Goal: Feedback & Contribution: Contribute content

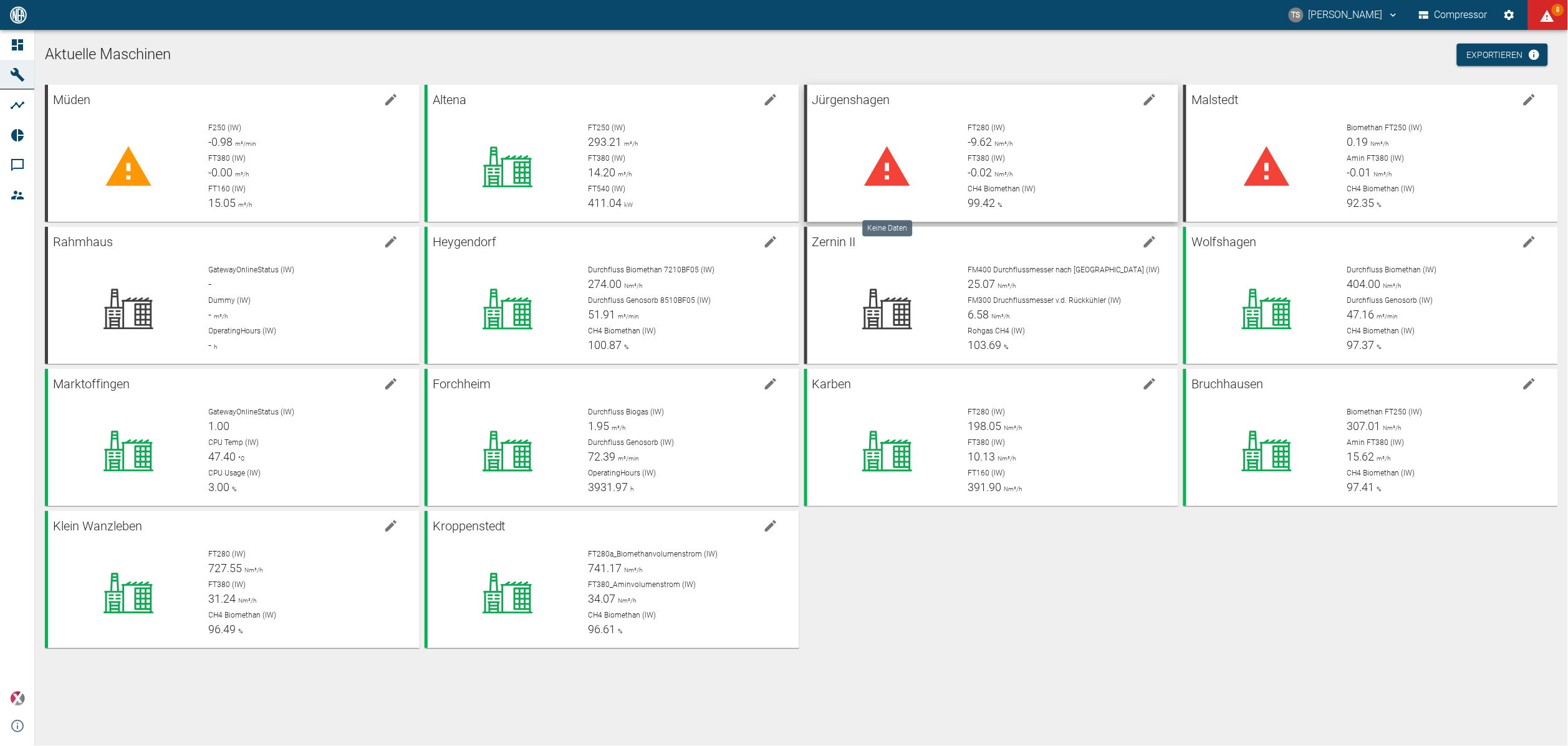
click at [919, 192] on div at bounding box center [888, 167] width 141 height 90
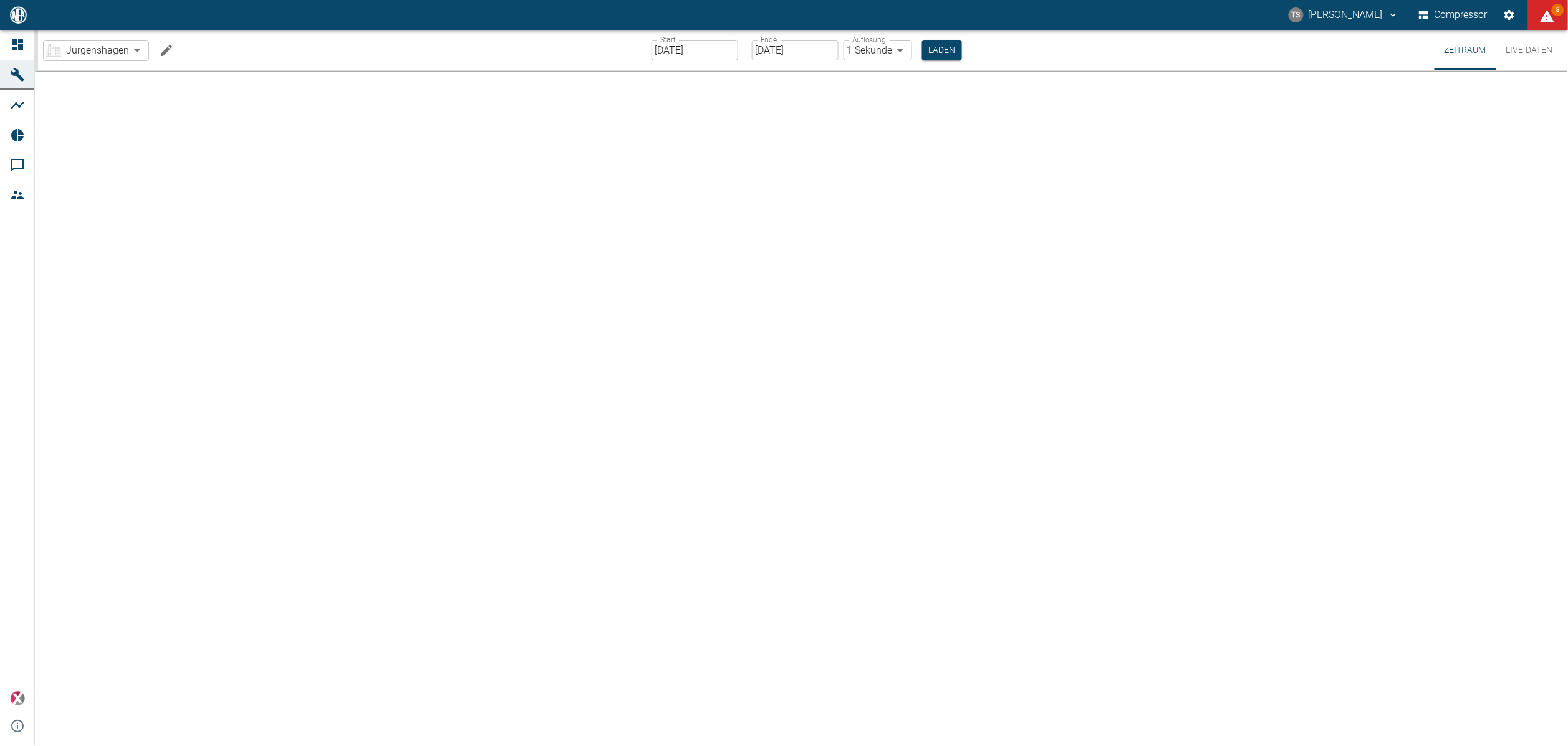
type input "2min"
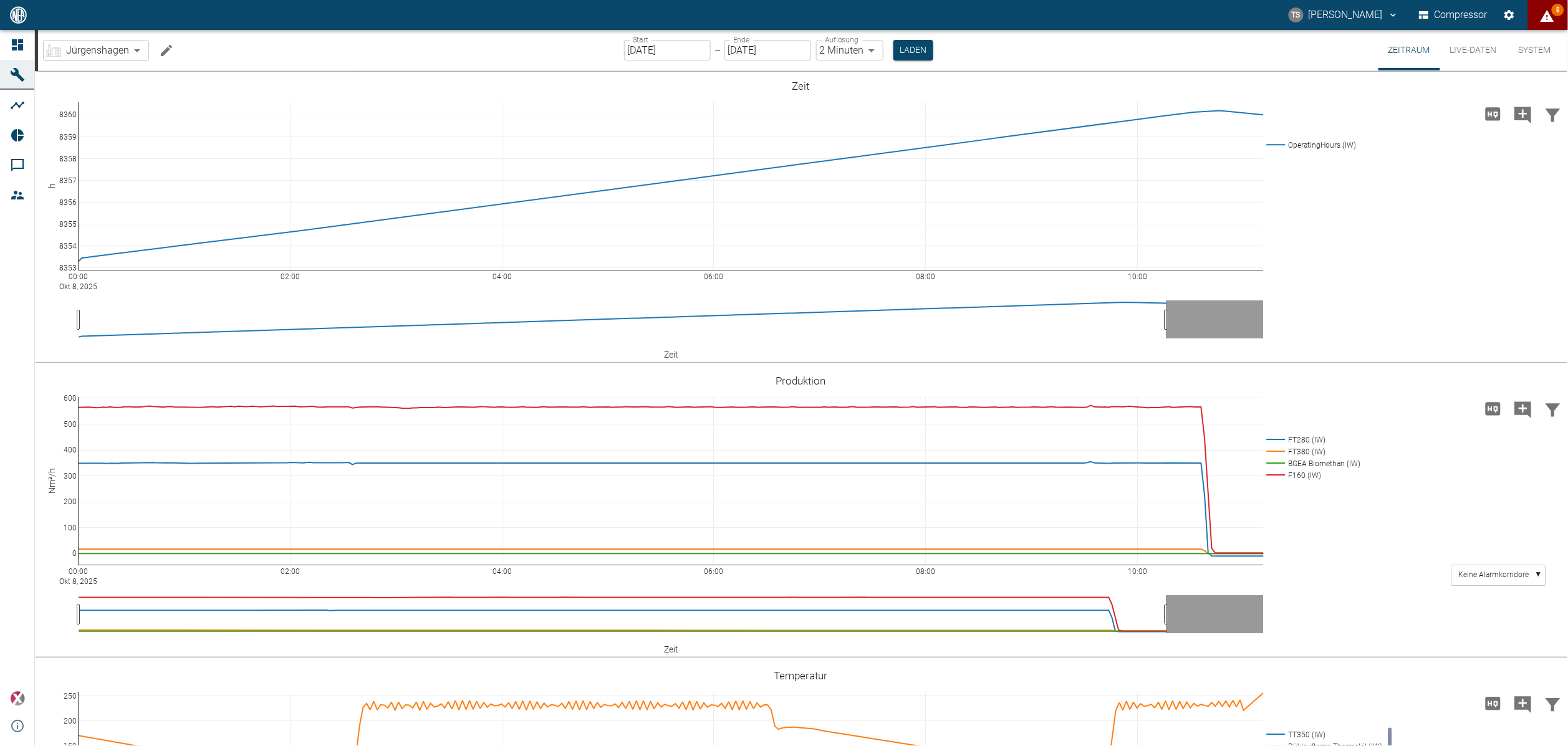
click at [1544, 20] on icon "displayAlerts" at bounding box center [1547, 16] width 13 height 12
click at [1038, 745] on div at bounding box center [784, 755] width 1568 height 0
click at [1492, 43] on button "Live-Daten" at bounding box center [1473, 50] width 66 height 40
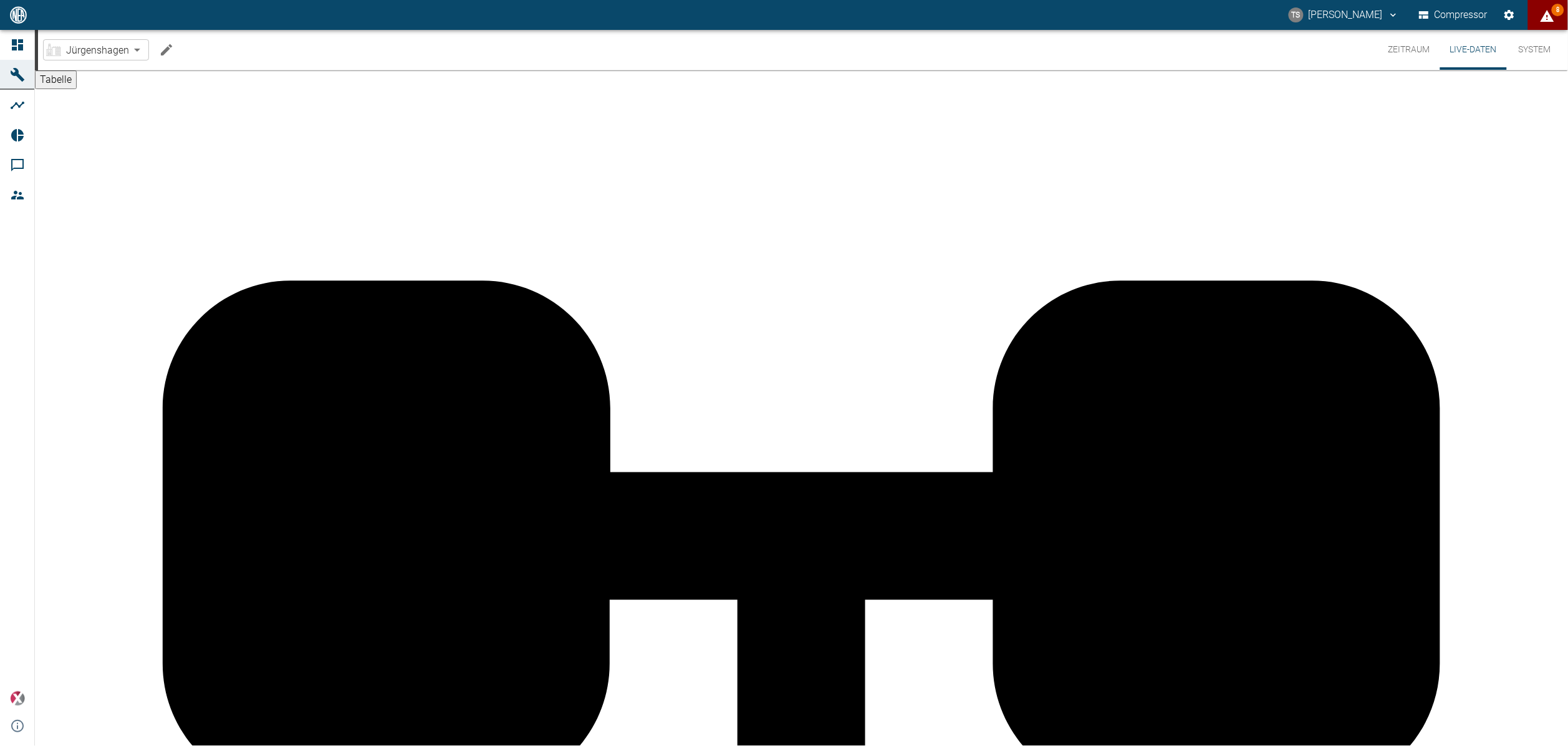
drag, startPoint x: 989, startPoint y: 241, endPoint x: 1016, endPoint y: 243, distance: 27.1
drag, startPoint x: 294, startPoint y: 243, endPoint x: 336, endPoint y: 247, distance: 42.2
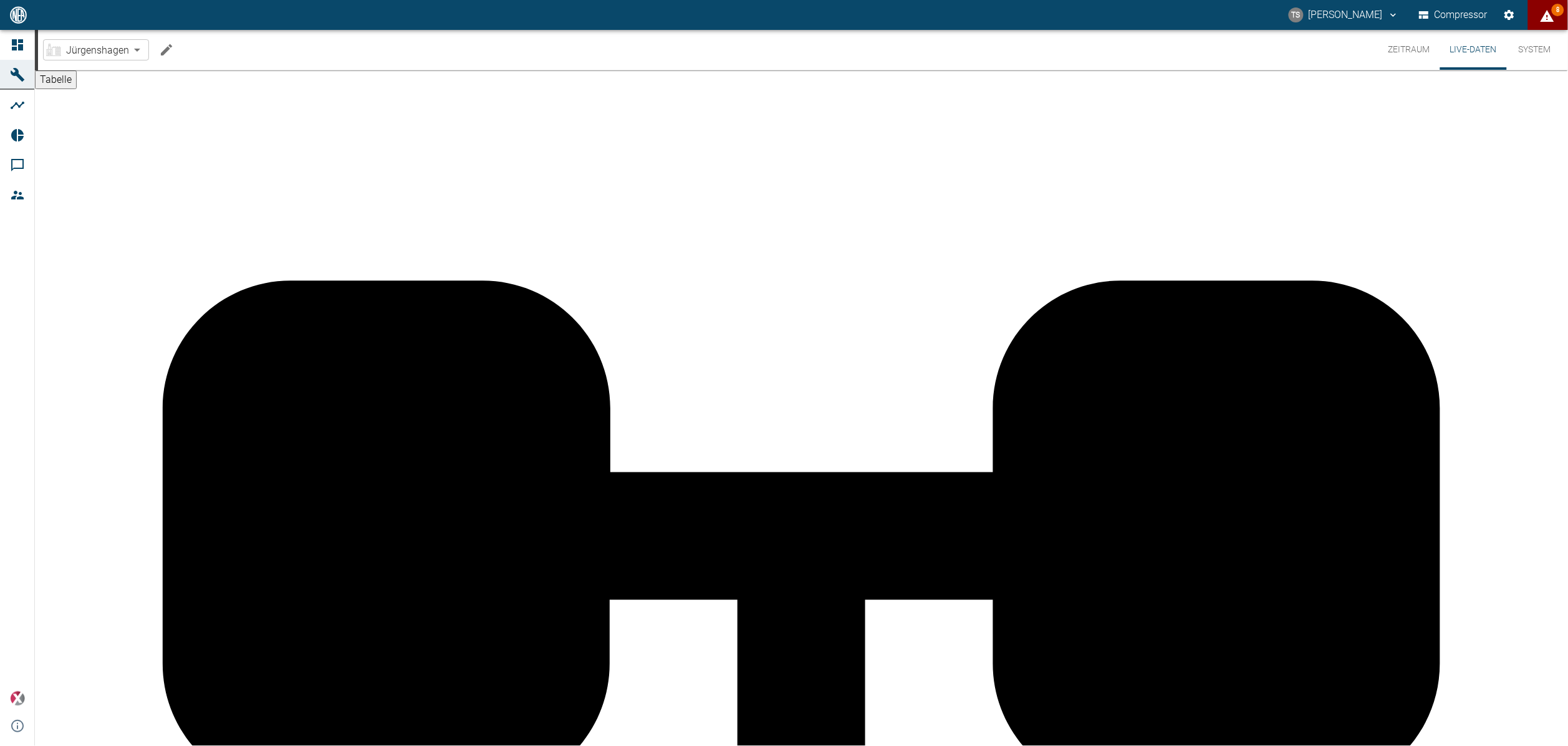
drag, startPoint x: 989, startPoint y: 242, endPoint x: 1043, endPoint y: 249, distance: 54.5
drag, startPoint x: 1043, startPoint y: 249, endPoint x: 1067, endPoint y: 258, distance: 25.6
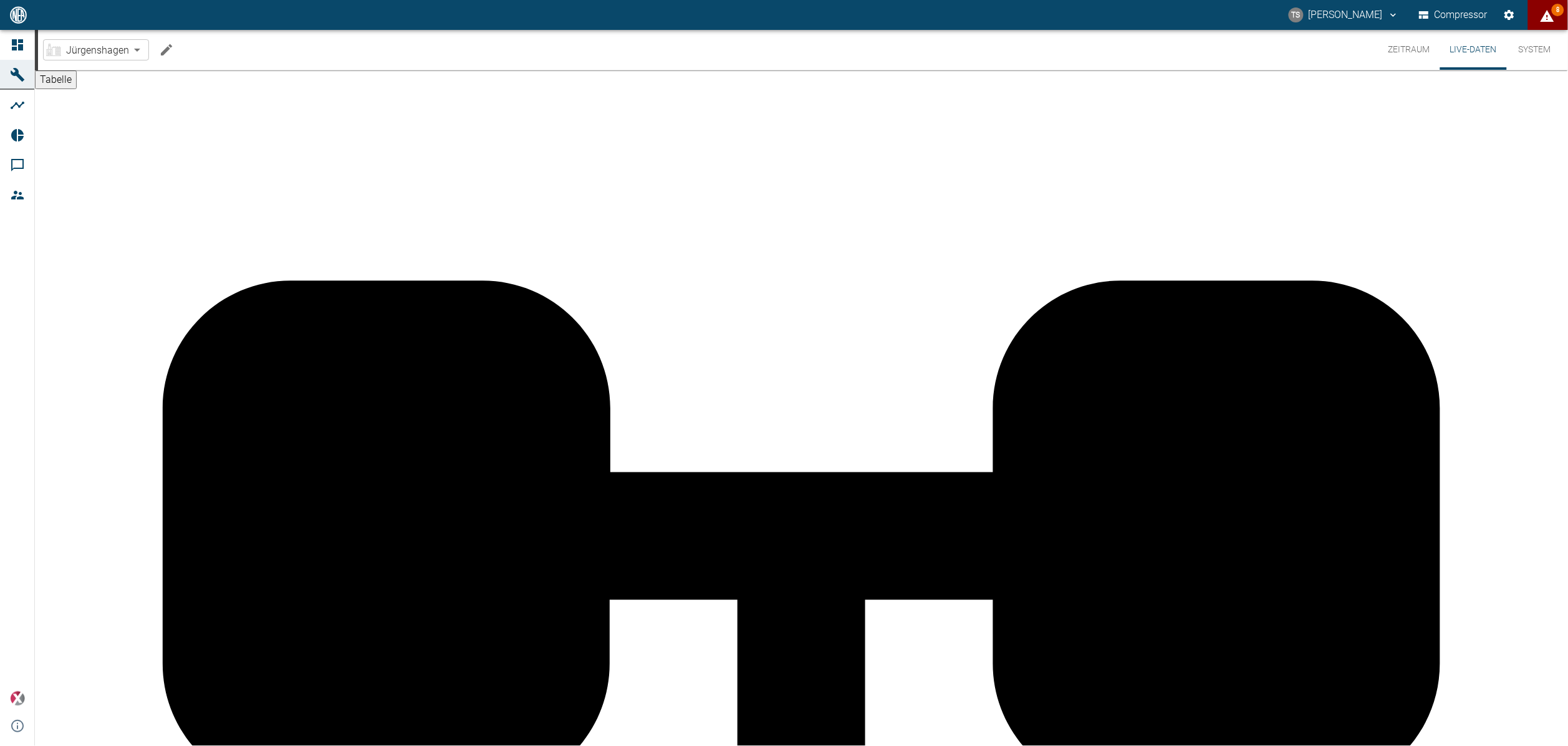
drag, startPoint x: 995, startPoint y: 244, endPoint x: 1096, endPoint y: 249, distance: 101.1
drag, startPoint x: 1096, startPoint y: 249, endPoint x: 1161, endPoint y: 246, distance: 65.1
drag, startPoint x: 294, startPoint y: 245, endPoint x: 338, endPoint y: 249, distance: 44.2
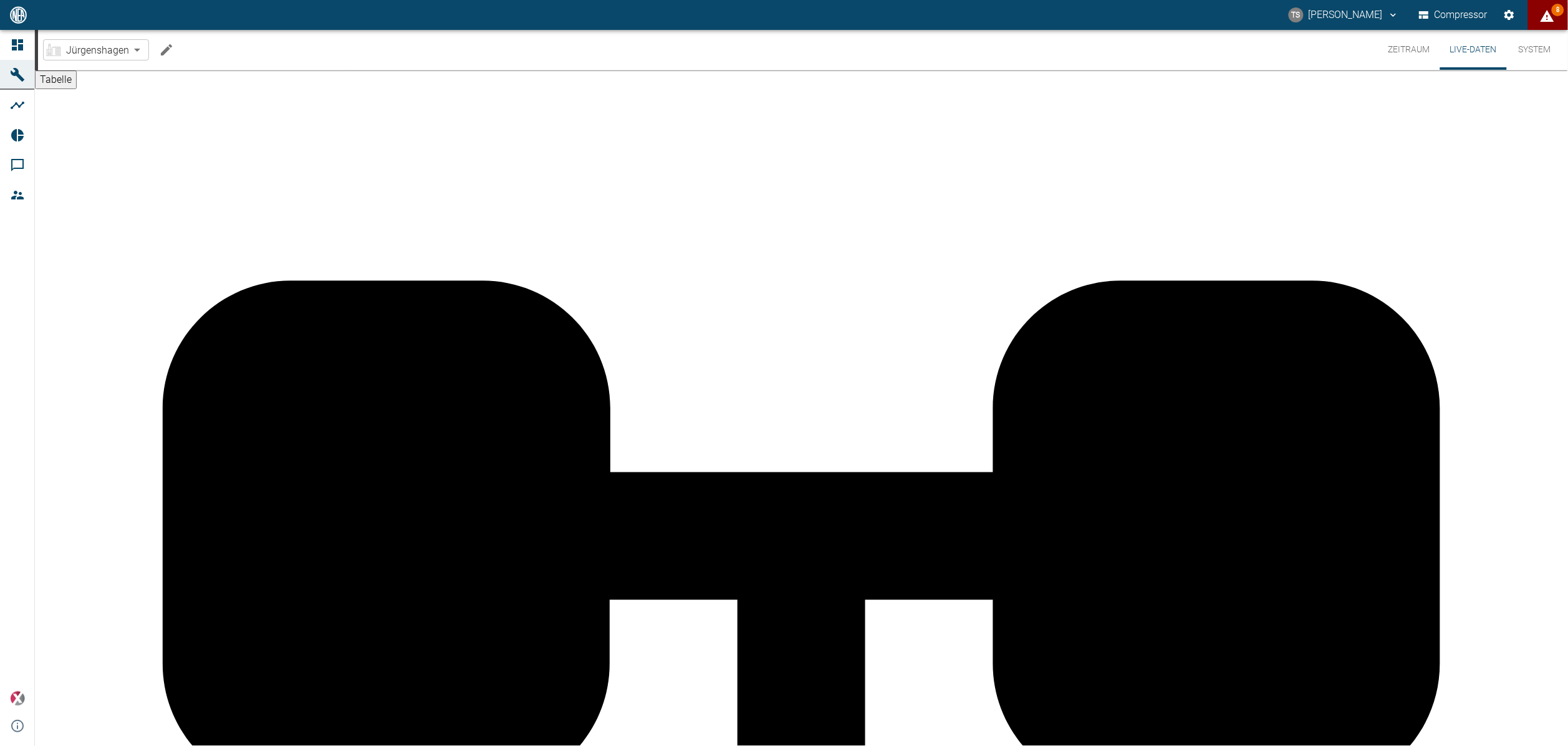
drag, startPoint x: 338, startPoint y: 249, endPoint x: 291, endPoint y: 245, distance: 47.2
drag, startPoint x: 55, startPoint y: 239, endPoint x: 78, endPoint y: 246, distance: 24.0
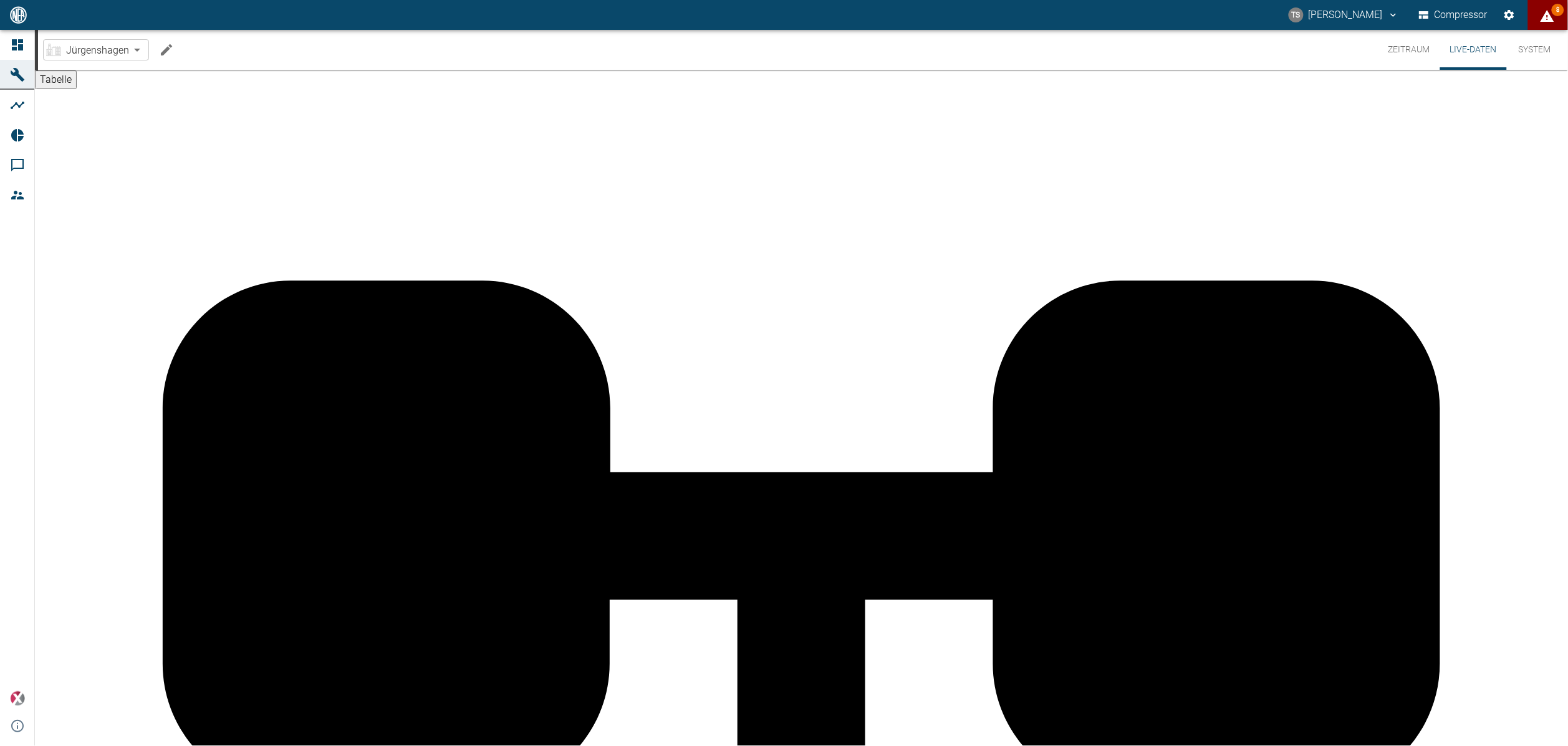
drag, startPoint x: 338, startPoint y: 317, endPoint x: 290, endPoint y: 315, distance: 48.0
drag, startPoint x: 290, startPoint y: 315, endPoint x: 385, endPoint y: 315, distance: 95.0
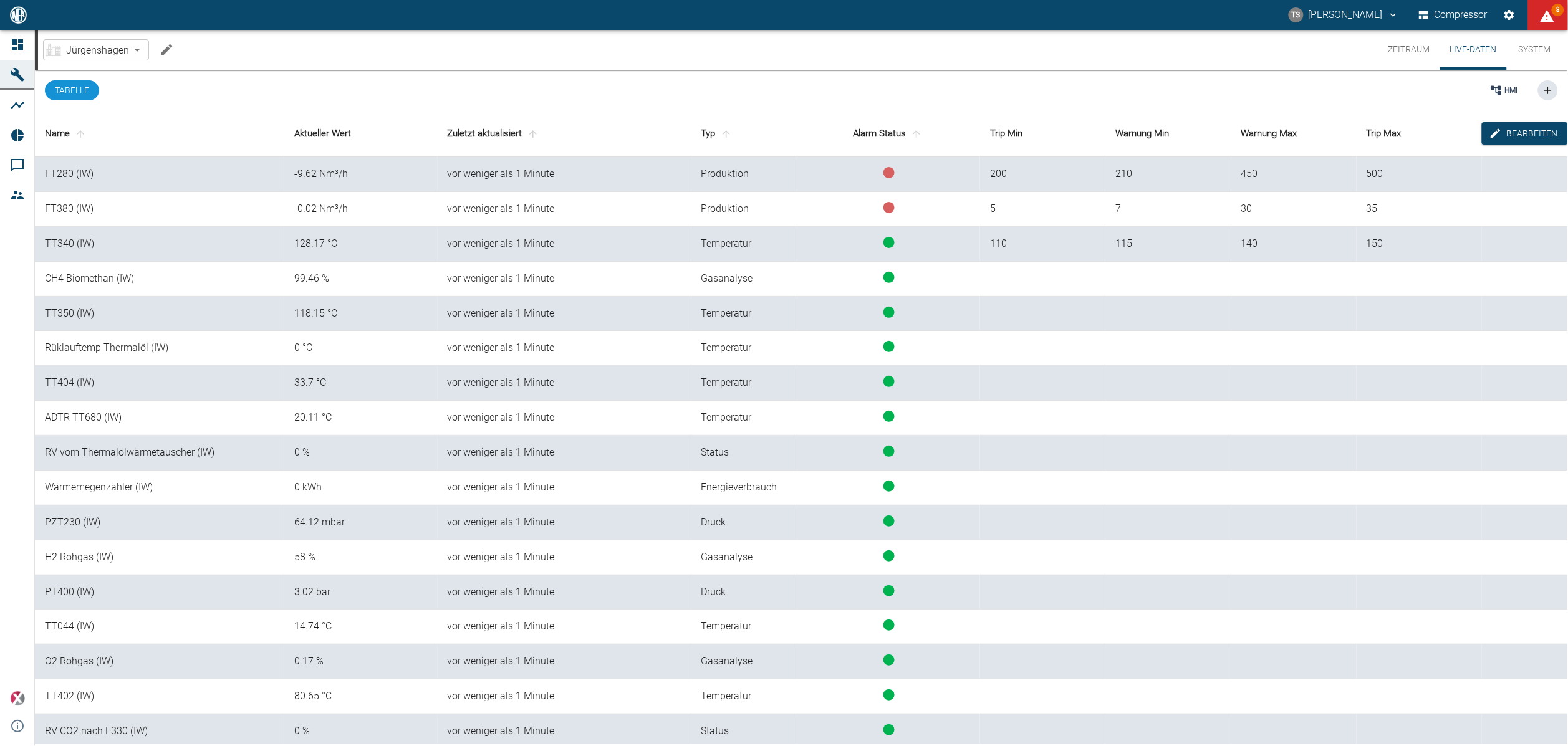
click at [387, 96] on div "HMI" at bounding box center [927, 90] width 1261 height 40
drag, startPoint x: 295, startPoint y: 171, endPoint x: 353, endPoint y: 174, distance: 58.1
click at [353, 174] on div "-9.62 Nm³/h" at bounding box center [360, 174] width 133 height 14
drag, startPoint x: 356, startPoint y: 174, endPoint x: 261, endPoint y: 176, distance: 95.0
click at [263, 174] on td "FT280 (IW)" at bounding box center [160, 174] width 250 height 35
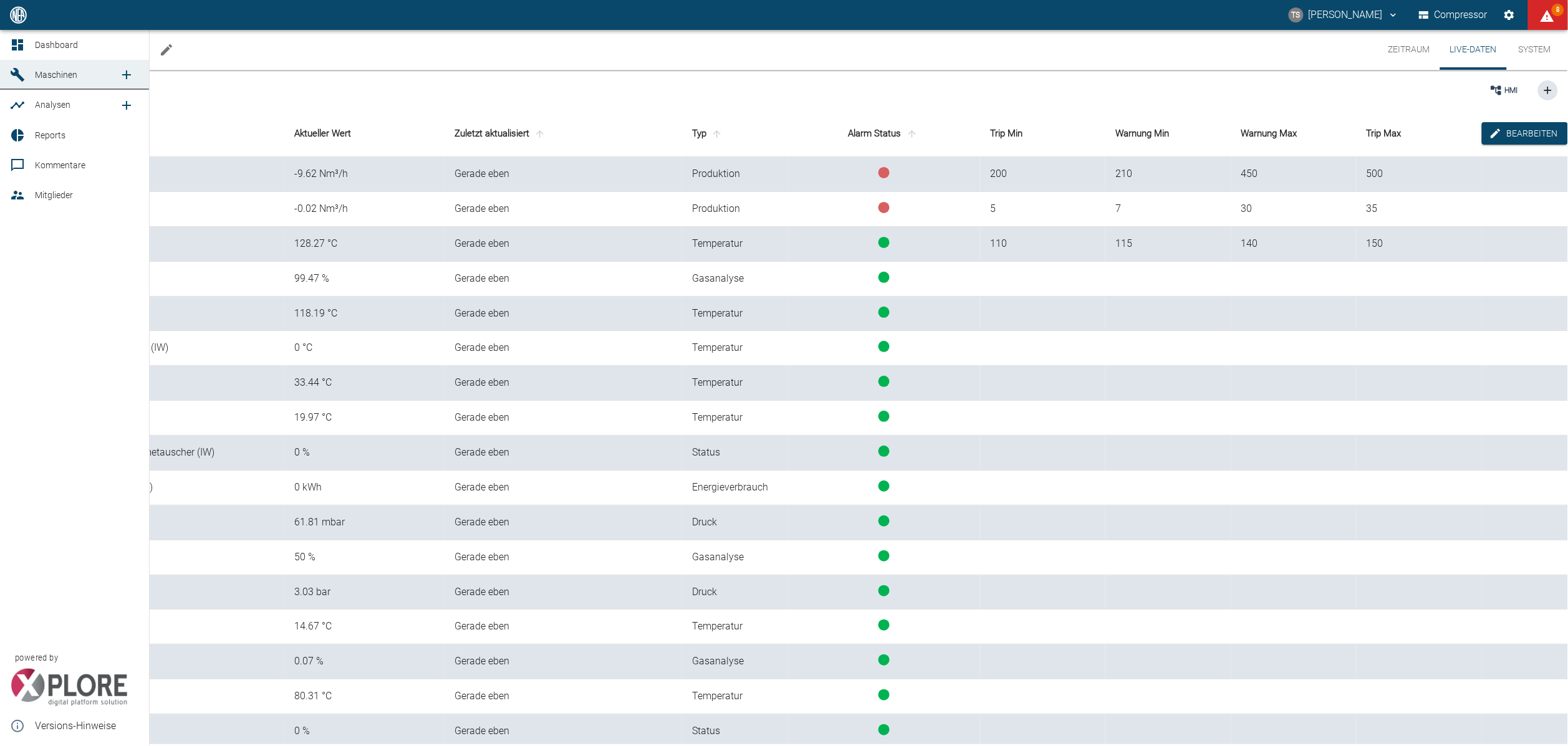
click at [17, 39] on icon at bounding box center [17, 45] width 11 height 11
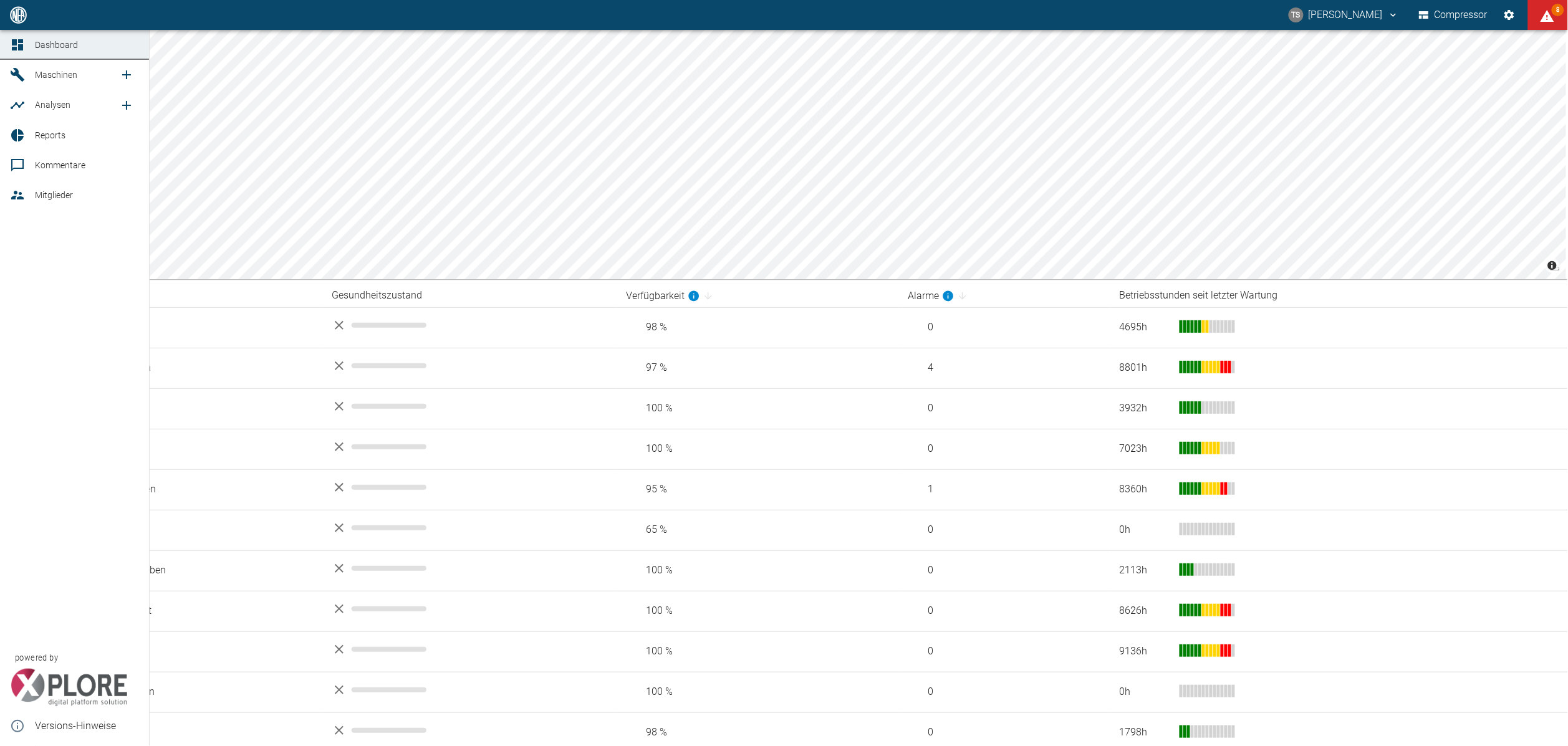
click at [39, 75] on span "Maschinen" at bounding box center [56, 74] width 43 height 10
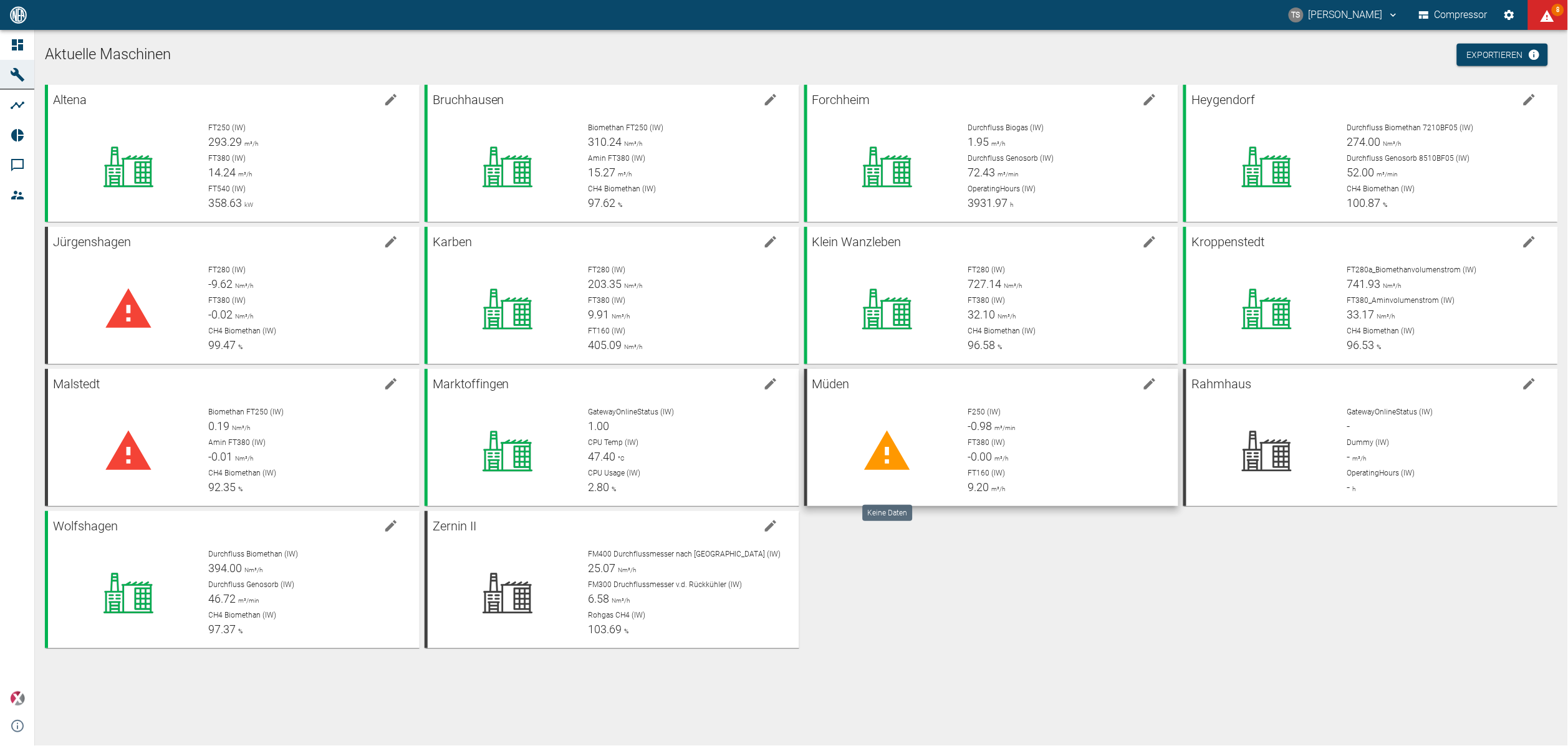
click at [929, 456] on div at bounding box center [888, 451] width 141 height 90
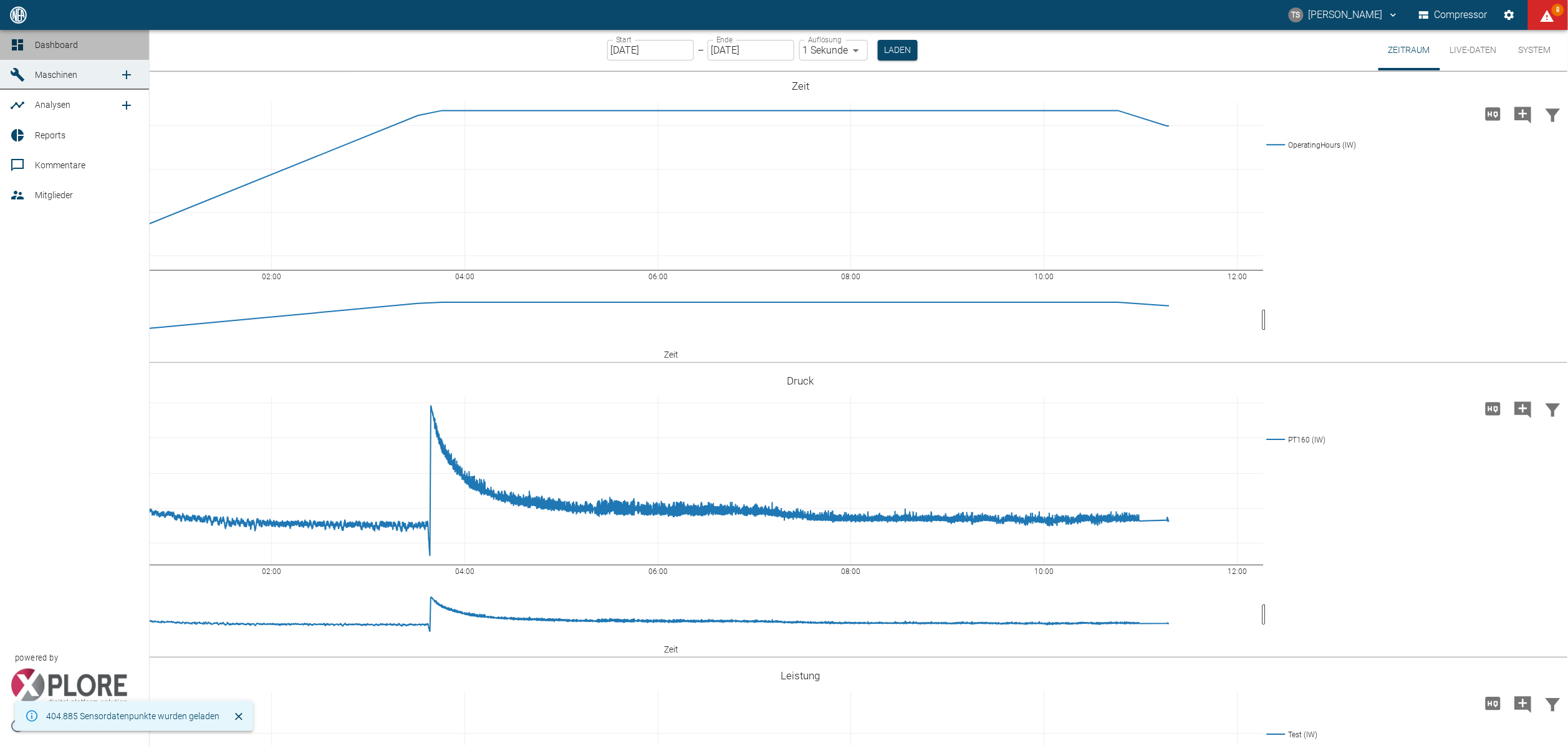
click at [58, 43] on span "Dashboard" at bounding box center [56, 45] width 43 height 10
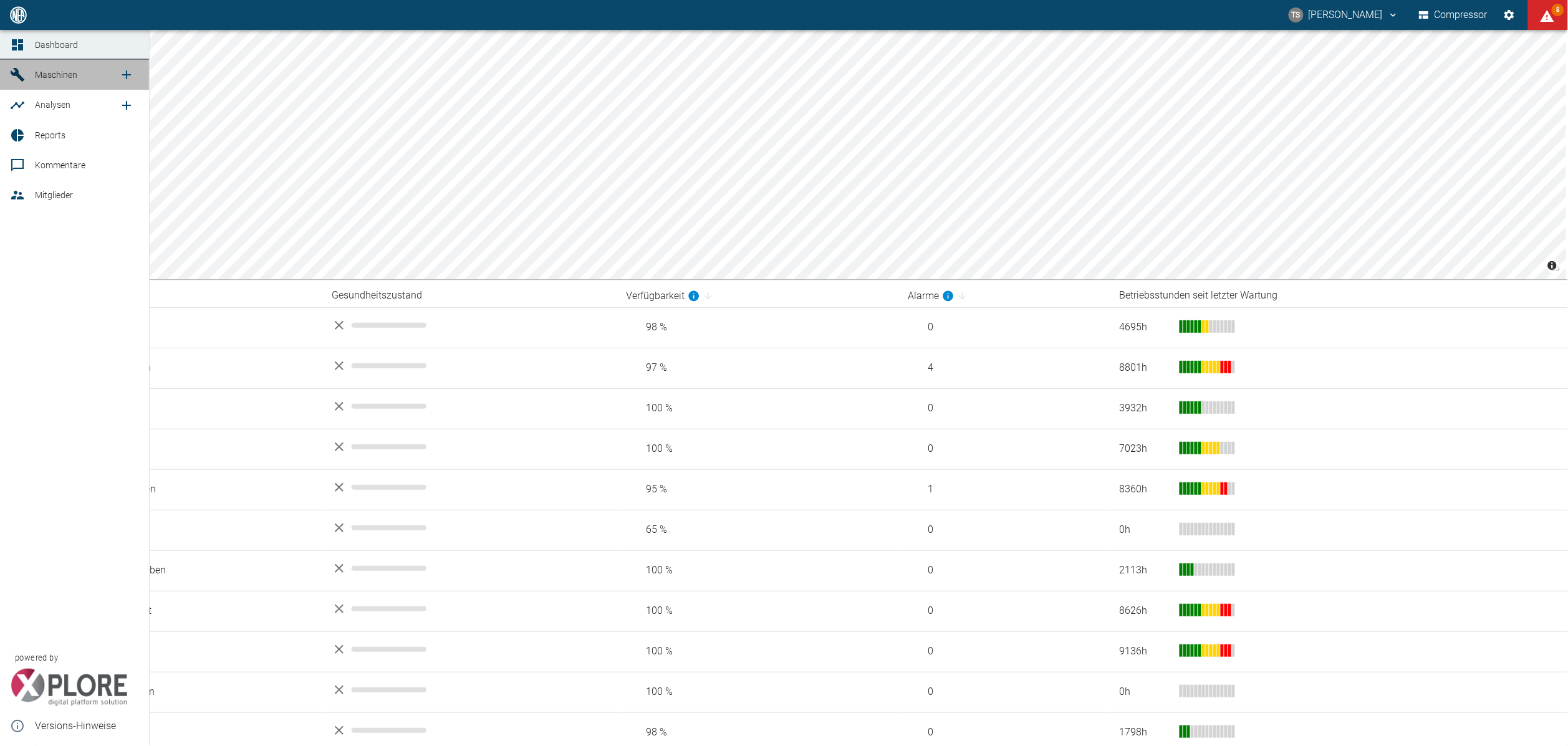
click at [29, 73] on link "Maschinen" at bounding box center [74, 75] width 149 height 30
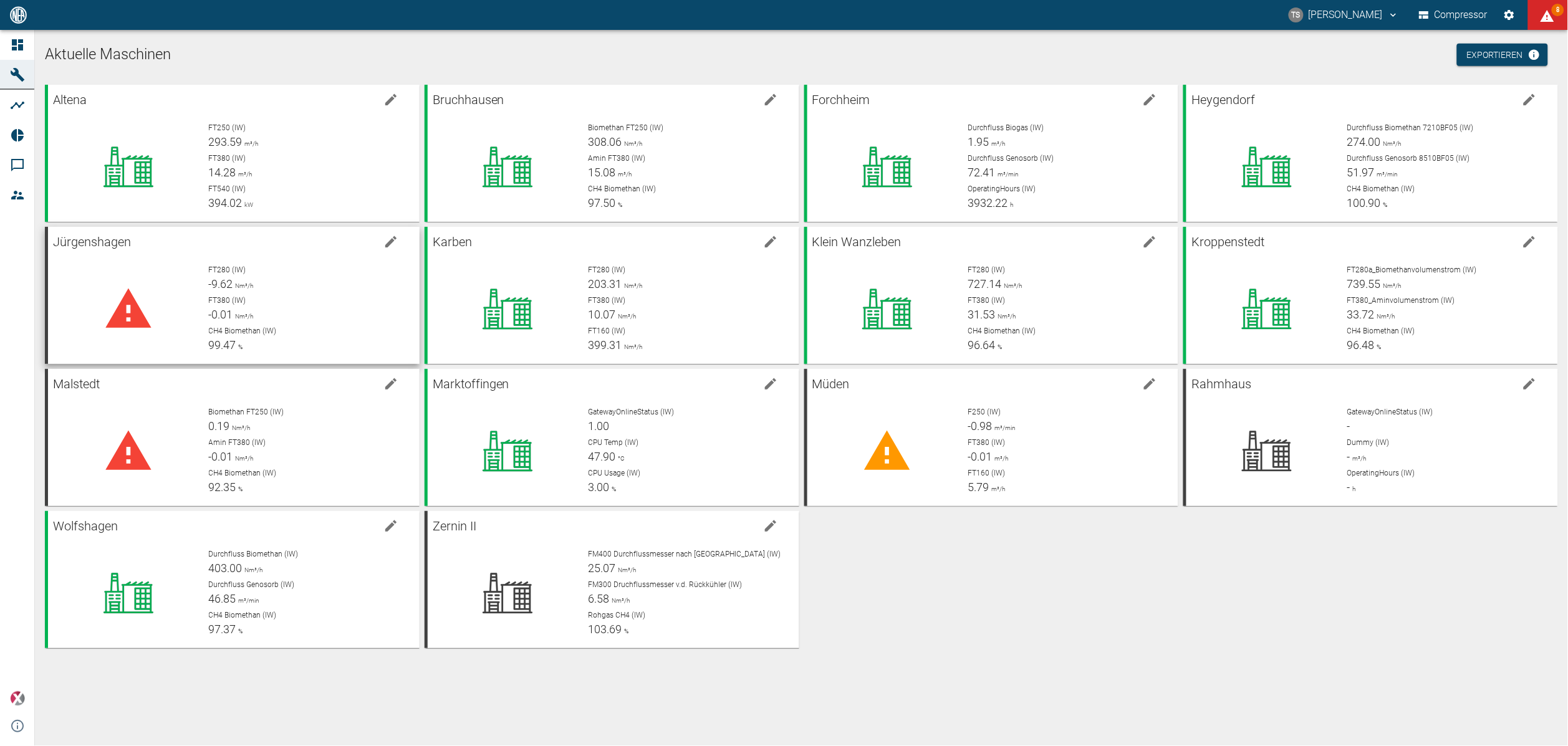
click at [223, 302] on span "FT380 (IW)" at bounding box center [227, 300] width 37 height 9
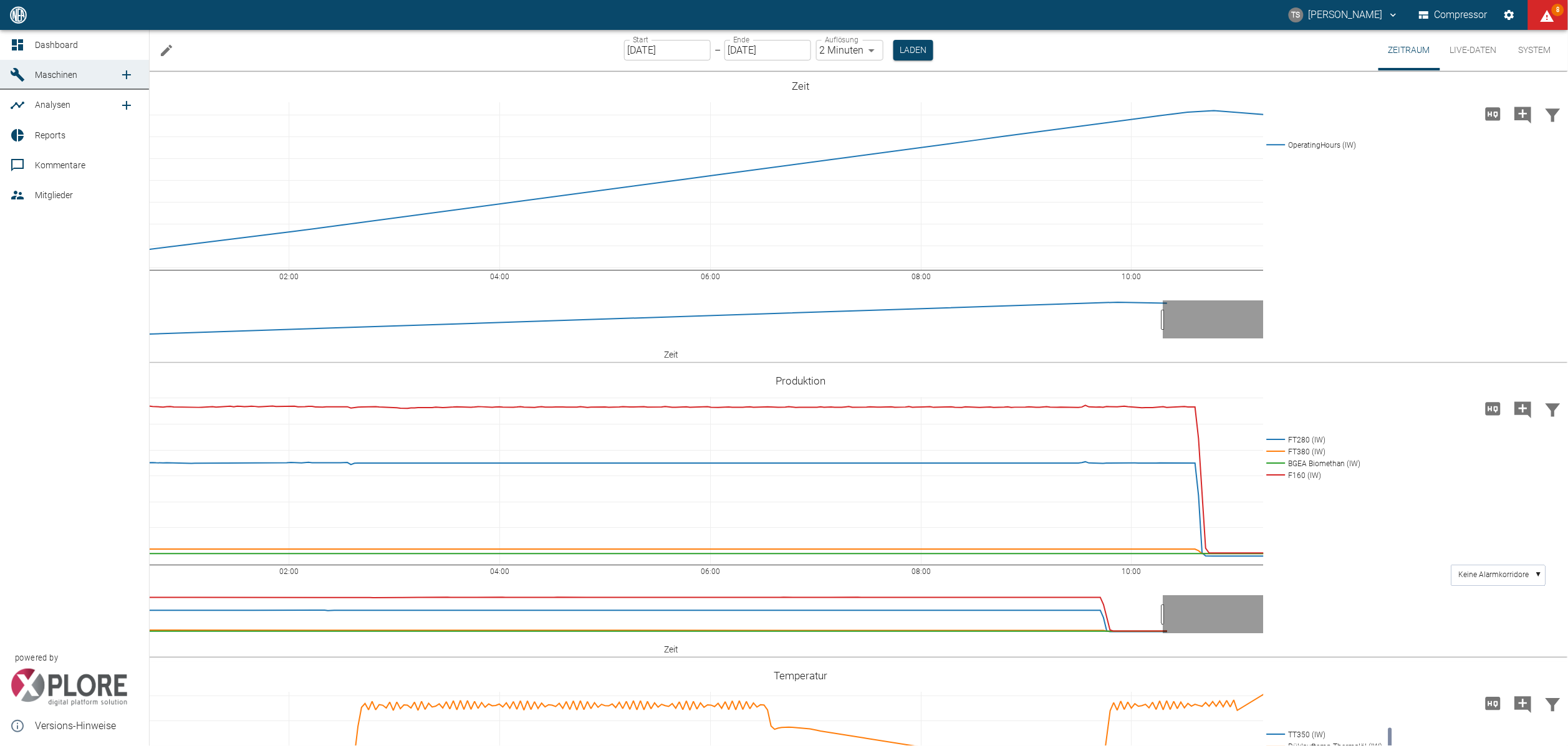
click at [36, 106] on span "Analysen" at bounding box center [52, 104] width 36 height 10
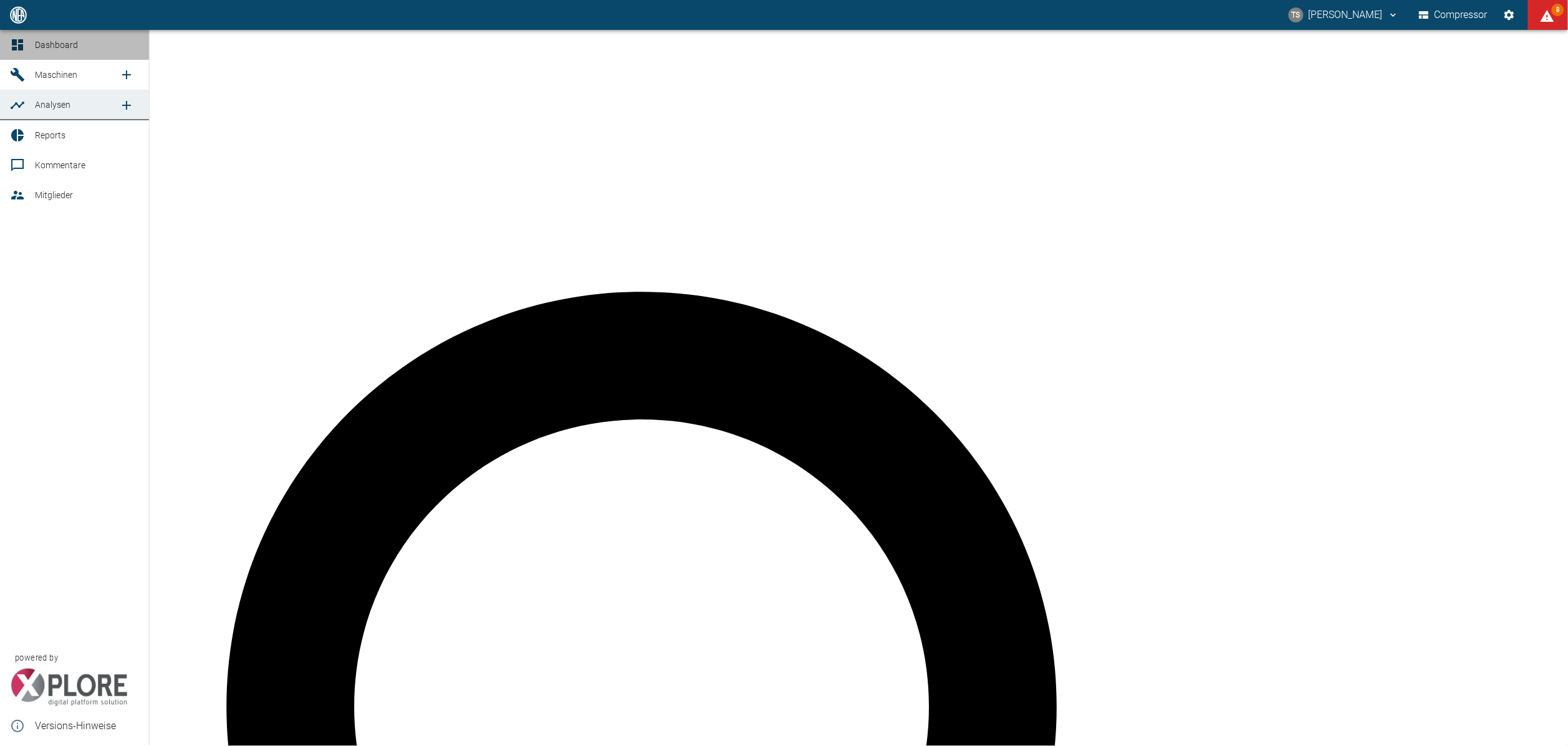
click at [60, 39] on span "Dashboard" at bounding box center [87, 44] width 104 height 15
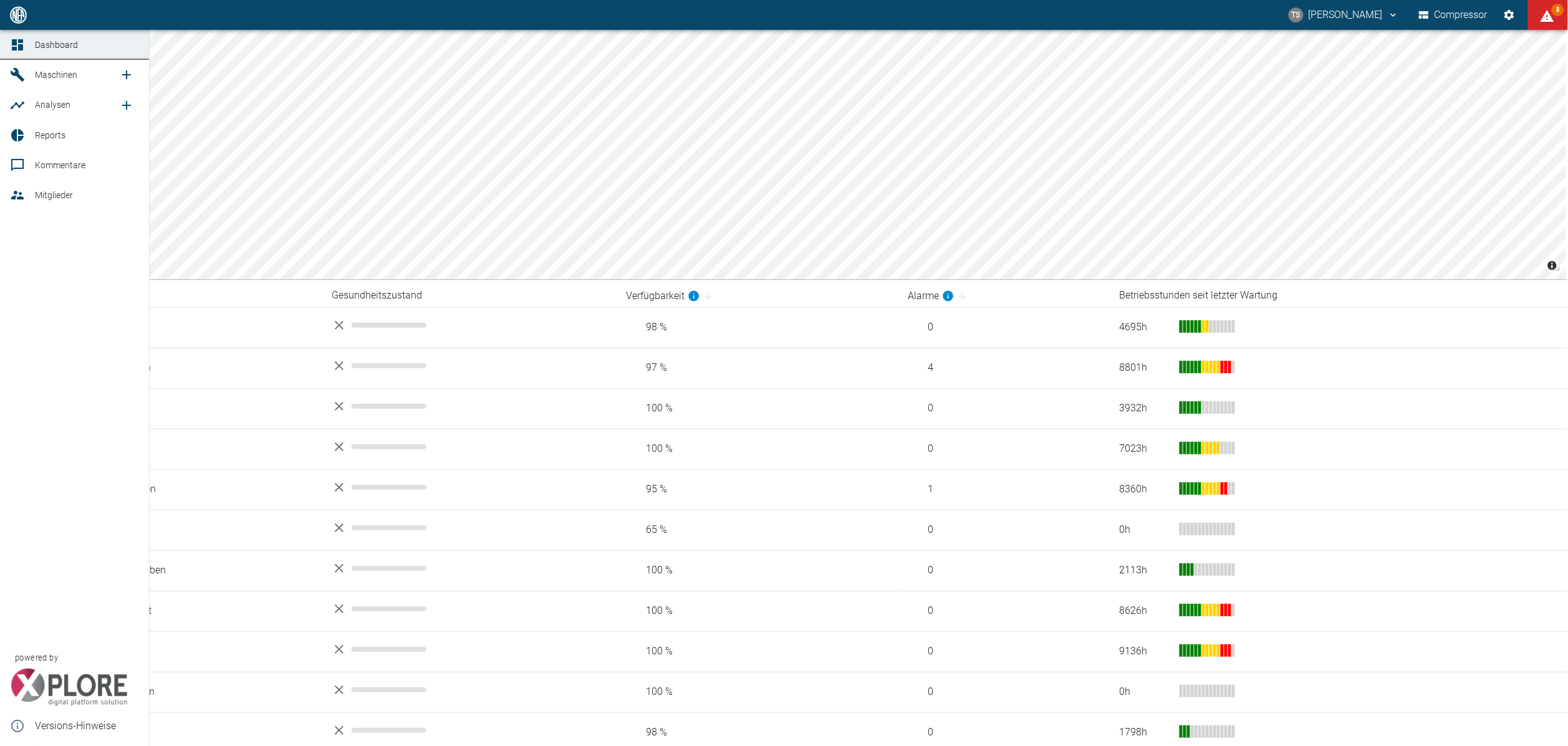
click at [28, 75] on div at bounding box center [20, 74] width 19 height 15
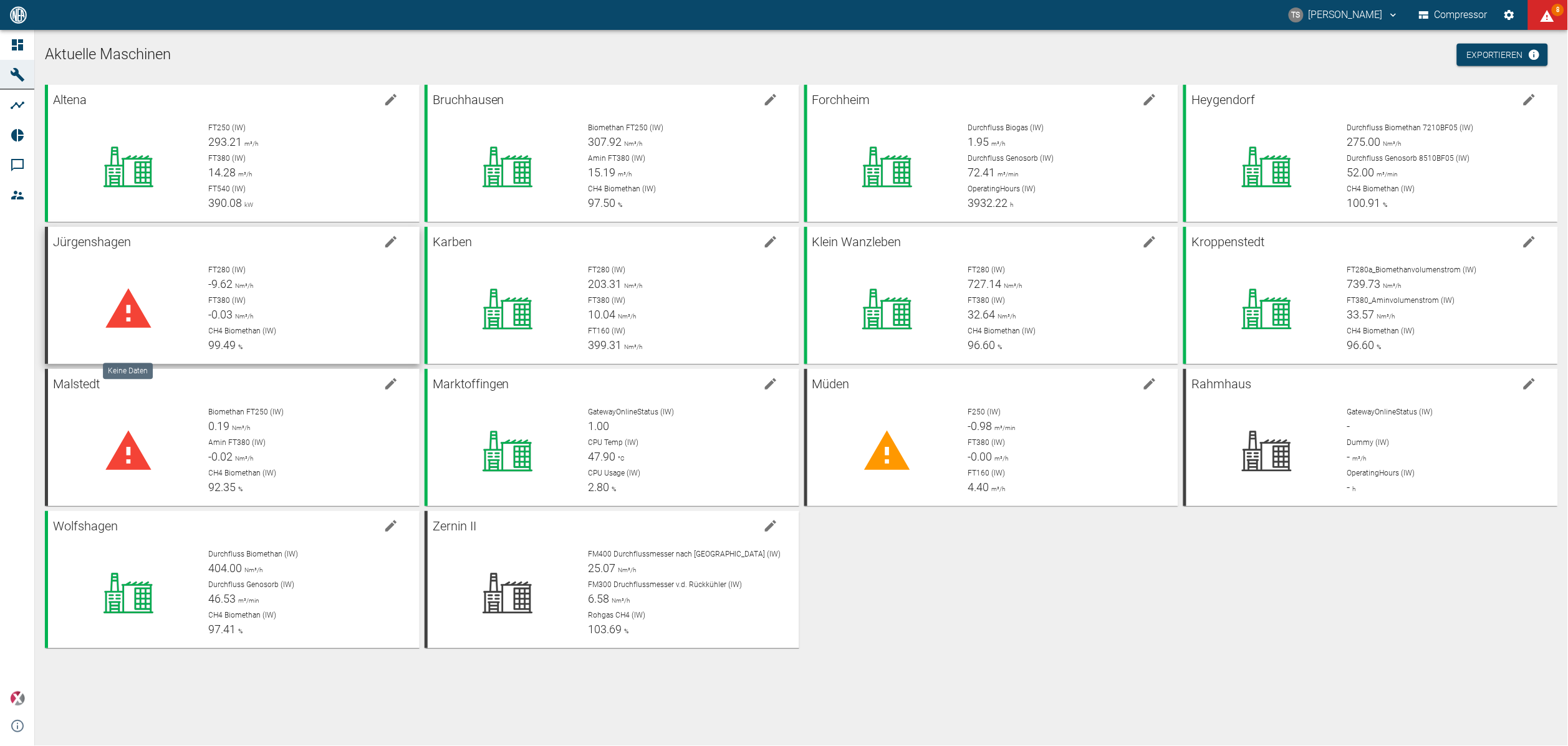
click at [239, 298] on span "FT380 (IW)" at bounding box center [227, 300] width 37 height 9
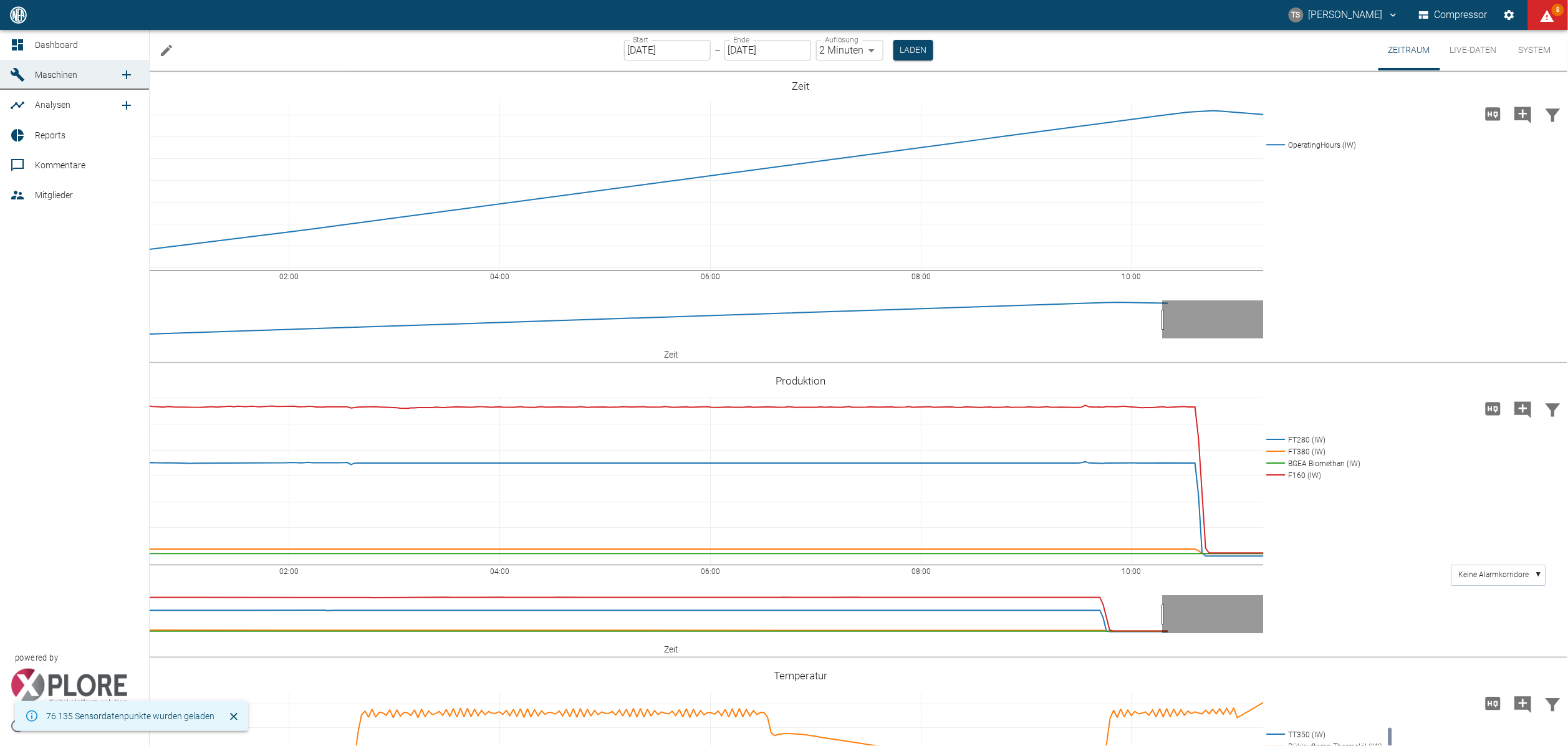
click at [25, 49] on div at bounding box center [20, 44] width 19 height 15
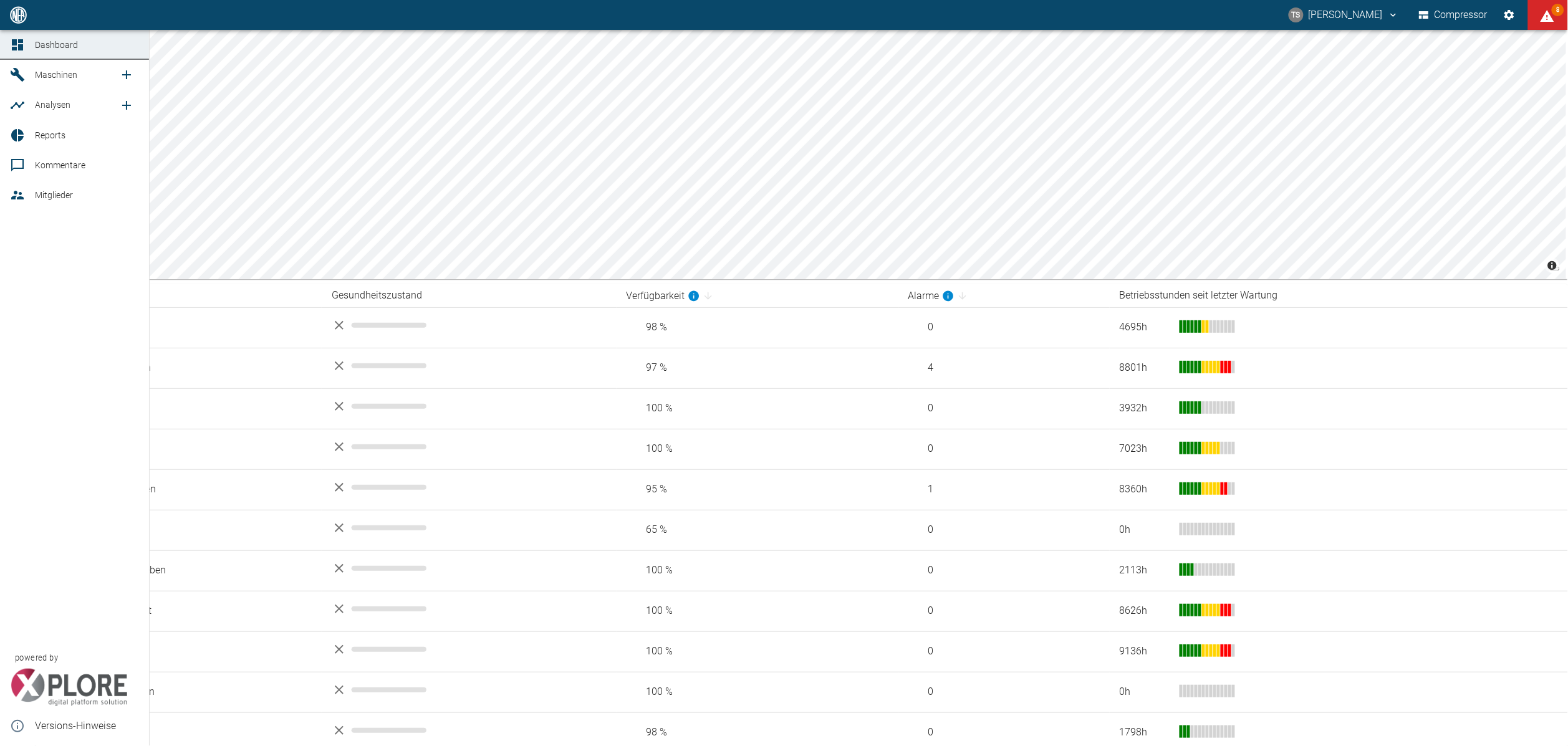
click at [24, 78] on icon at bounding box center [17, 74] width 15 height 15
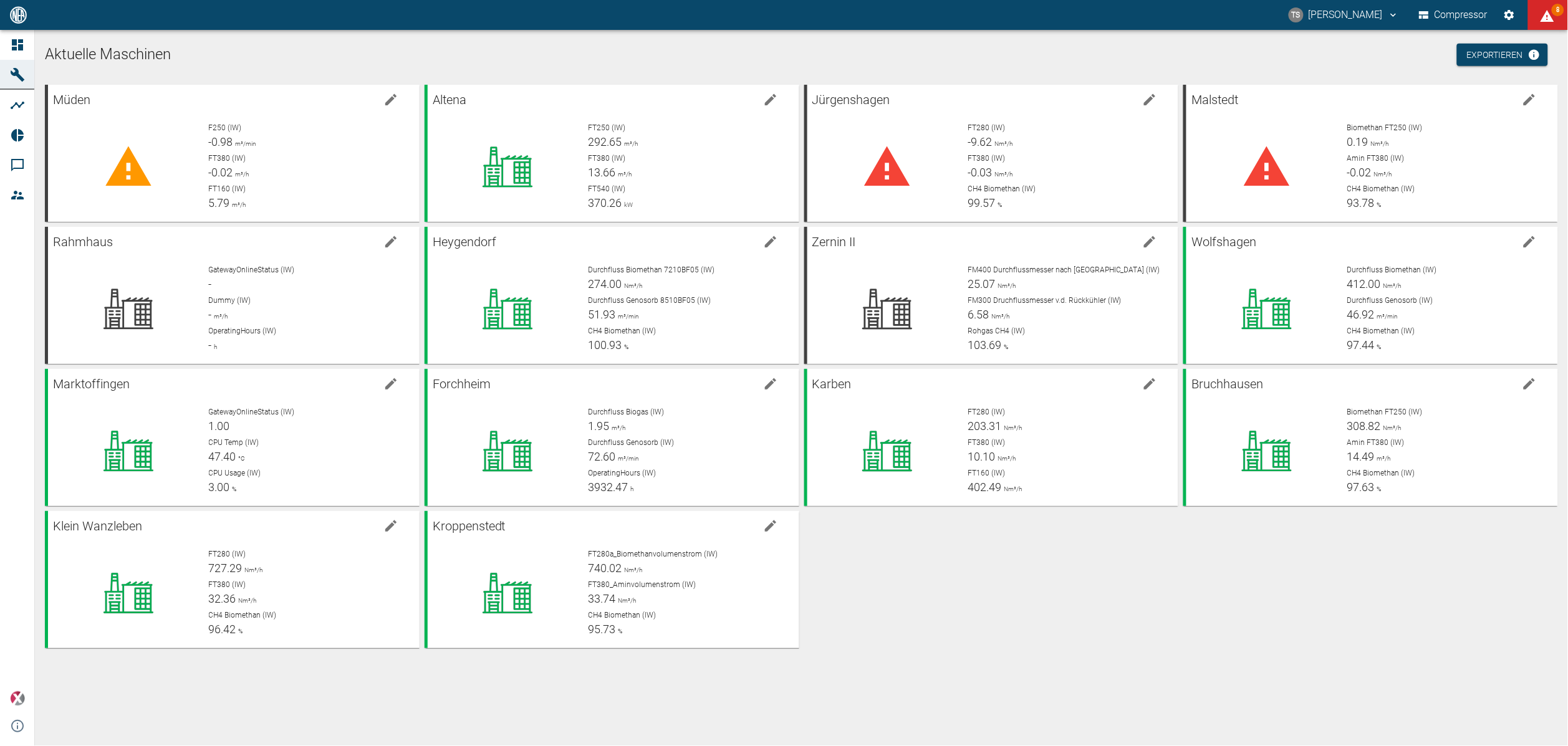
drag, startPoint x: 880, startPoint y: 542, endPoint x: 659, endPoint y: 471, distance: 232.1
click at [881, 542] on div "Müden F250 (IW) -0.98 m³/min FT380 (IW) -0.02 m³/h FT160 (IW) 5.79 m³/h Altena …" at bounding box center [799, 364] width 1517 height 568
click at [256, 177] on div "FT380 (IW) -0.02 m³/h" at bounding box center [309, 167] width 201 height 28
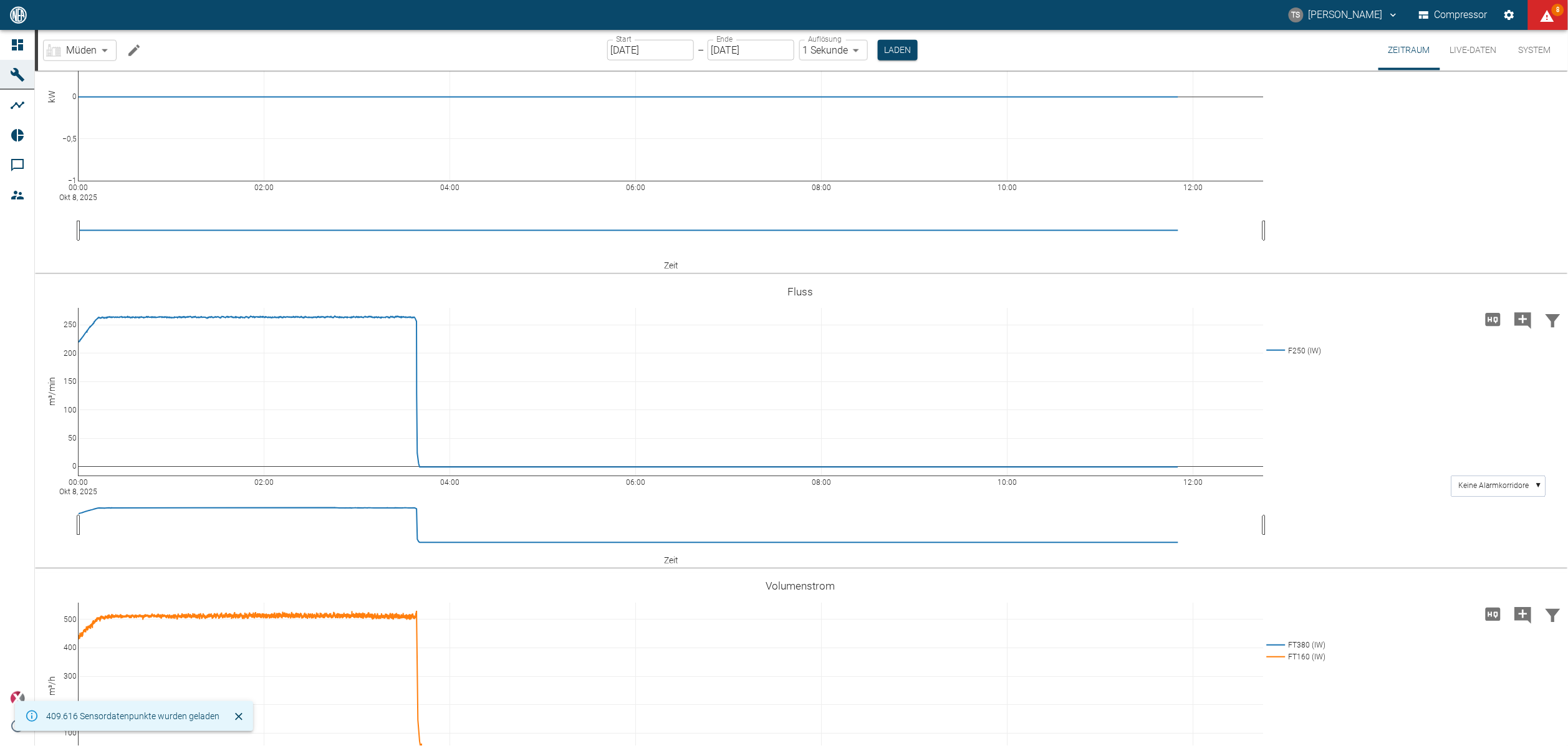
scroll to position [654, 0]
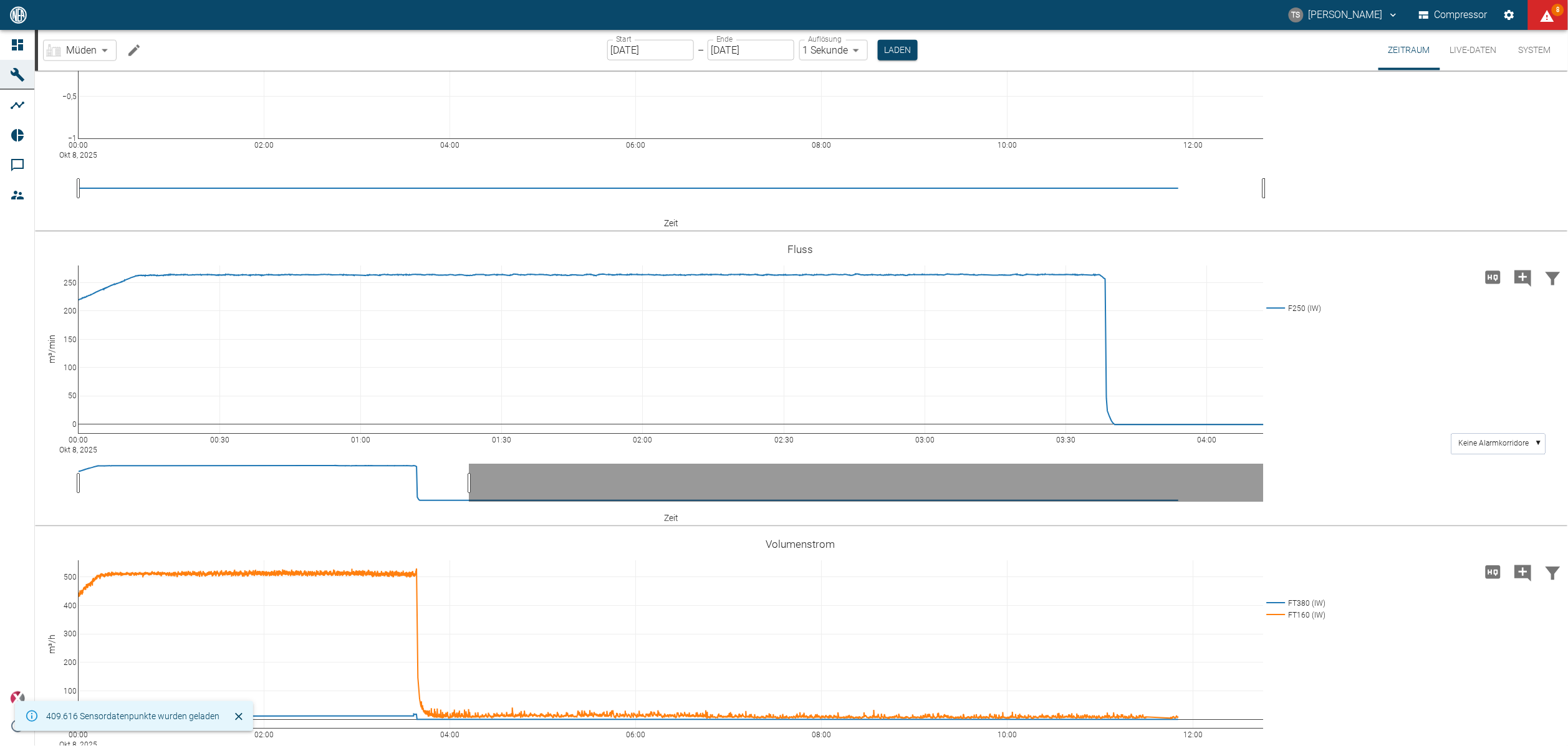
drag, startPoint x: 1262, startPoint y: 553, endPoint x: 468, endPoint y: 558, distance: 794.0
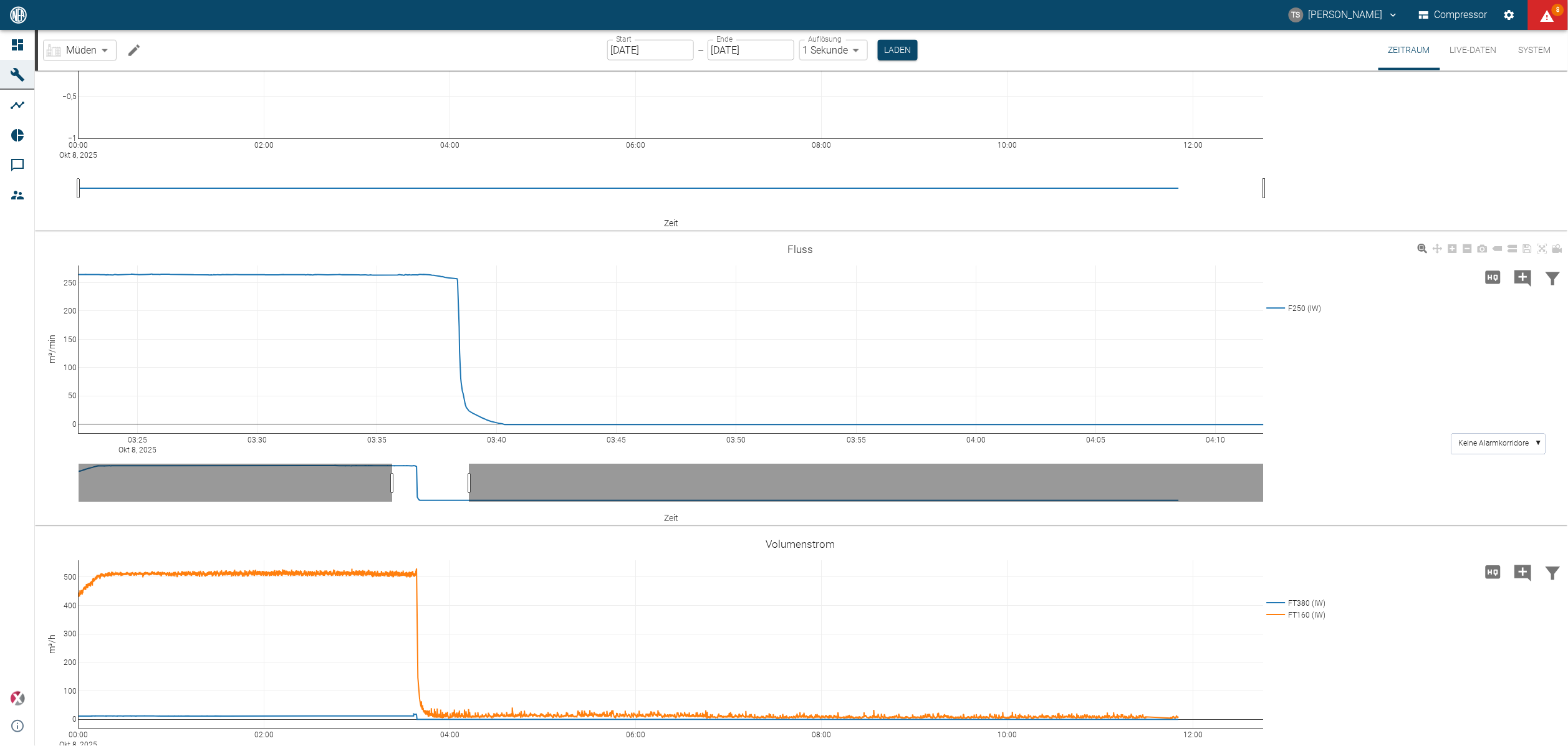
drag, startPoint x: 78, startPoint y: 553, endPoint x: 397, endPoint y: 583, distance: 320.4
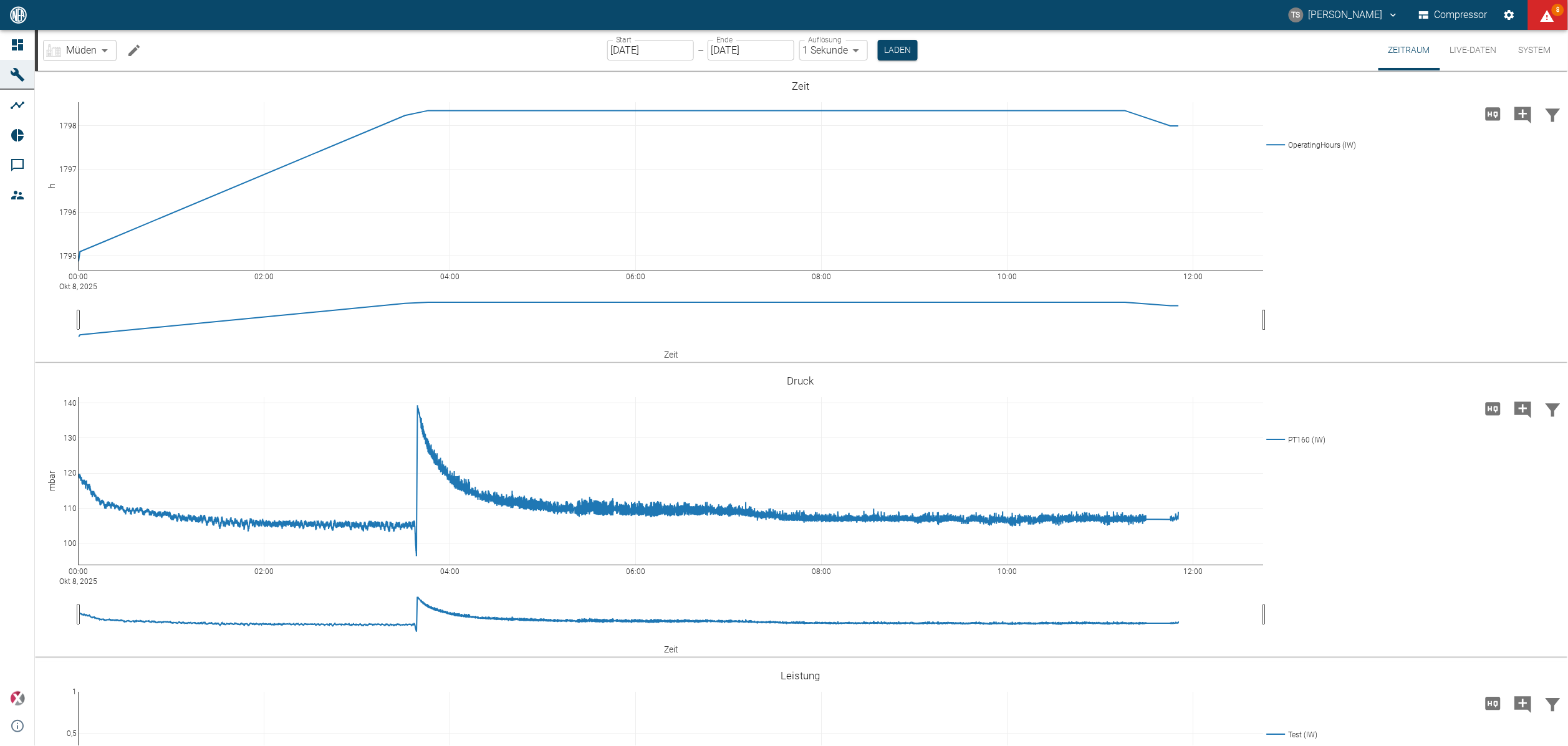
scroll to position [654, 0]
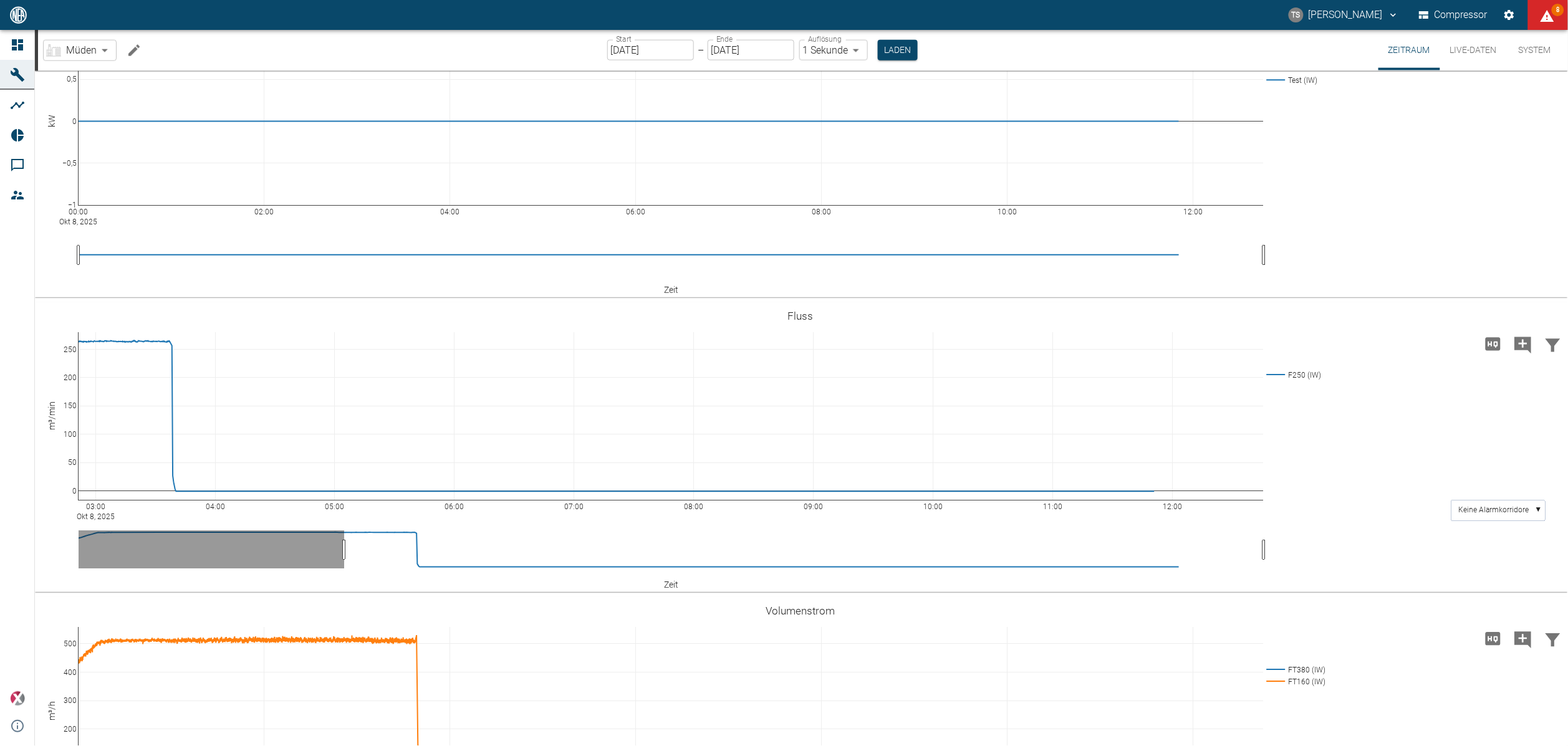
drag, startPoint x: 80, startPoint y: 556, endPoint x: 491, endPoint y: 559, distance: 411.0
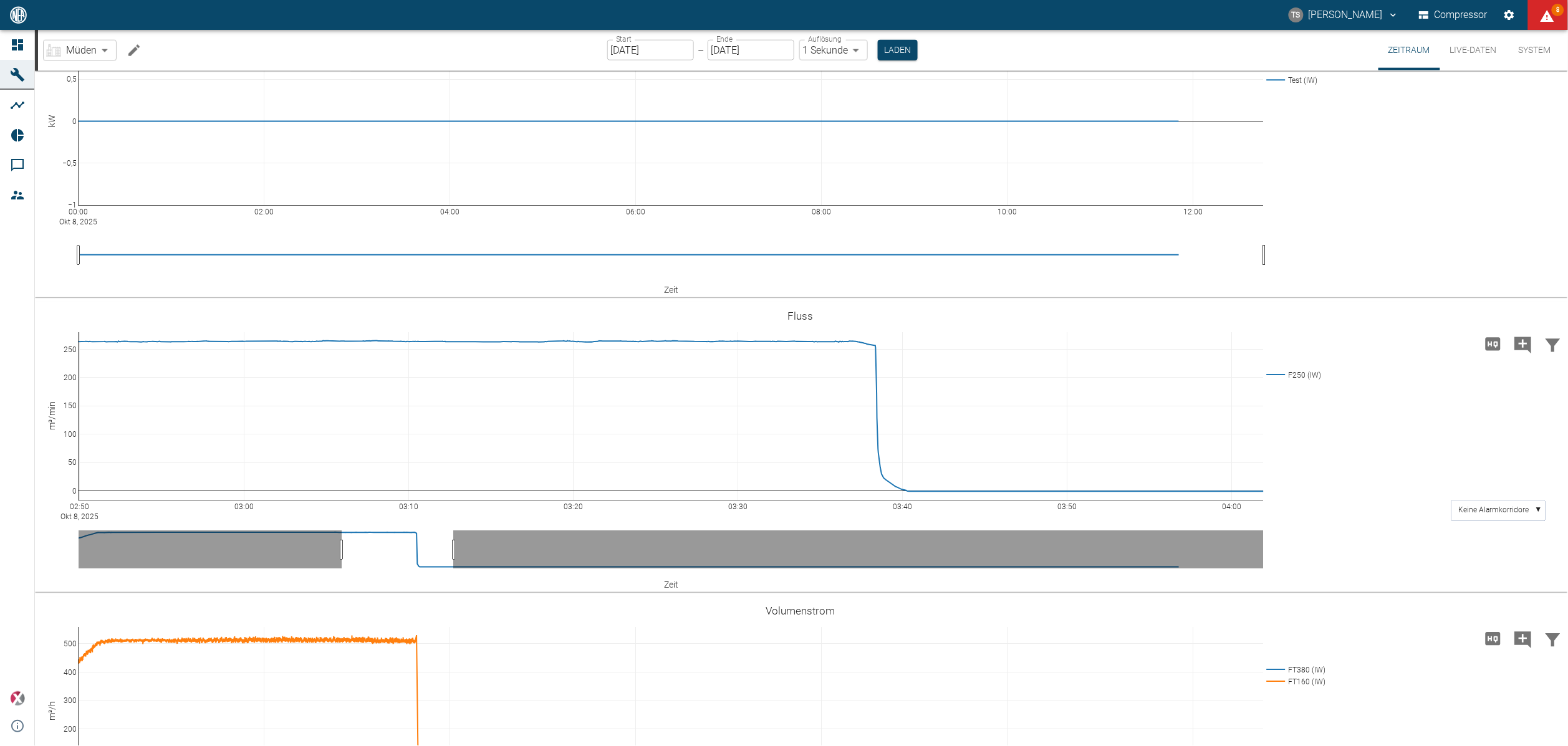
drag, startPoint x: 1264, startPoint y: 548, endPoint x: 453, endPoint y: 570, distance: 811.3
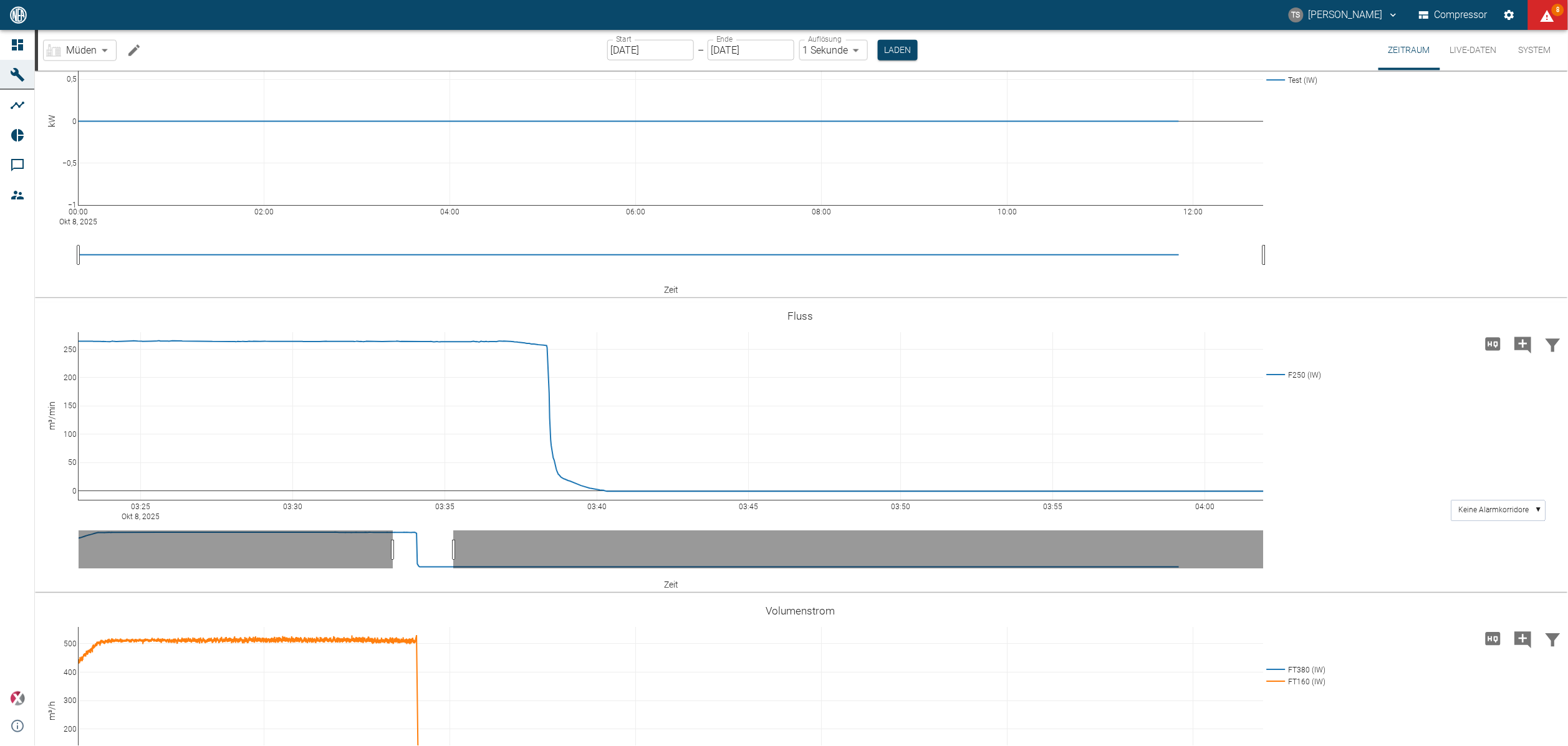
drag, startPoint x: 344, startPoint y: 548, endPoint x: 394, endPoint y: 557, distance: 50.8
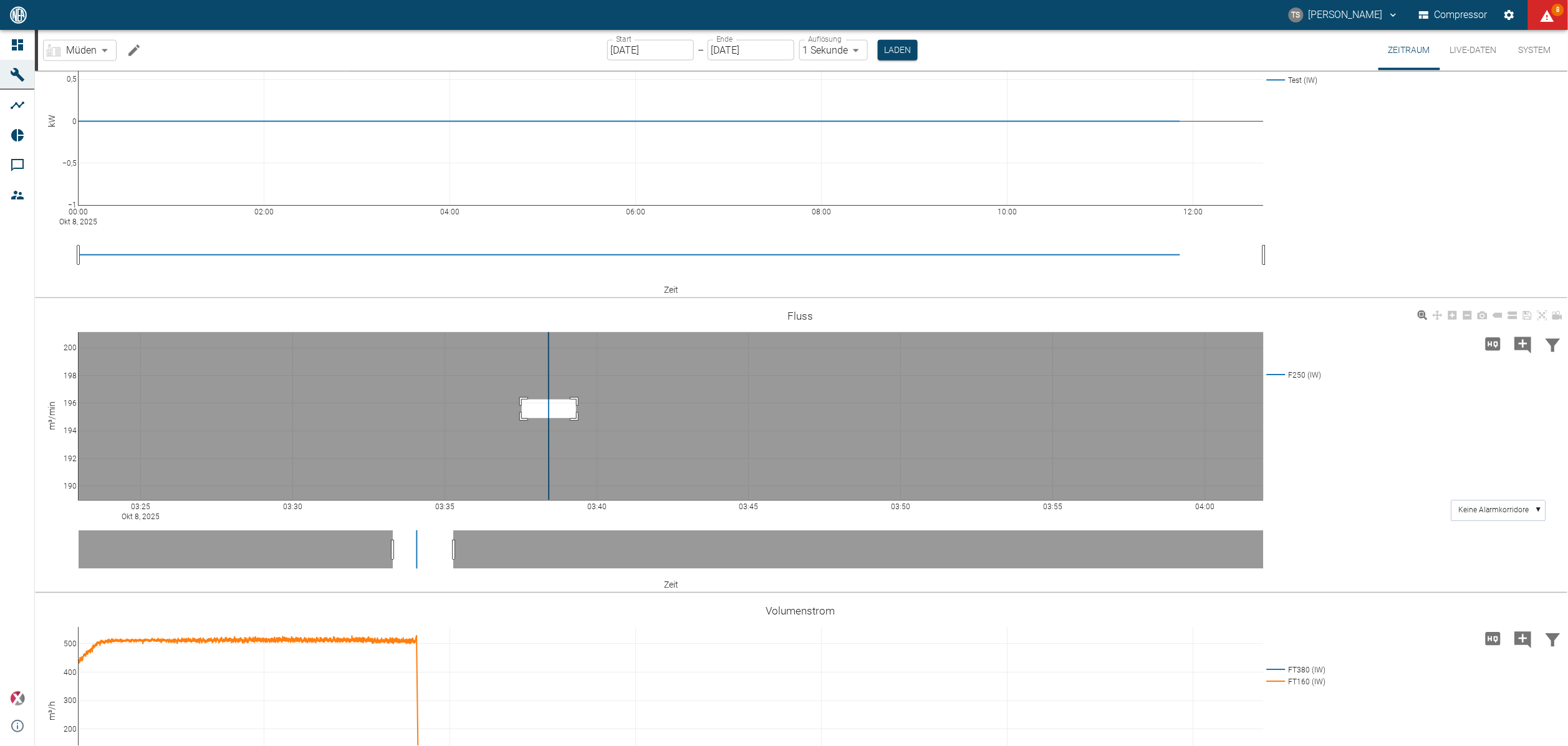
drag, startPoint x: 521, startPoint y: 399, endPoint x: 579, endPoint y: 420, distance: 61.7
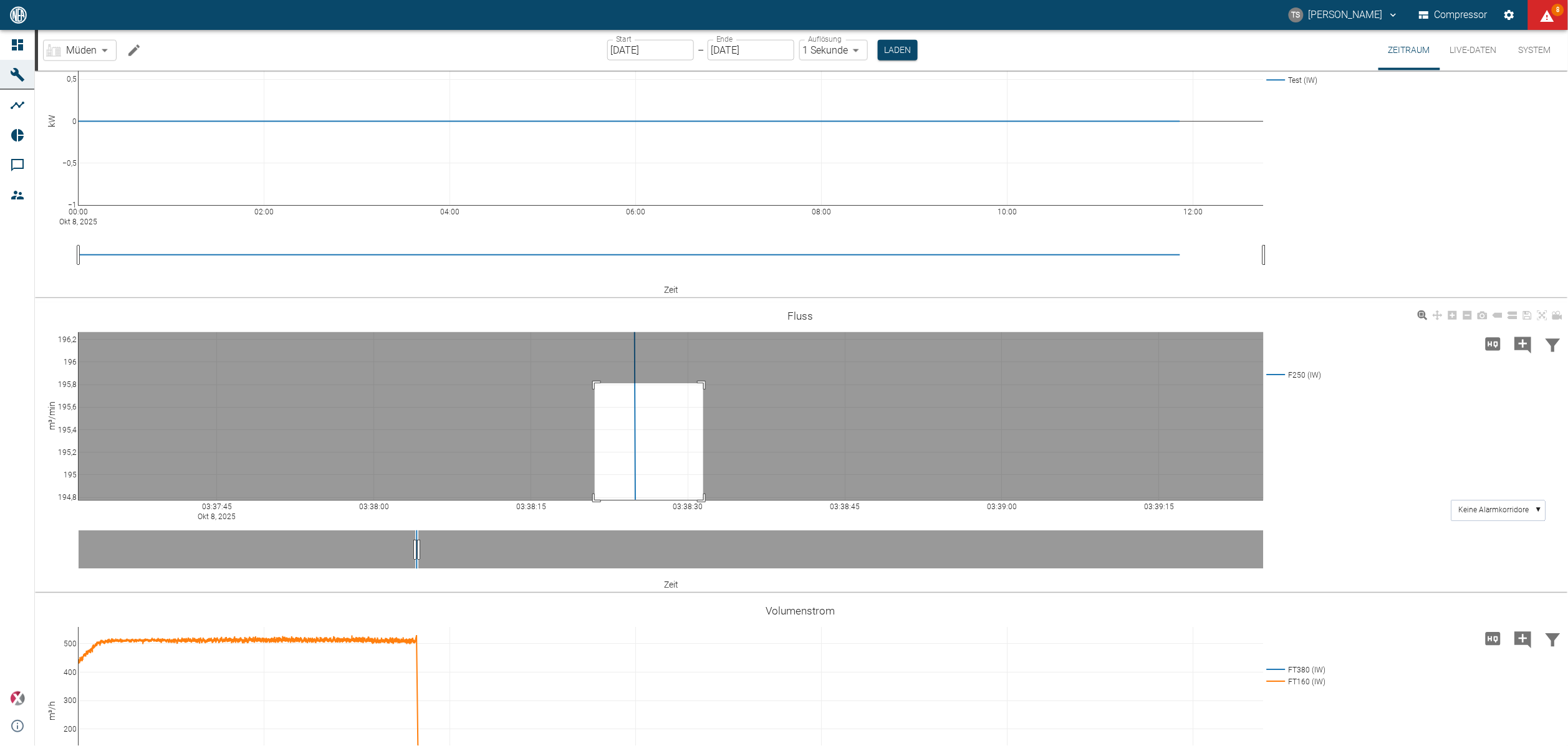
drag, startPoint x: 595, startPoint y: 384, endPoint x: 699, endPoint y: 500, distance: 155.8
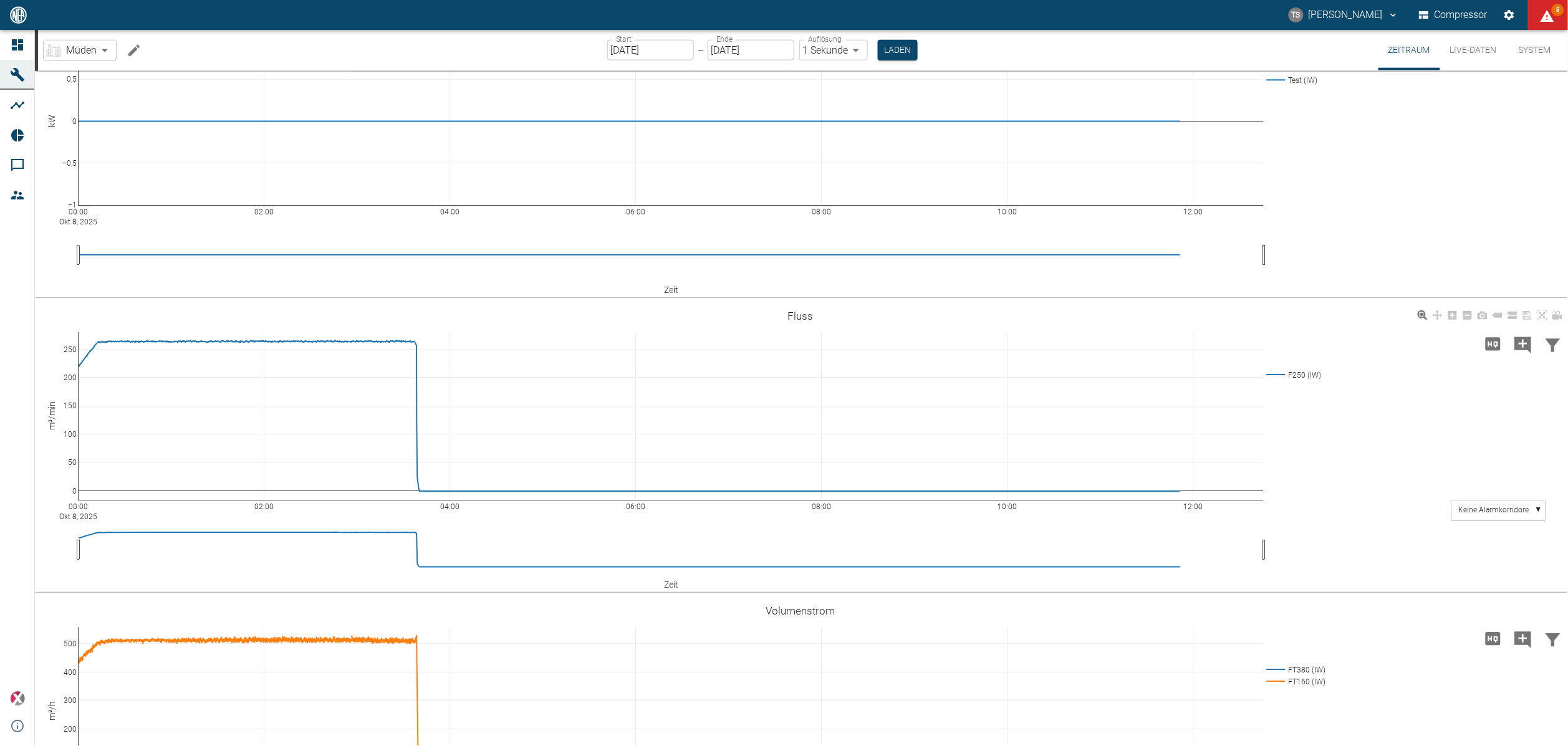
scroll to position [0, 0]
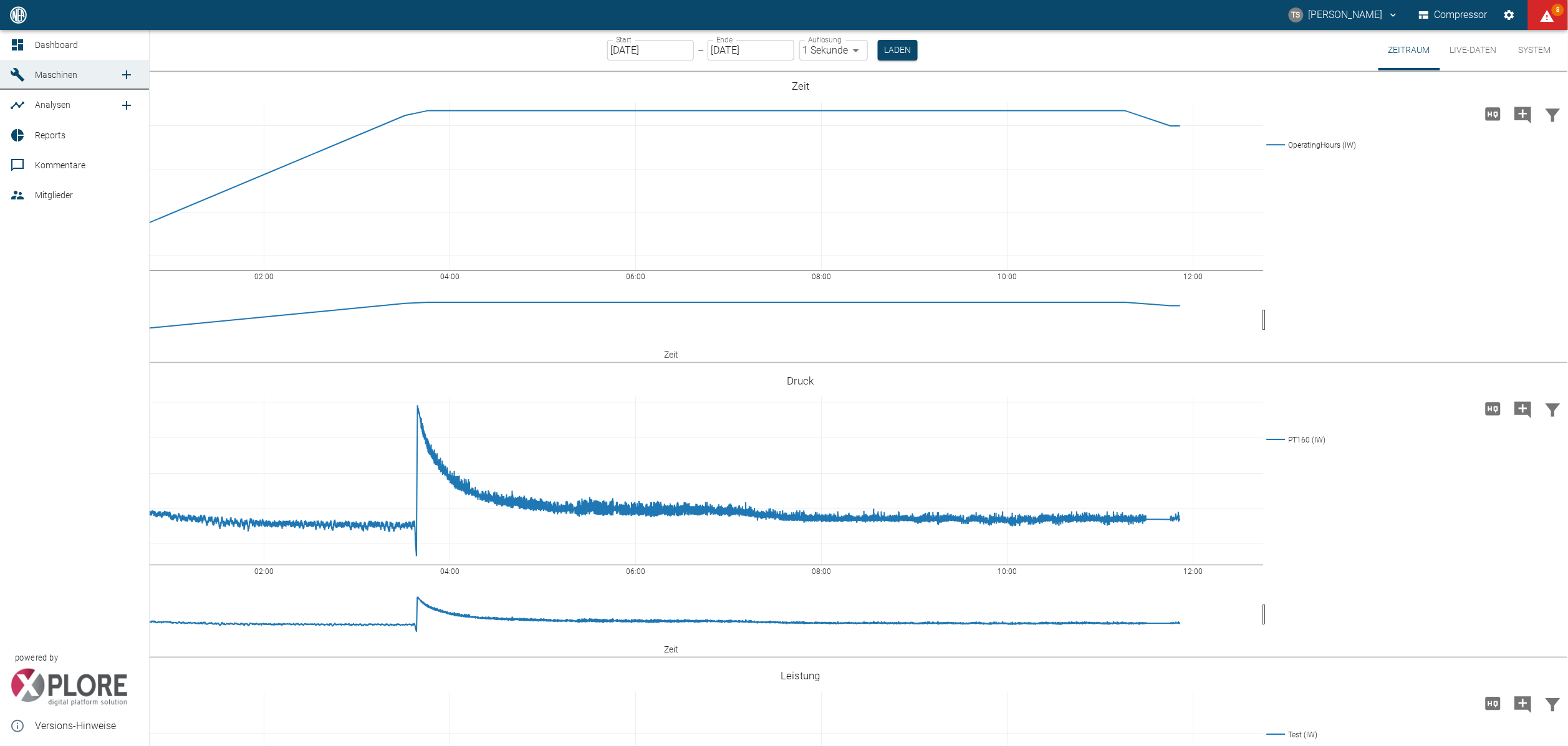
click at [11, 69] on icon at bounding box center [17, 74] width 15 height 15
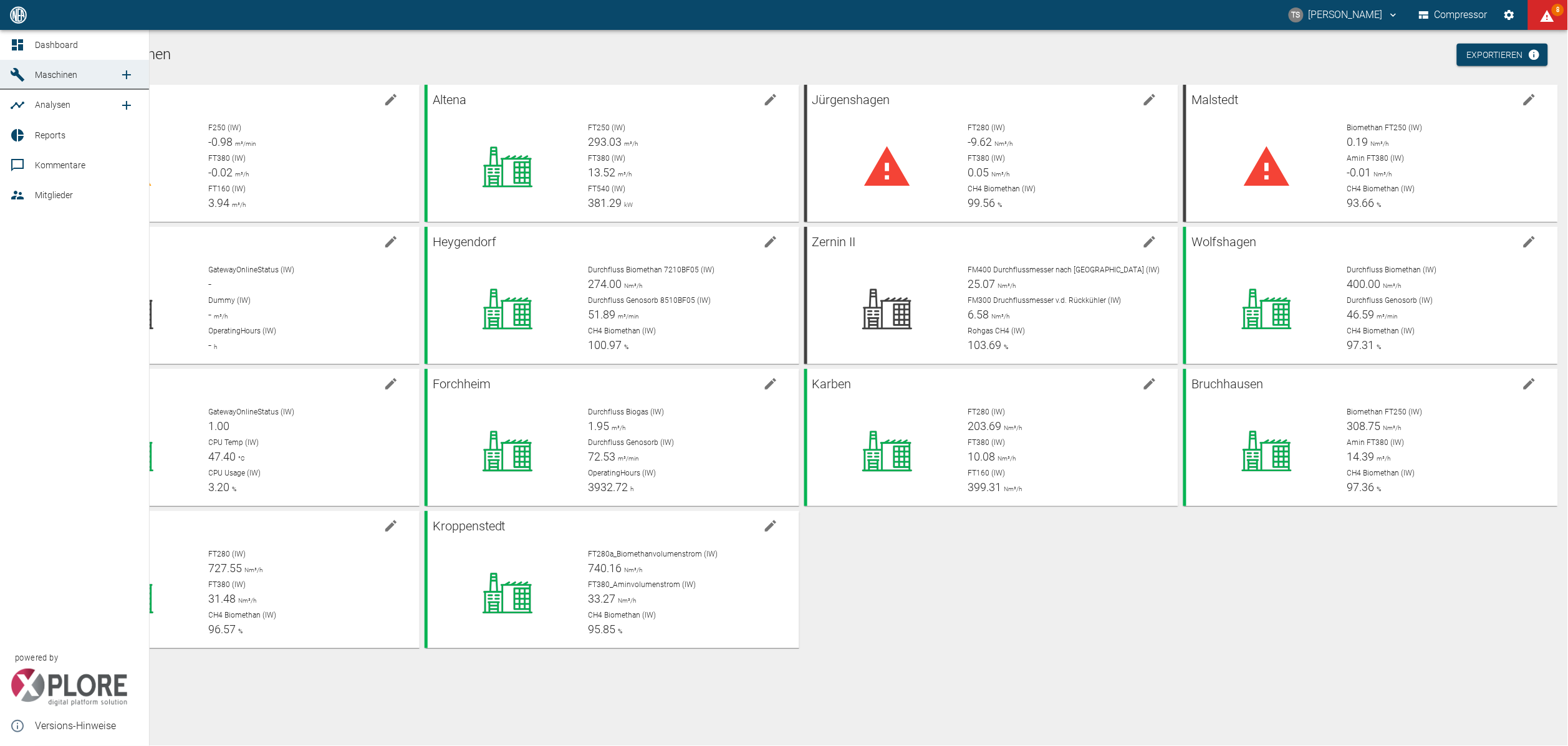
click at [13, 171] on icon at bounding box center [17, 165] width 15 height 15
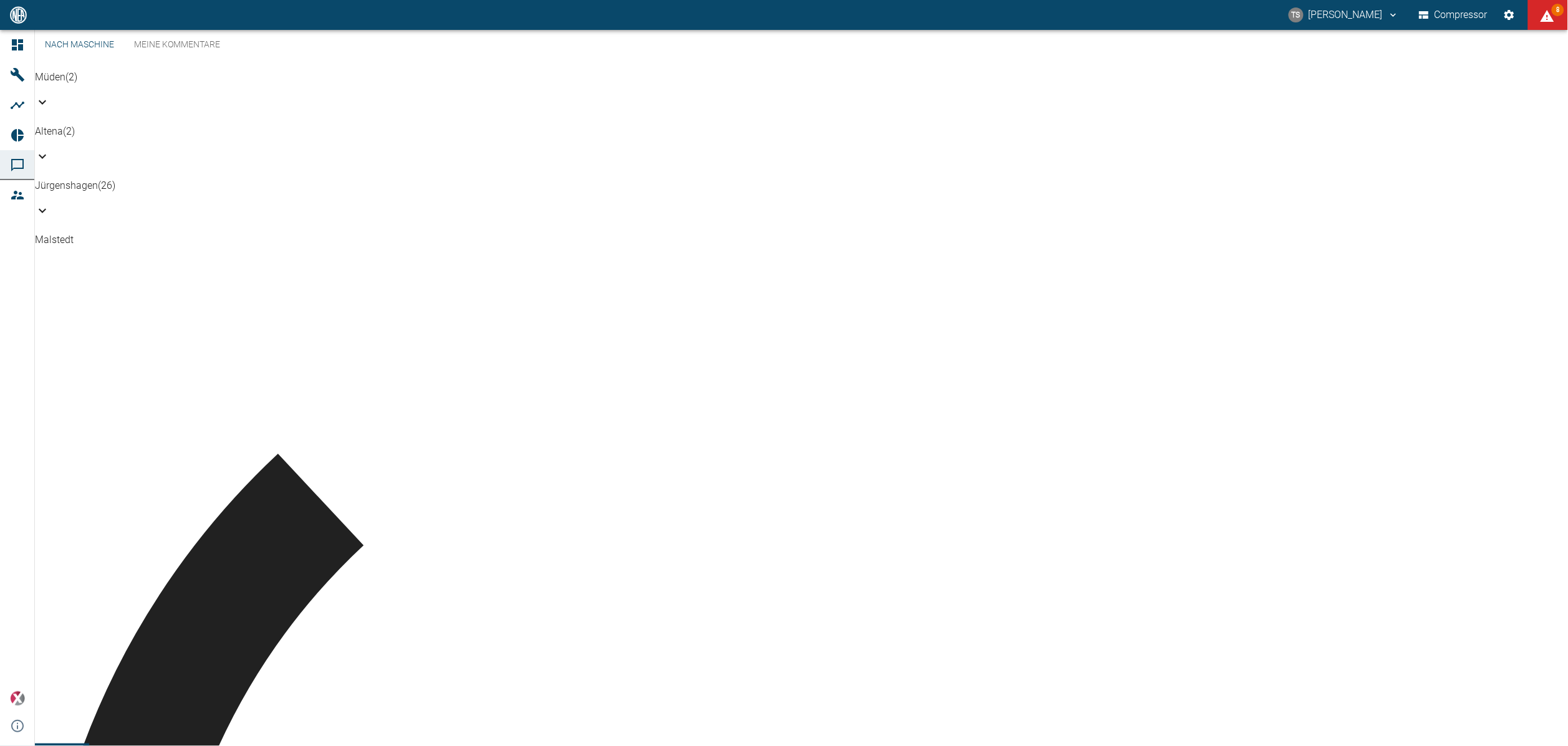
click at [229, 60] on link "Meine Kommentare" at bounding box center [177, 45] width 106 height 30
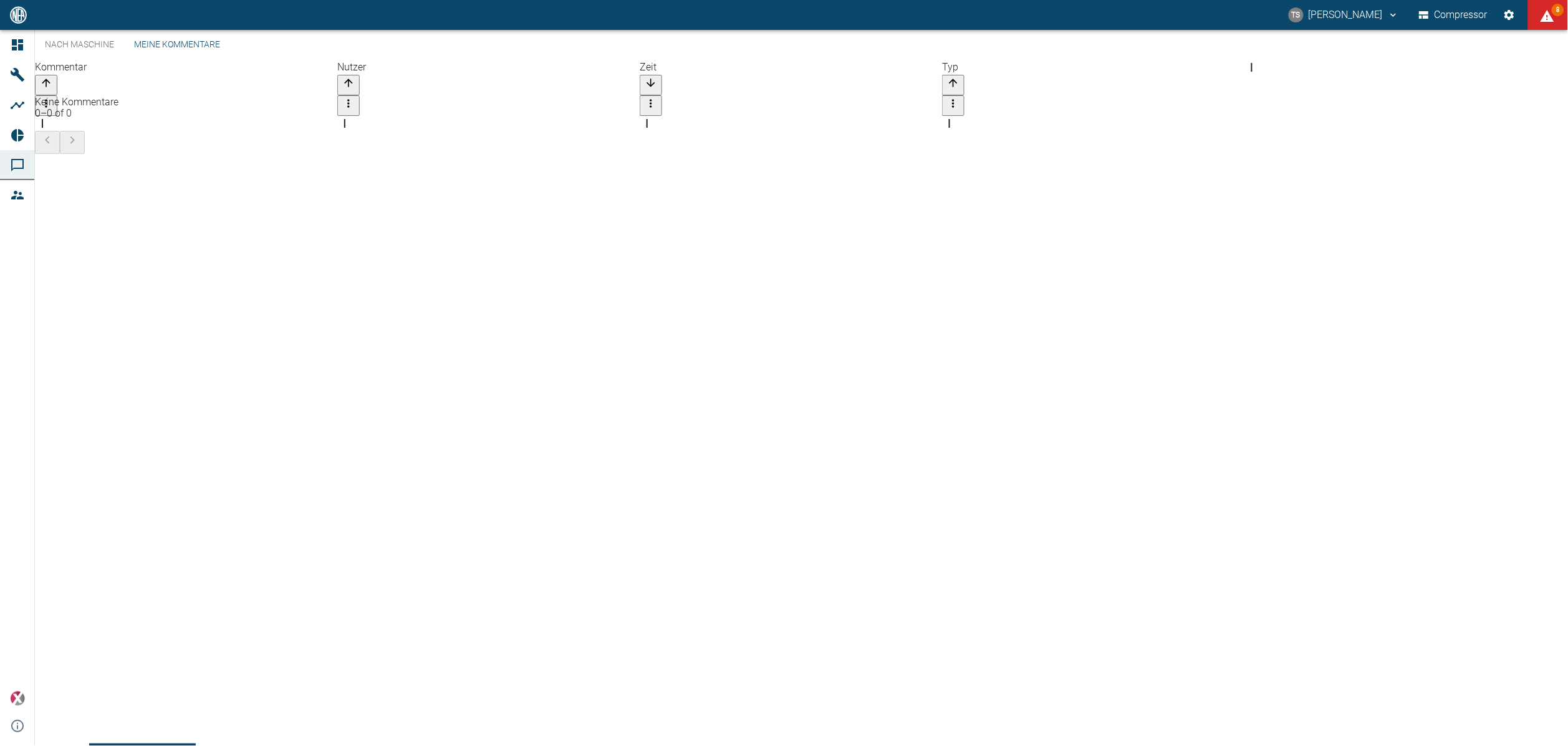
click at [124, 59] on link "Nach Maschine" at bounding box center [79, 45] width 89 height 30
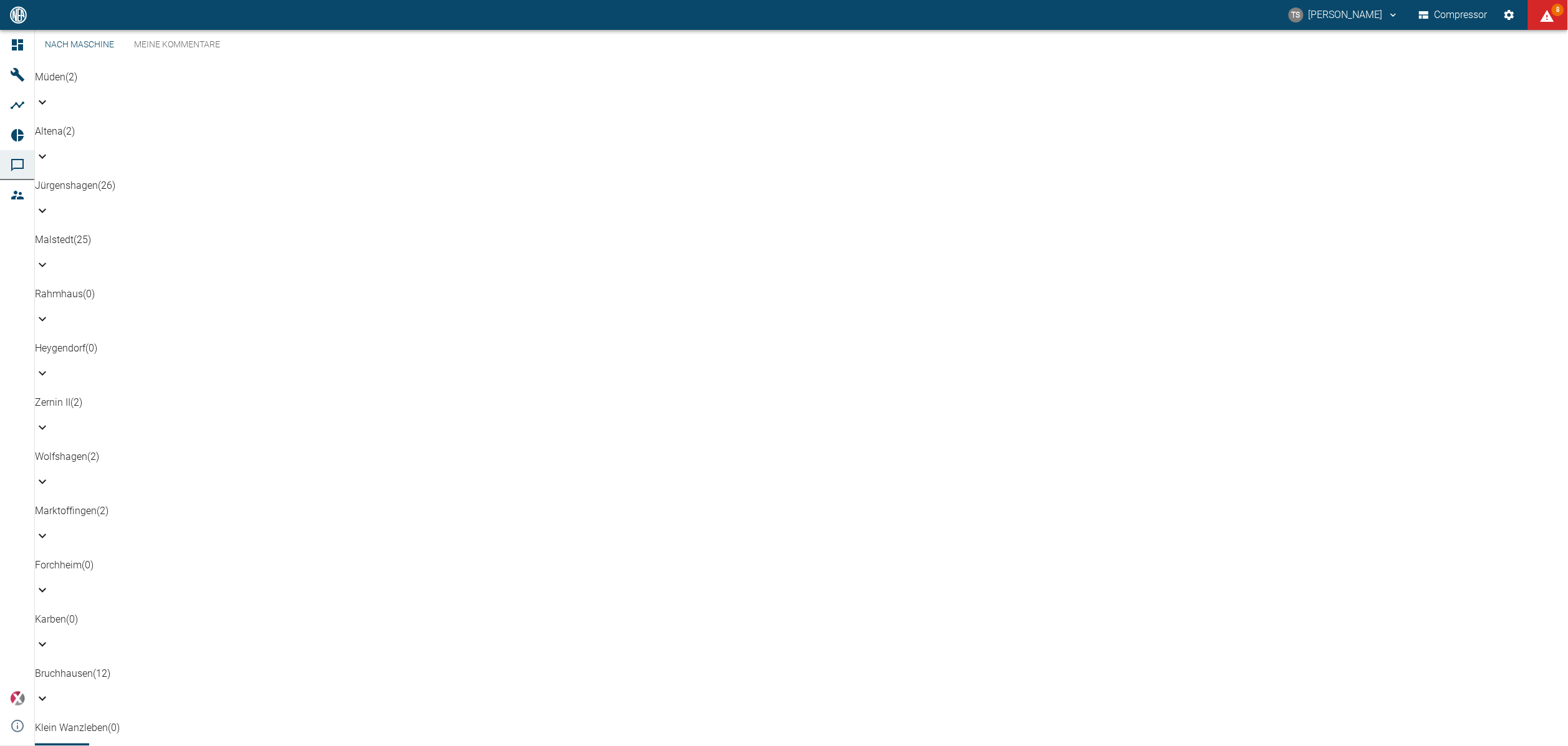
click at [92, 84] on p "Müden (2)" at bounding box center [801, 77] width 1532 height 15
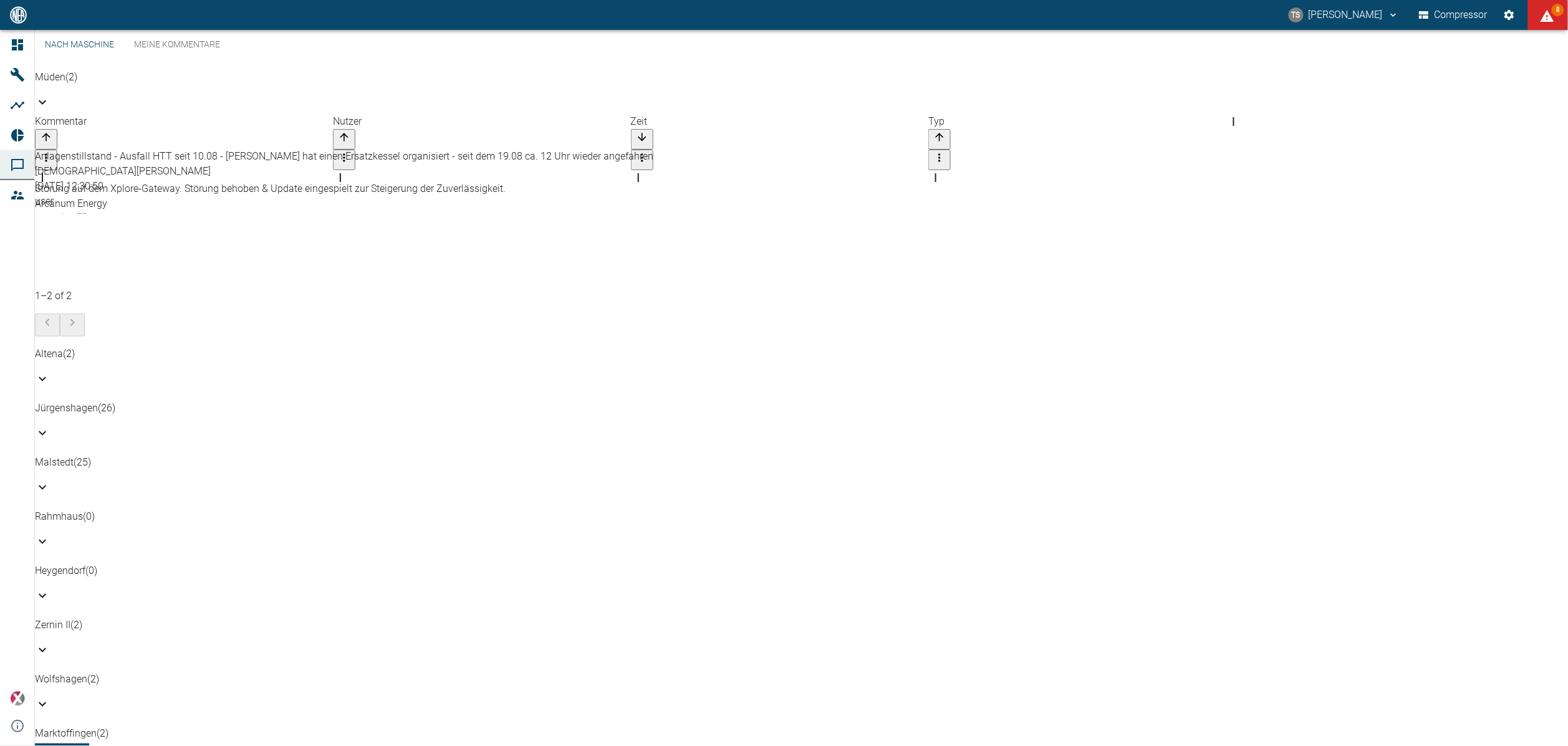
click at [865, 60] on div "Nach Maschine Meine Kommentare" at bounding box center [801, 45] width 1532 height 30
click at [1508, 17] on icon "Einstellungen" at bounding box center [1509, 15] width 10 height 10
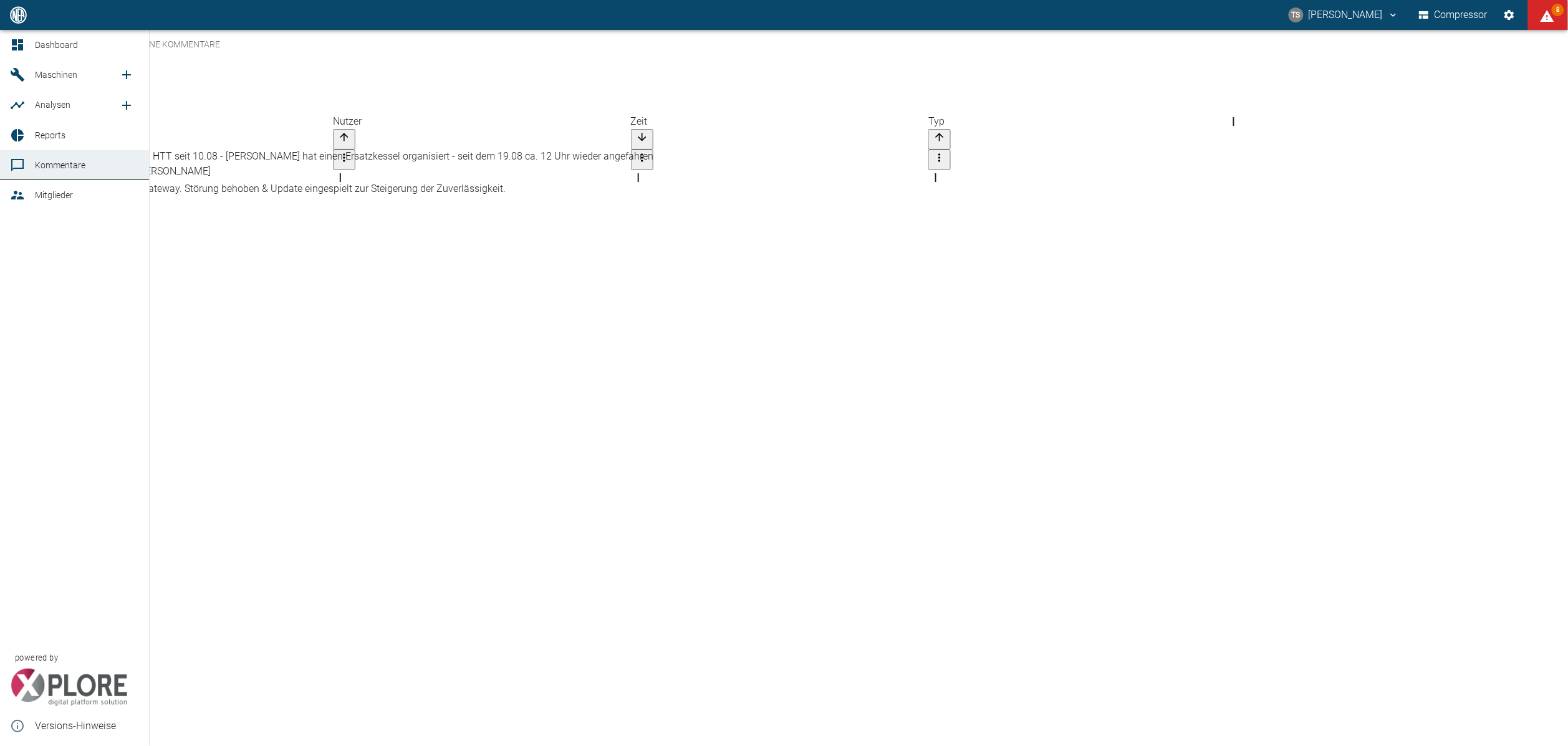
click at [36, 73] on span "Maschinen" at bounding box center [56, 74] width 43 height 10
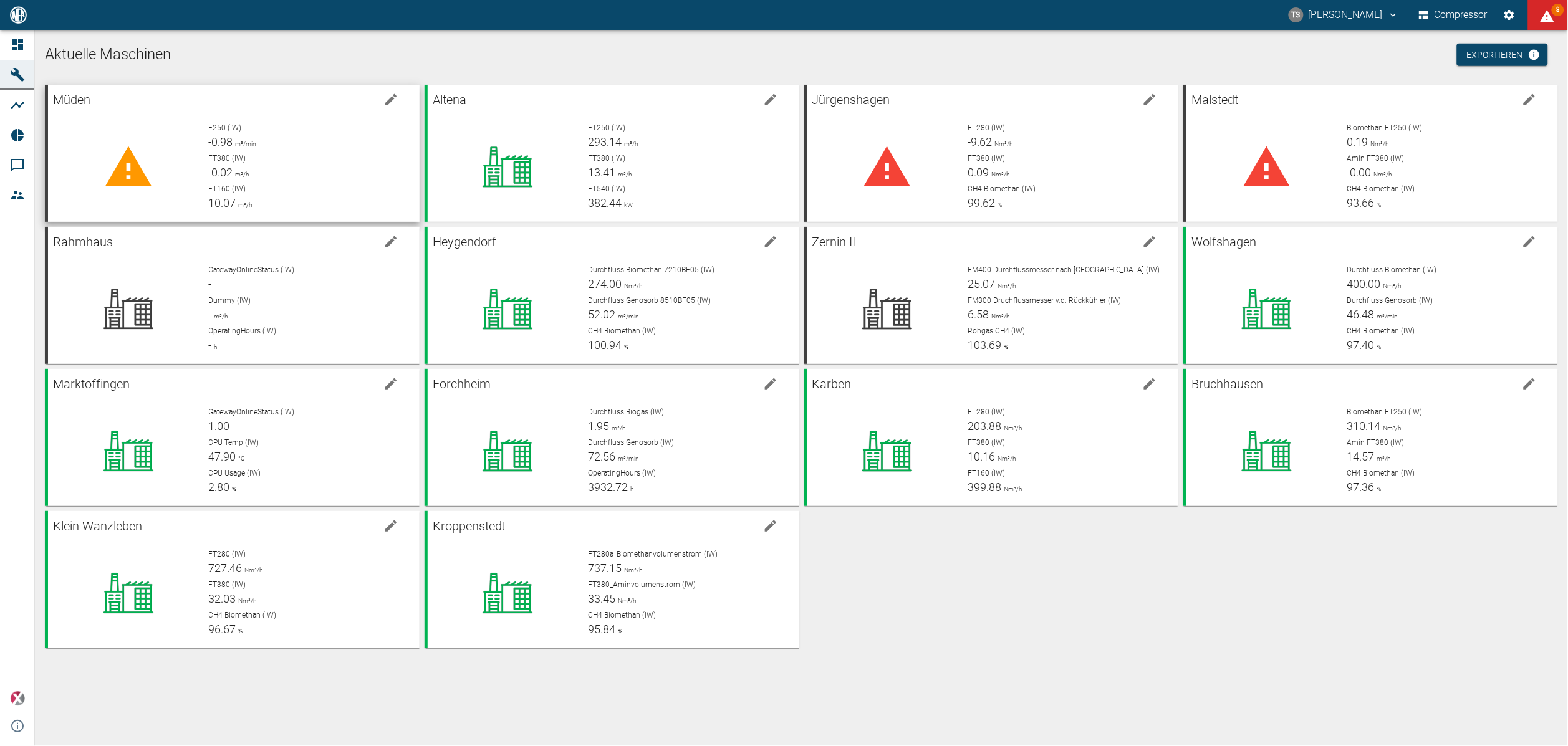
click at [212, 120] on div "F250 (IW) -0.98 m³/min FT380 (IW) -0.02 m³/h FT160 (IW) 10.07 m³/h" at bounding box center [304, 162] width 211 height 99
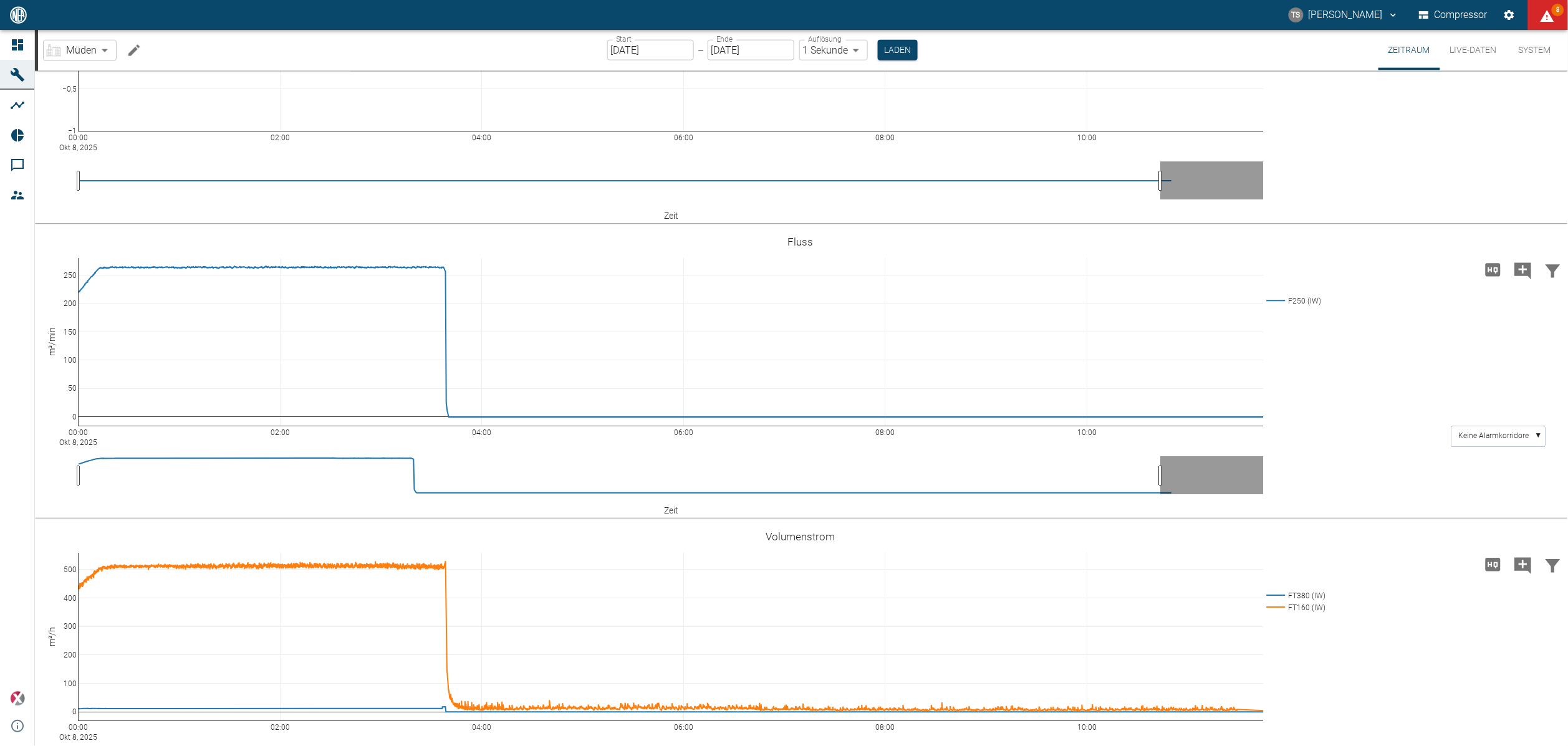
scroll to position [748, 0]
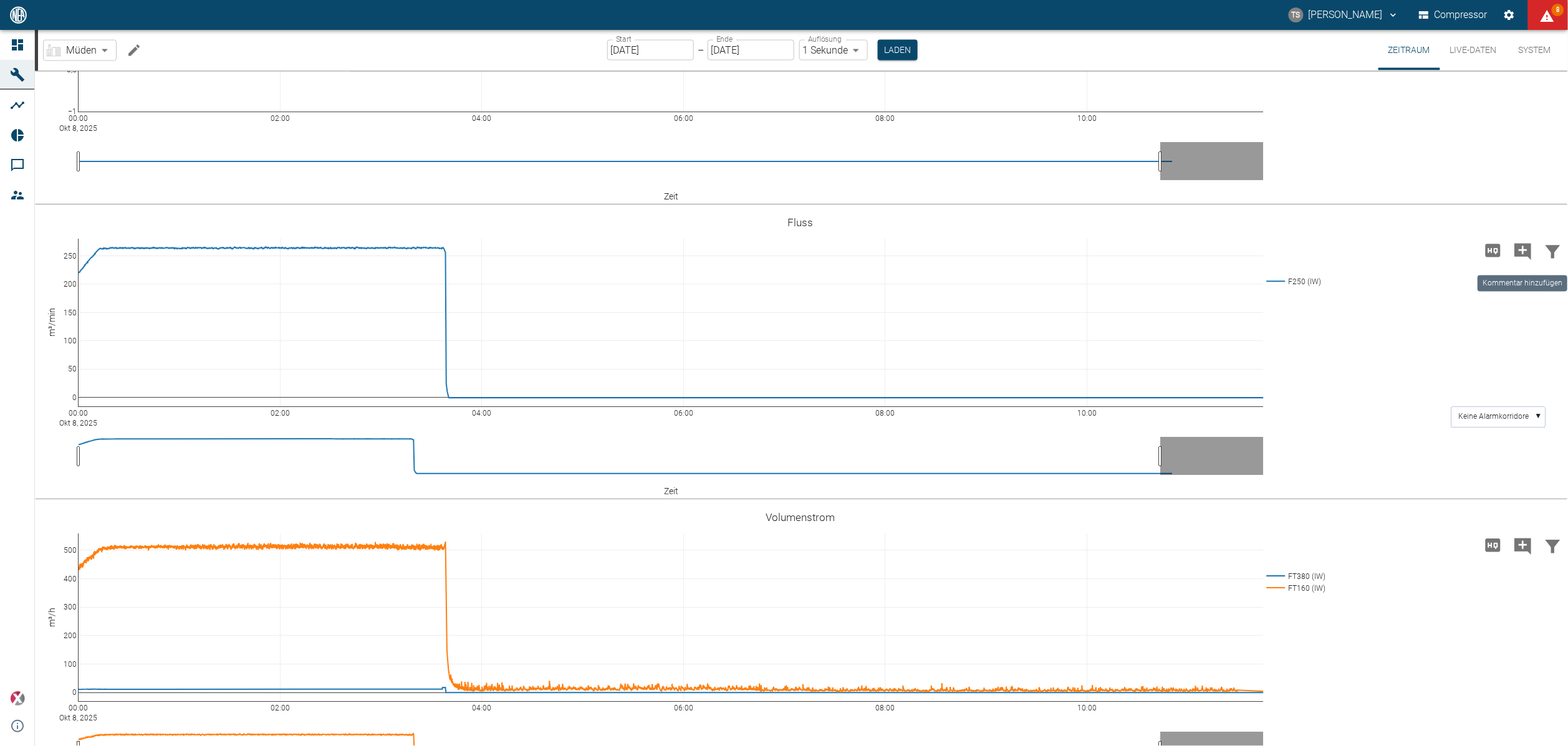
click at [1524, 249] on icon "Kommentar hinzufügen" at bounding box center [1522, 251] width 20 height 20
click at [1480, 309] on div "00:00 Okt 8, 2025 02:00 04:00 06:00 08:00 10:00 0 50 100 150 200 250 F250 (IW) …" at bounding box center [800, 354] width 1531 height 280
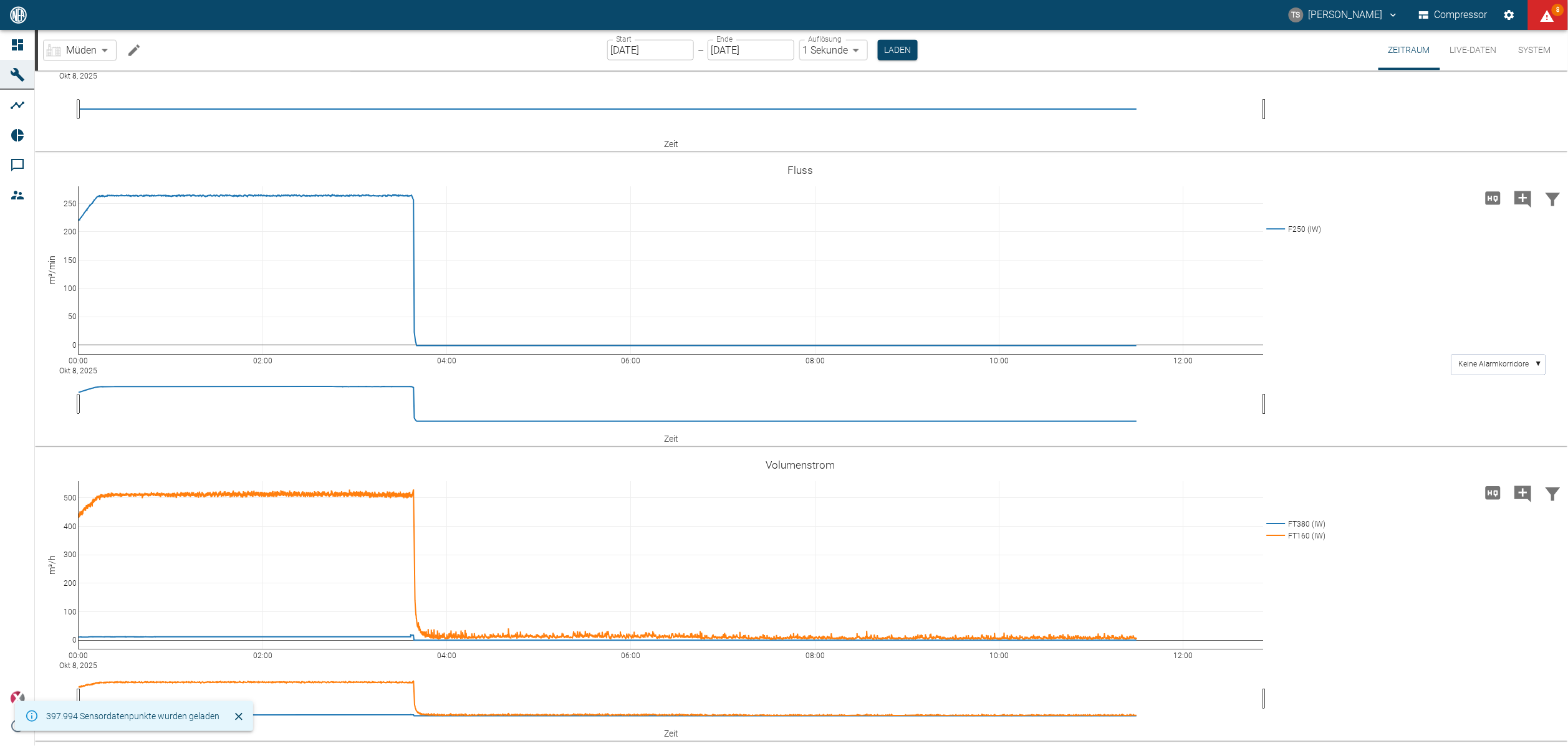
scroll to position [799, 0]
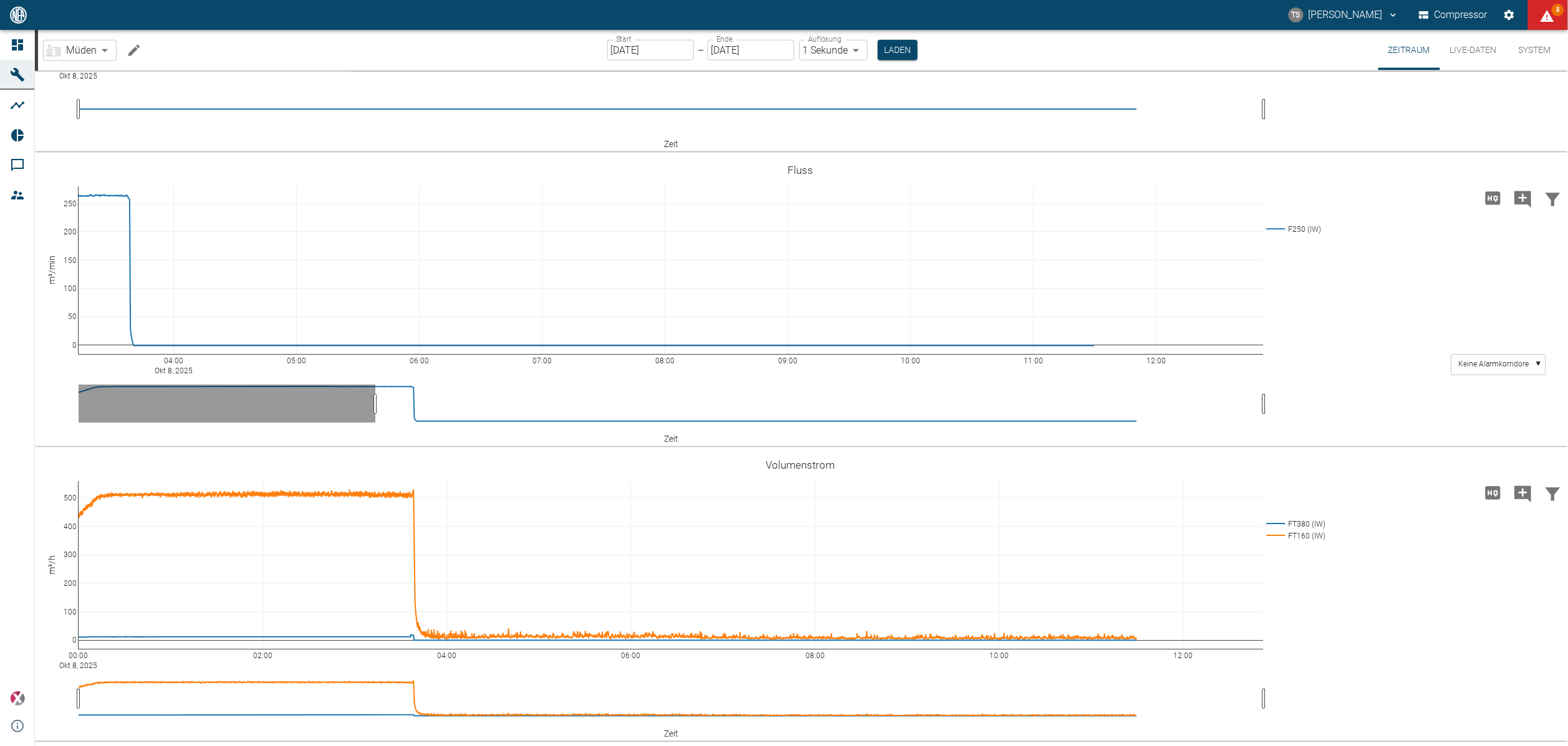
drag, startPoint x: 78, startPoint y: 409, endPoint x: 374, endPoint y: 414, distance: 296.0
drag, startPoint x: 1269, startPoint y: 410, endPoint x: 1262, endPoint y: 408, distance: 7.3
click at [1269, 410] on div "04:00 Okt 8, 2025 05:00 06:00 07:00 08:00 09:00 10:00 11:00 12:00 0 50 100 150 …" at bounding box center [800, 301] width 1531 height 280
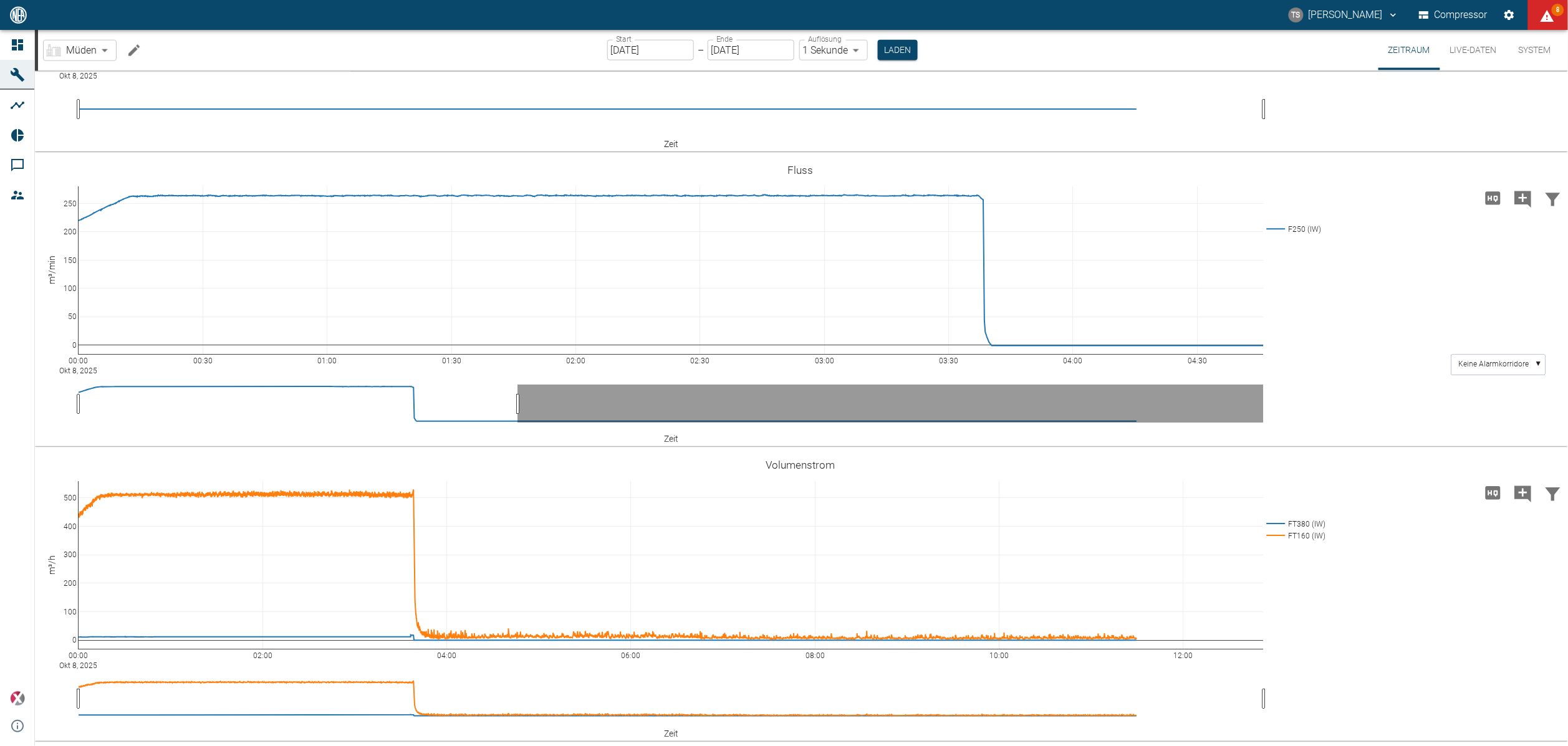
drag, startPoint x: 1262, startPoint y: 407, endPoint x: 515, endPoint y: 386, distance: 747.3
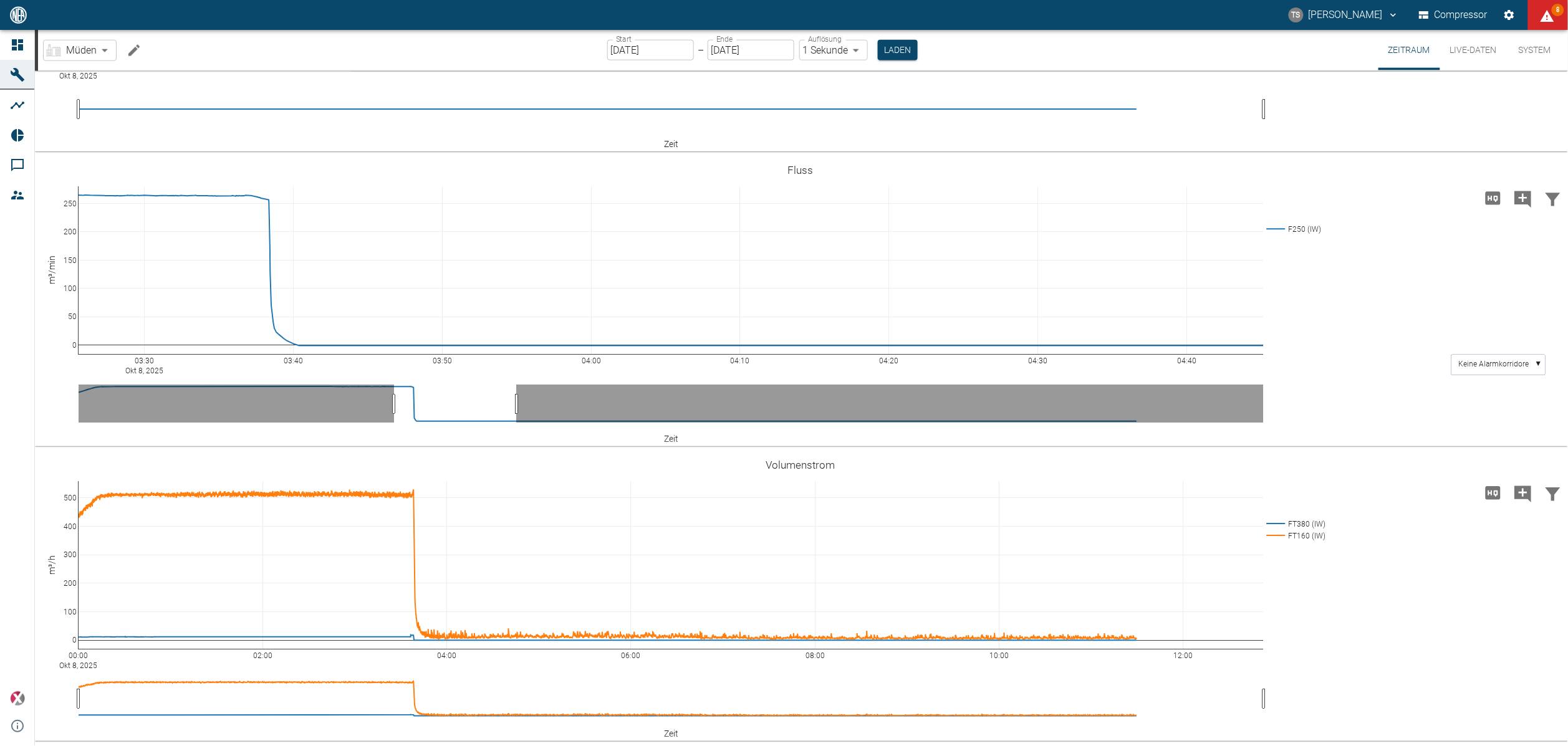
drag, startPoint x: 78, startPoint y: 403, endPoint x: 394, endPoint y: 412, distance: 316.1
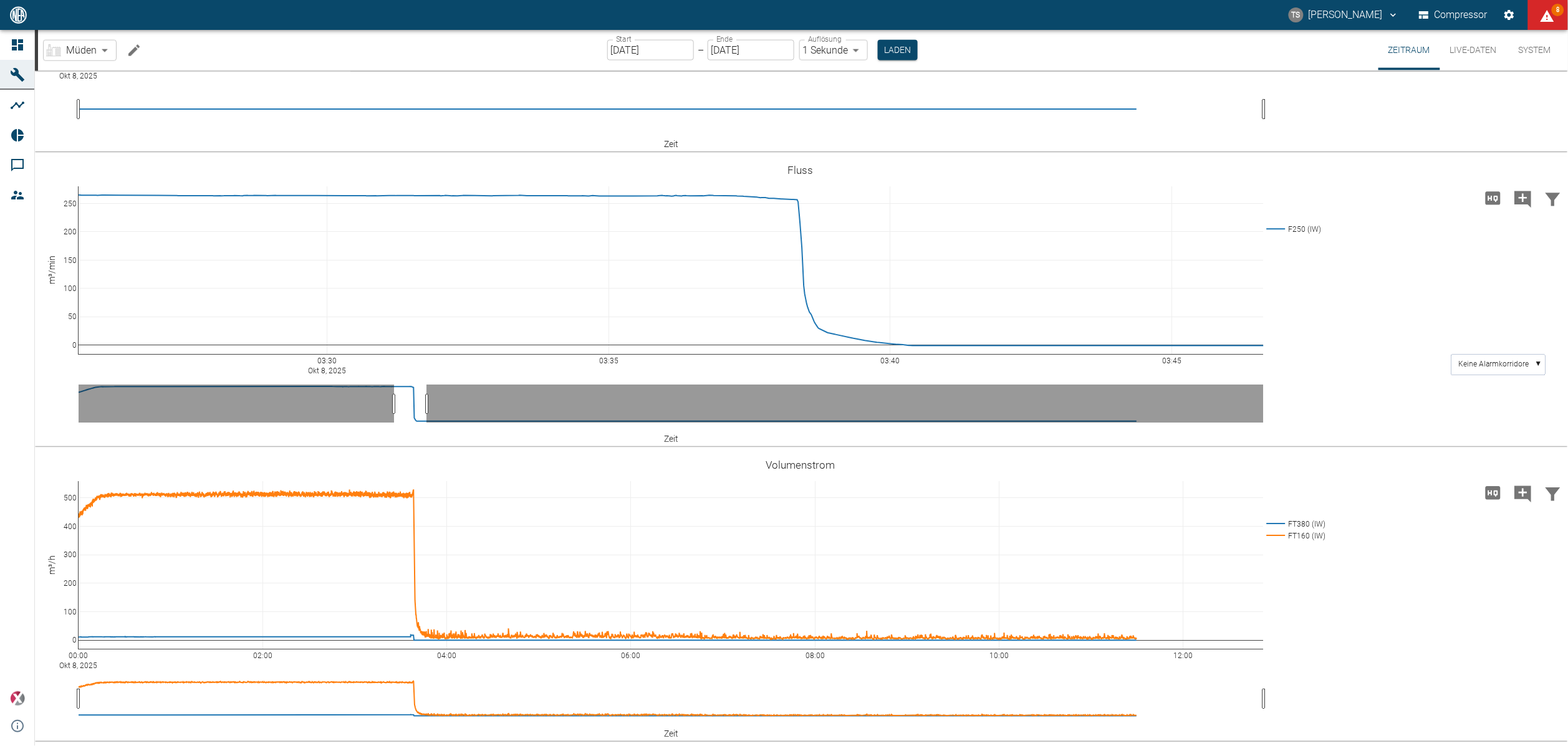
drag, startPoint x: 519, startPoint y: 407, endPoint x: 429, endPoint y: 388, distance: 92.0
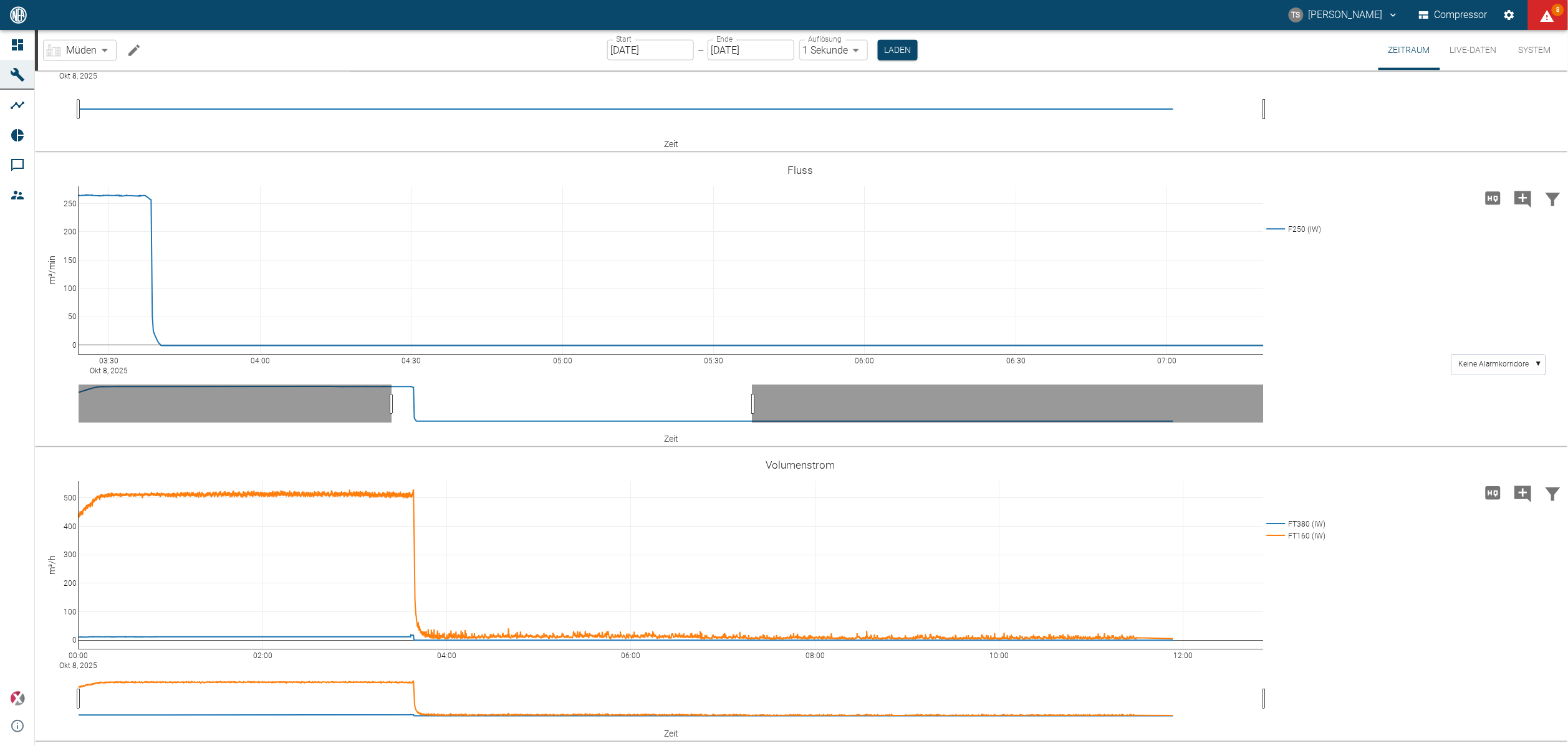
drag, startPoint x: 78, startPoint y: 408, endPoint x: 392, endPoint y: 430, distance: 314.8
drag, startPoint x: 750, startPoint y: 407, endPoint x: 786, endPoint y: 405, distance: 36.1
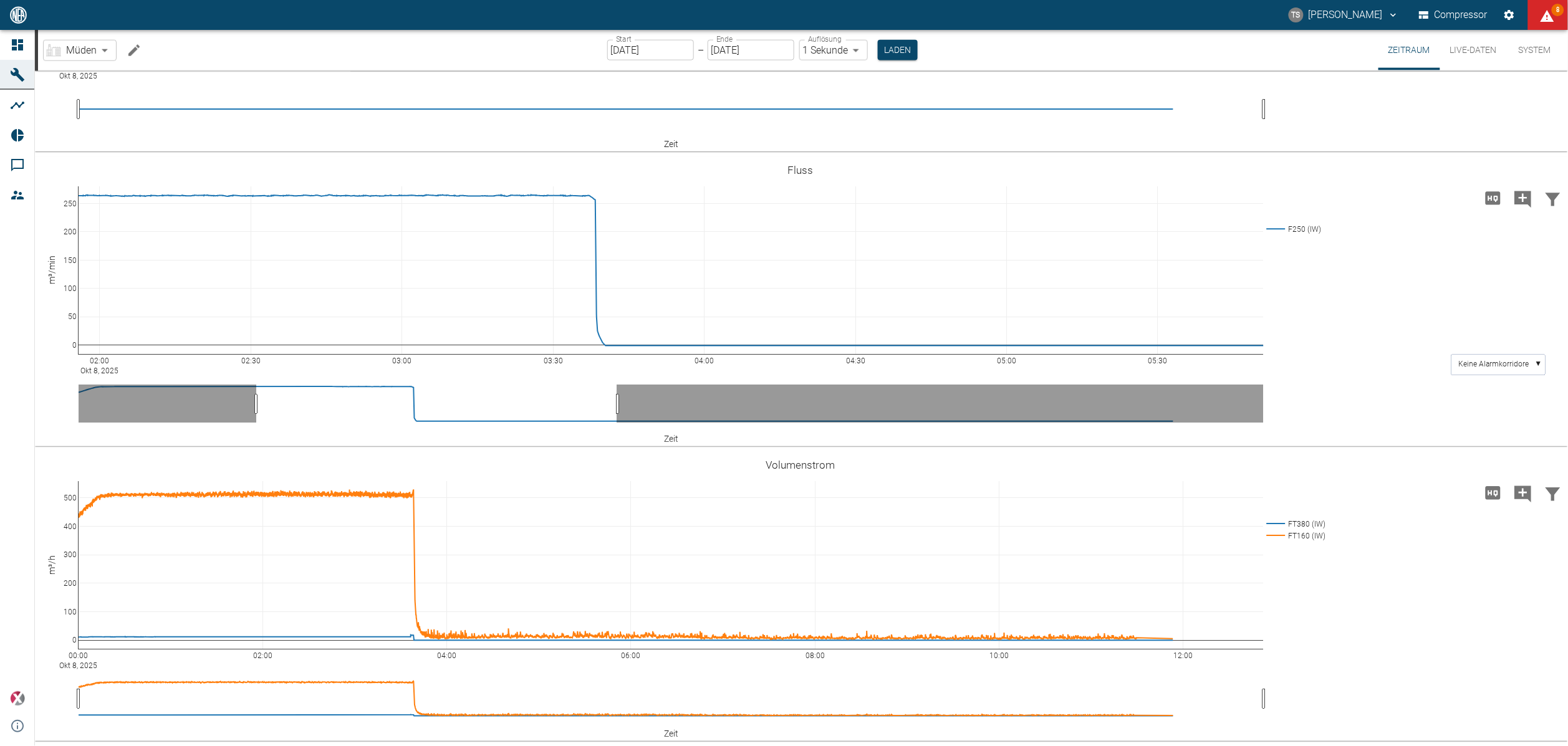
drag, startPoint x: 786, startPoint y: 404, endPoint x: 608, endPoint y: 410, distance: 178.1
click at [1525, 201] on icon "Kommentar hinzufügen" at bounding box center [1523, 198] width 17 height 17
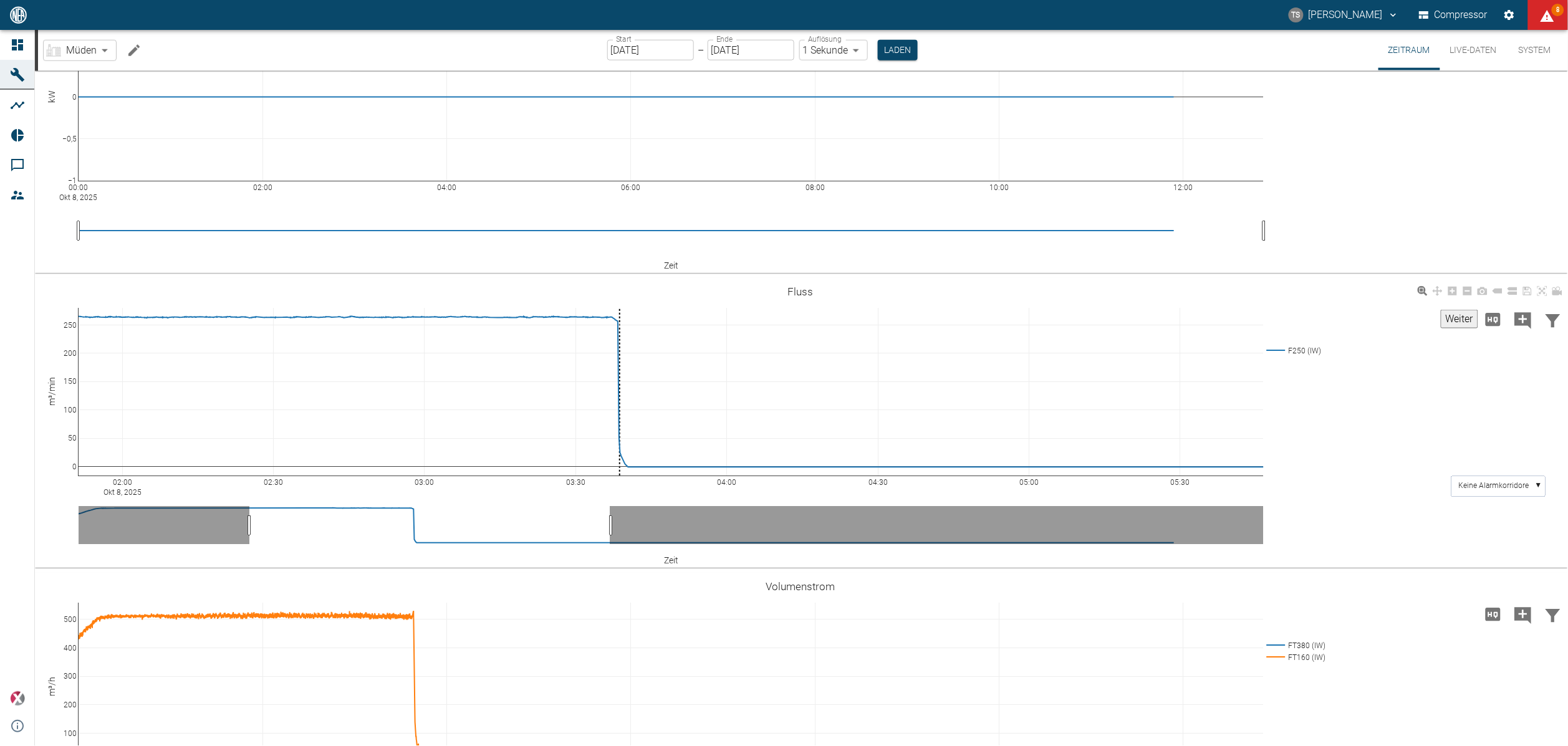
scroll to position [705, 0]
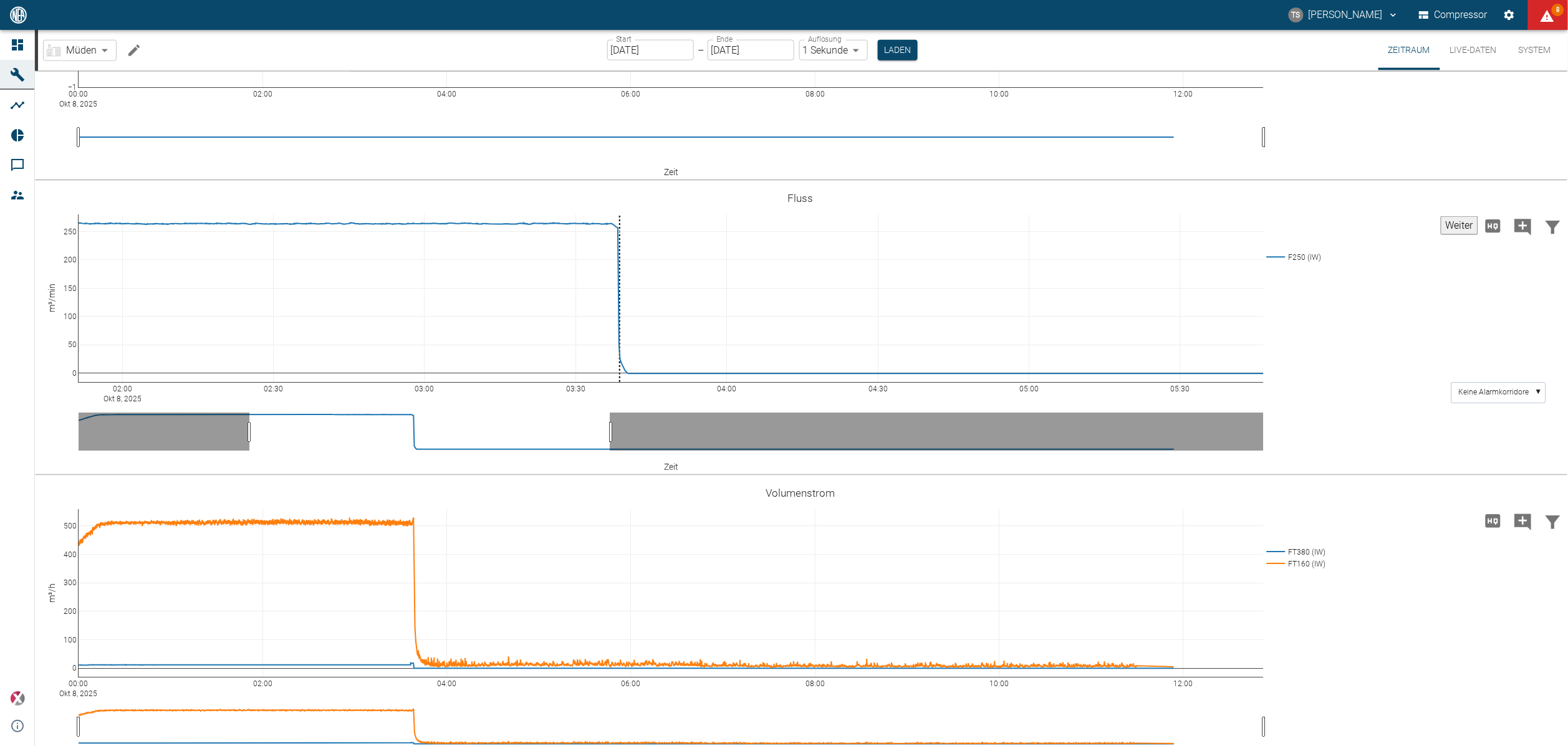
click at [1457, 234] on button "Weiter" at bounding box center [1459, 226] width 37 height 19
type textarea "BGA nicht bereit"
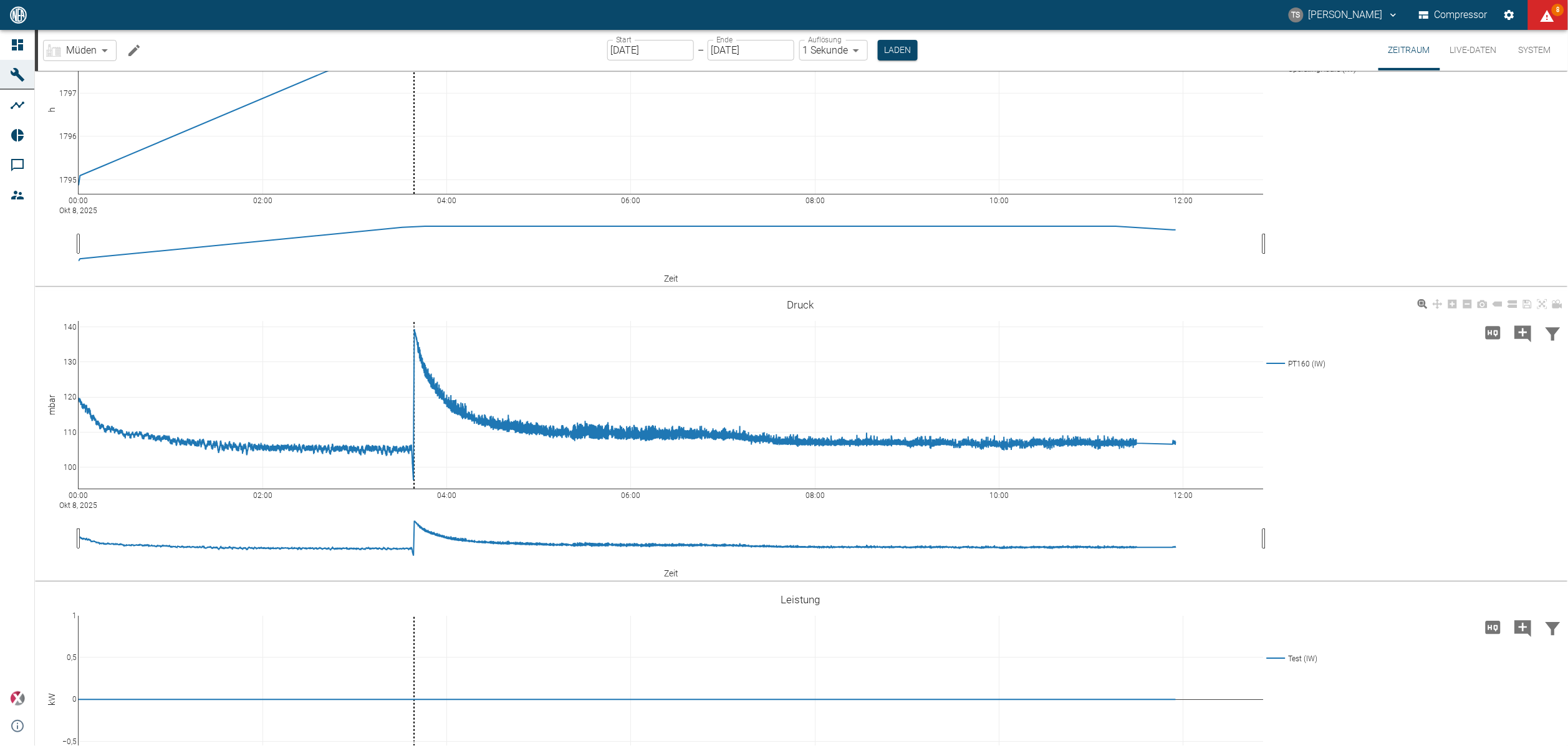
scroll to position [0, 0]
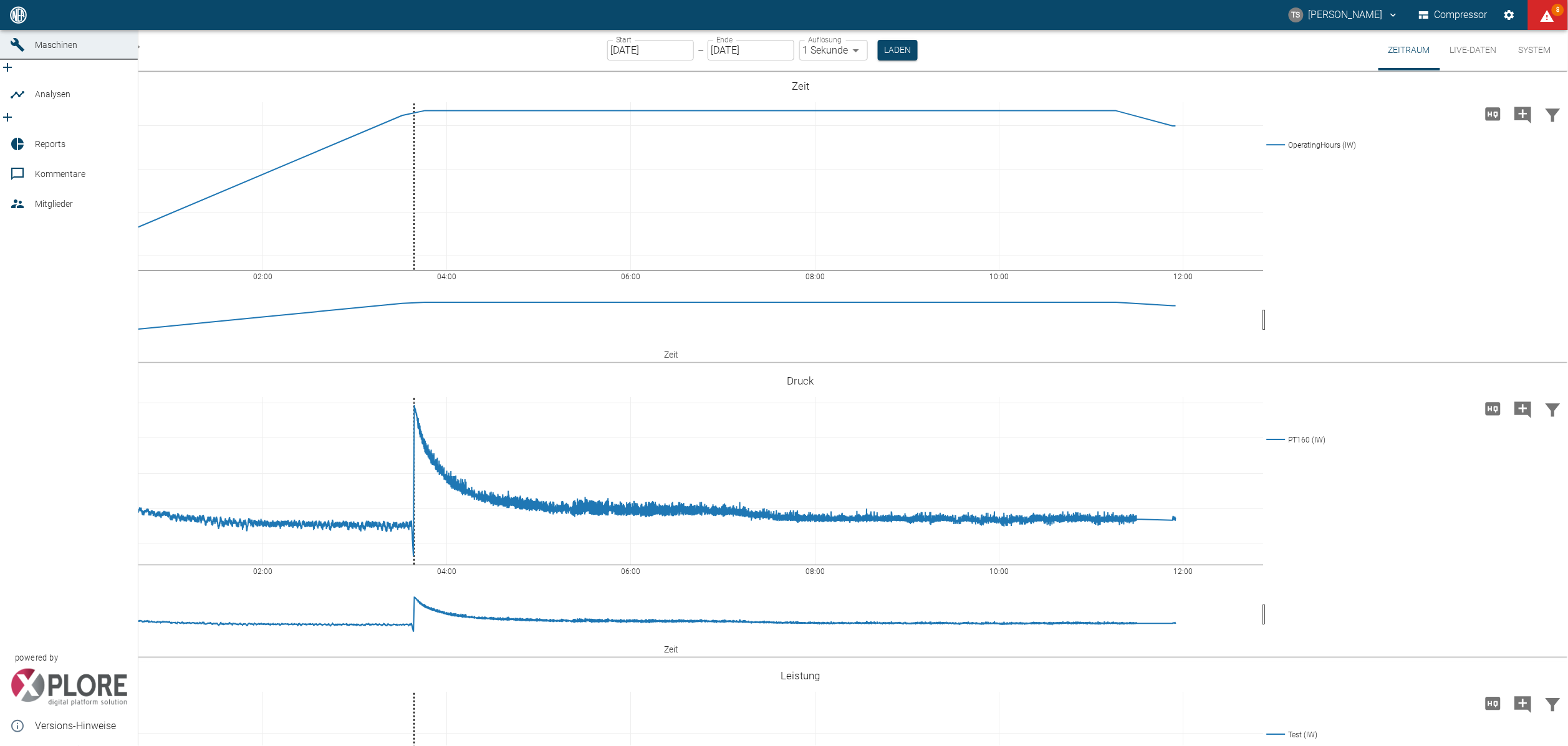
click at [28, 167] on div at bounding box center [20, 174] width 19 height 15
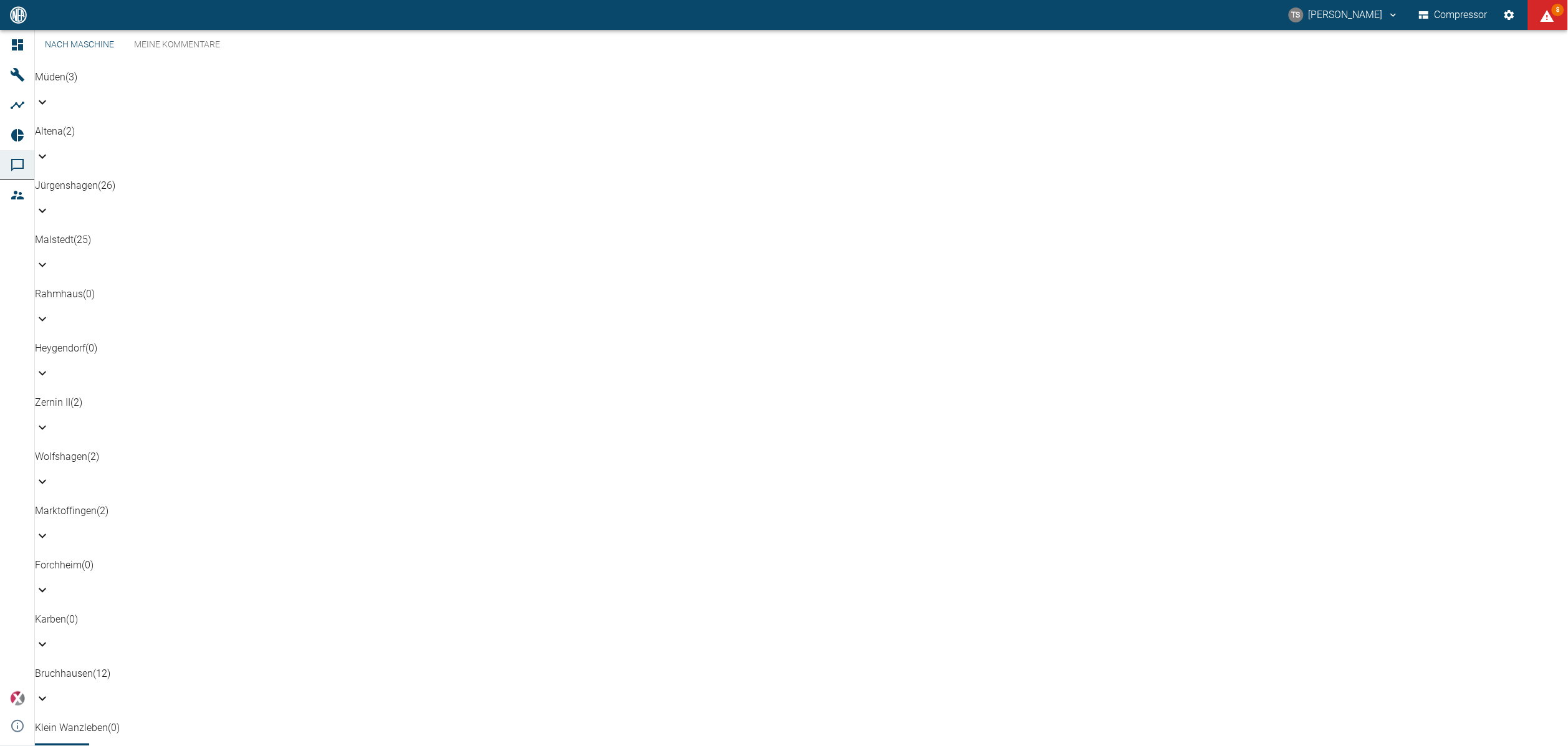
click at [205, 60] on link "Meine Kommentare" at bounding box center [177, 45] width 106 height 30
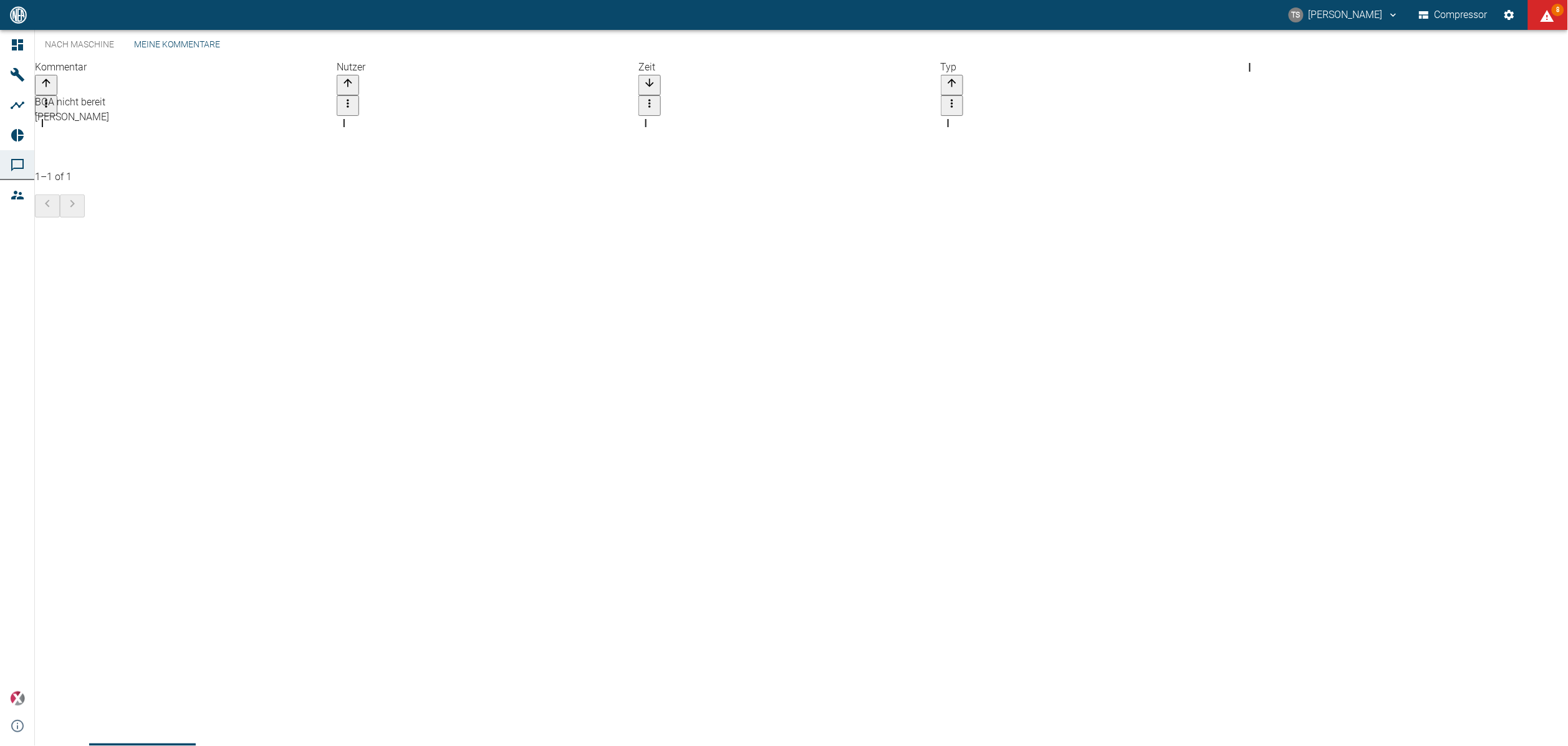
click at [105, 60] on link "Nach Maschine" at bounding box center [79, 45] width 89 height 30
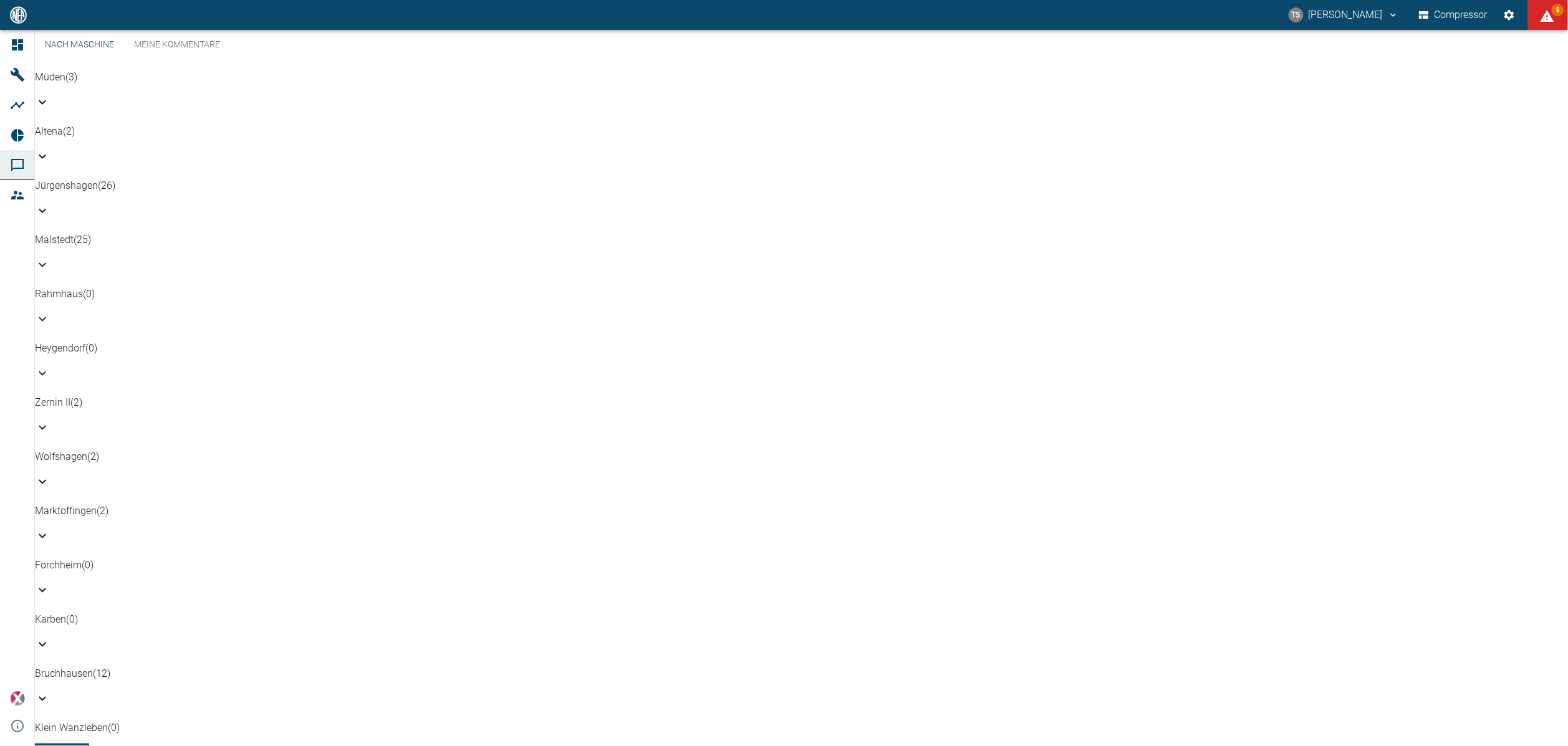
click at [96, 178] on p "Jürgenshagen (26)" at bounding box center [801, 186] width 1532 height 15
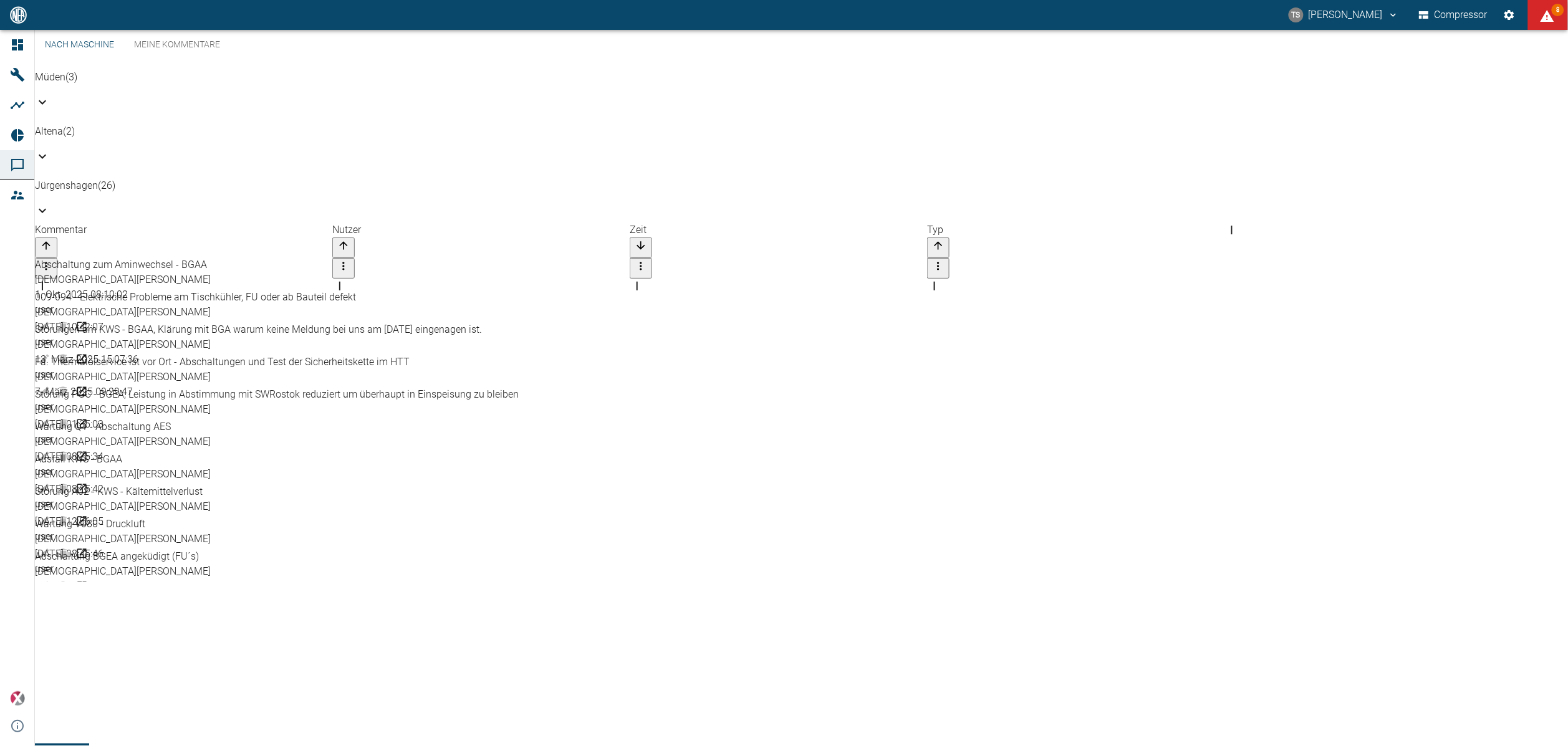
click at [96, 178] on div "Jürgenshagen (26)" at bounding box center [801, 201] width 1532 height 44
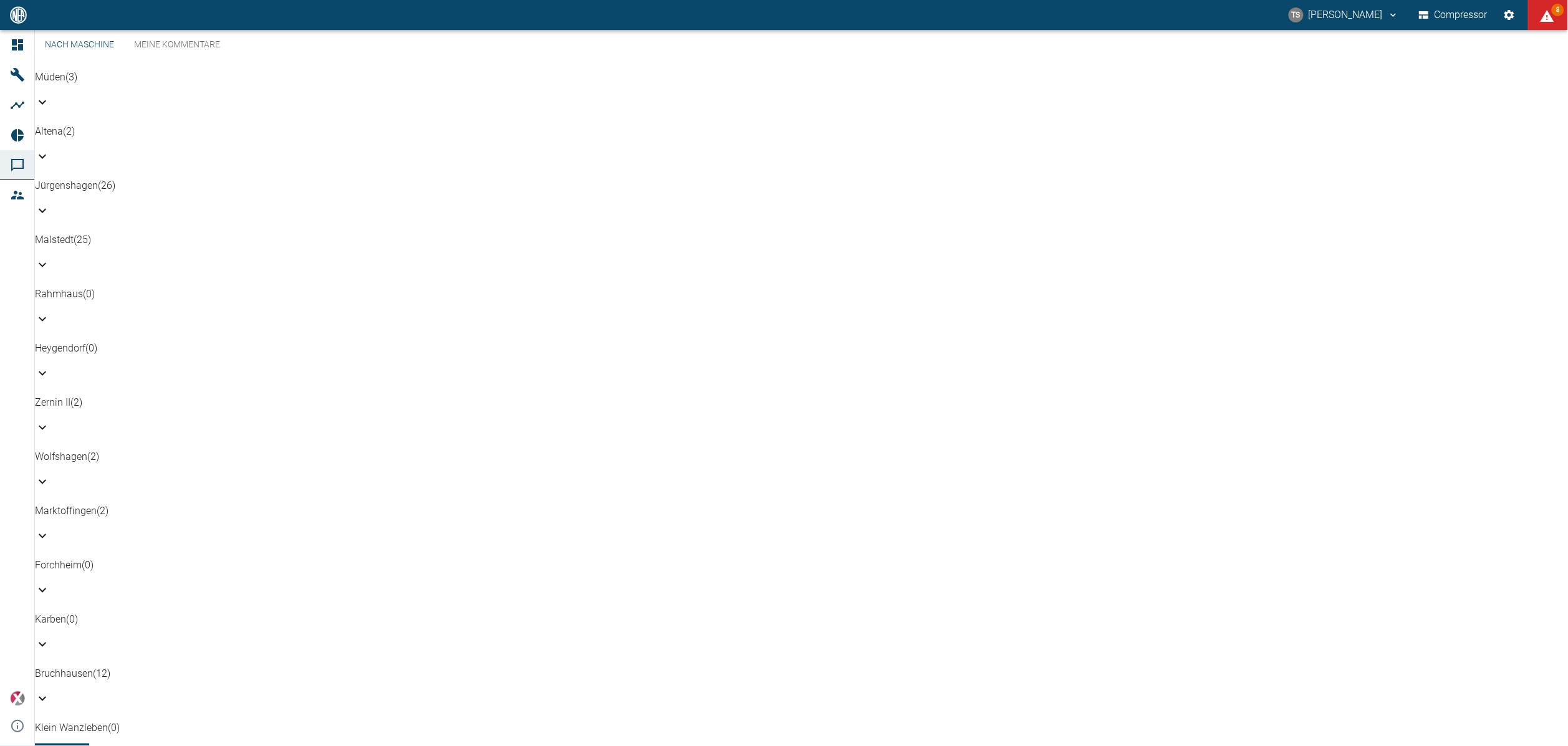
click at [84, 666] on p "Bruchhausen (12)" at bounding box center [801, 673] width 1532 height 15
click at [85, 666] on div "Bruchhausen (12)" at bounding box center [801, 688] width 1532 height 44
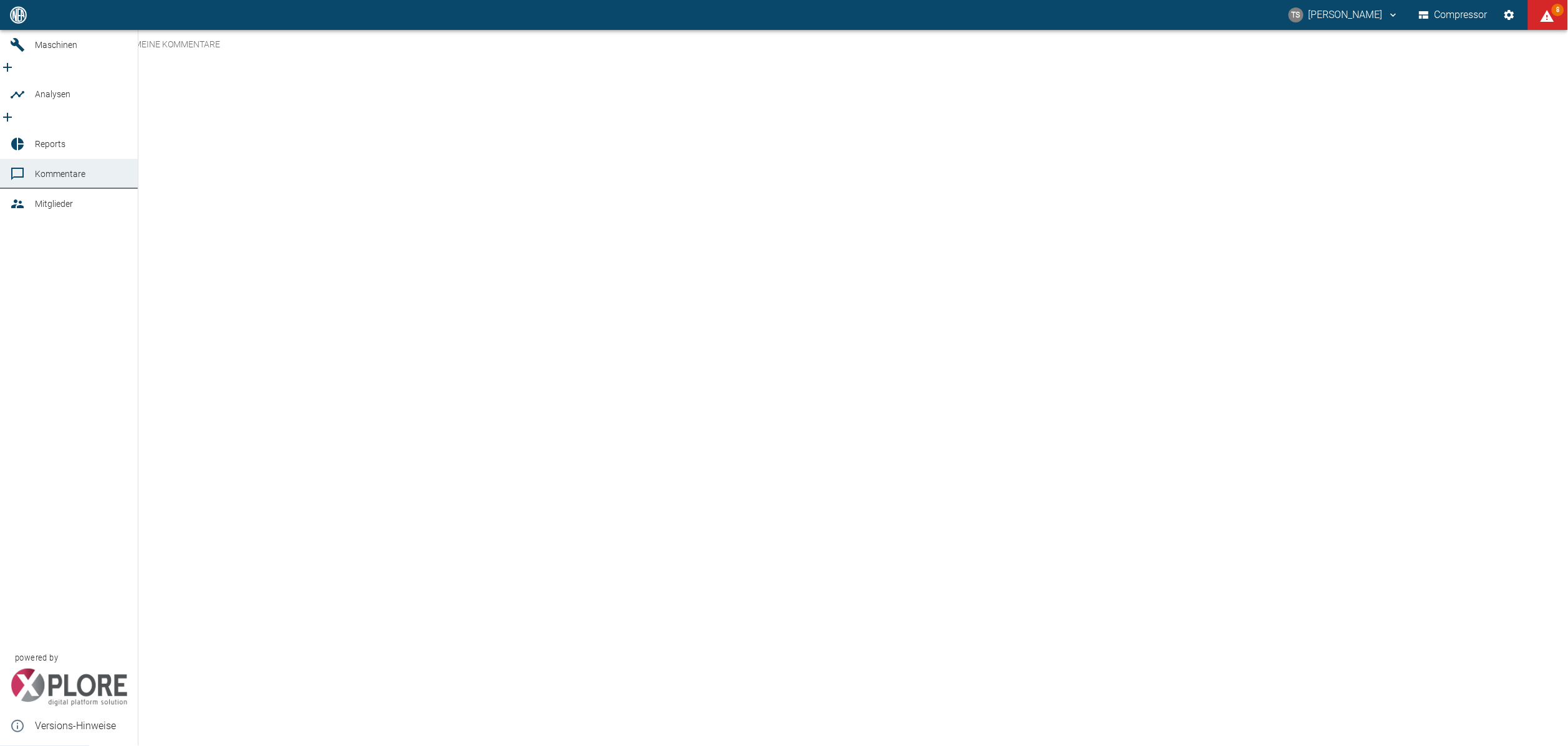
click at [55, 99] on span "Analysen" at bounding box center [52, 94] width 36 height 10
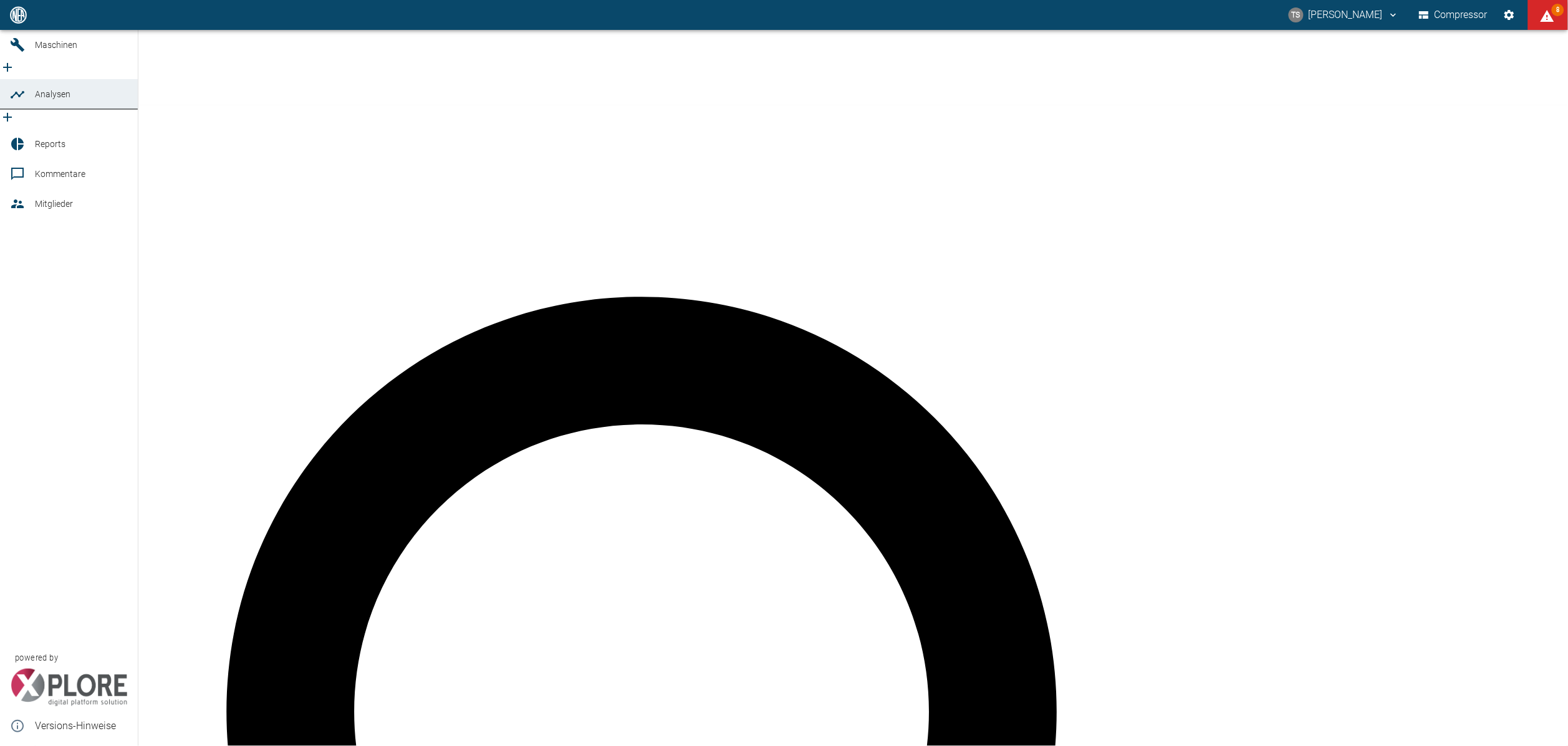
click at [66, 50] on span "Maschinen" at bounding box center [56, 45] width 43 height 10
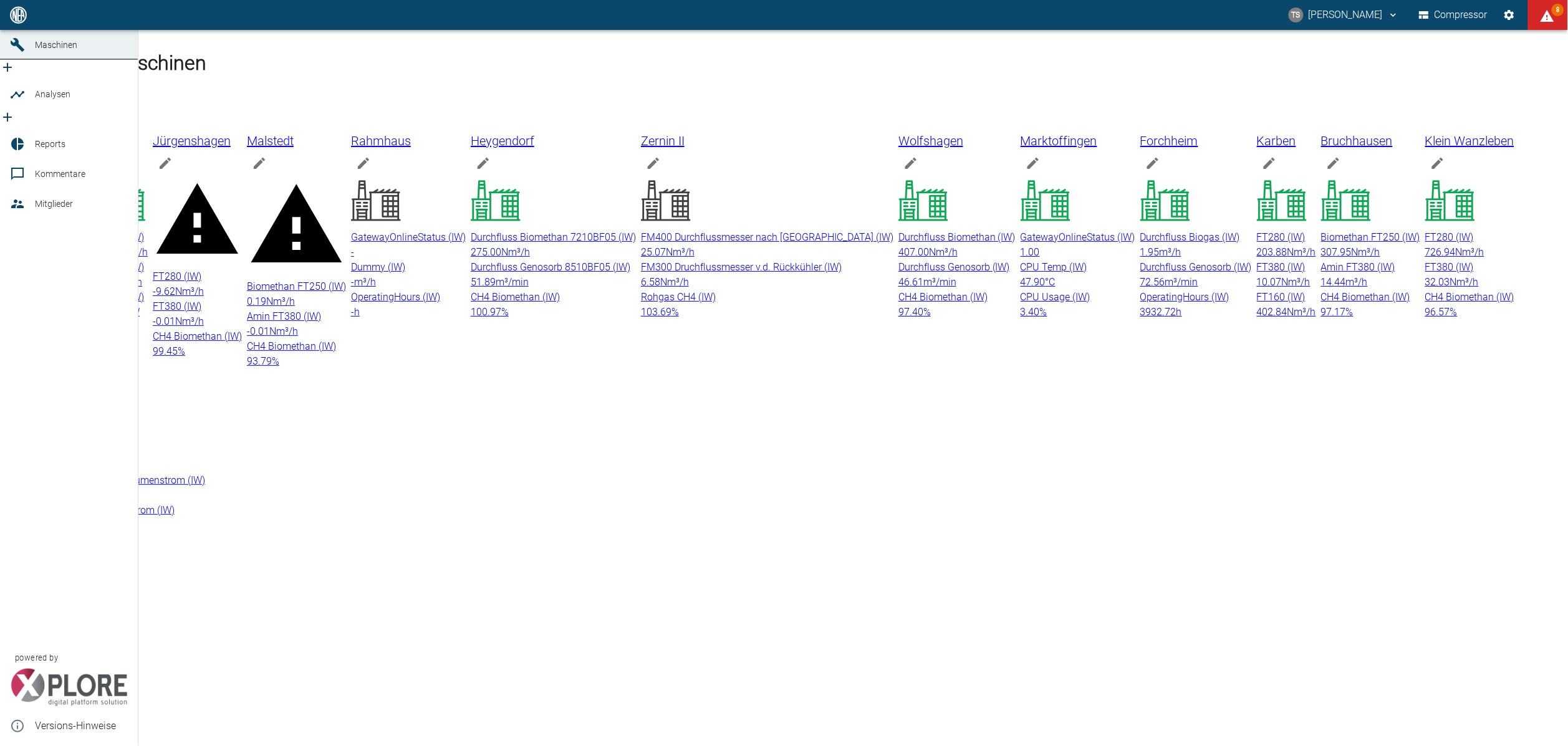
click at [47, 169] on span "Kommentare" at bounding box center [60, 174] width 51 height 10
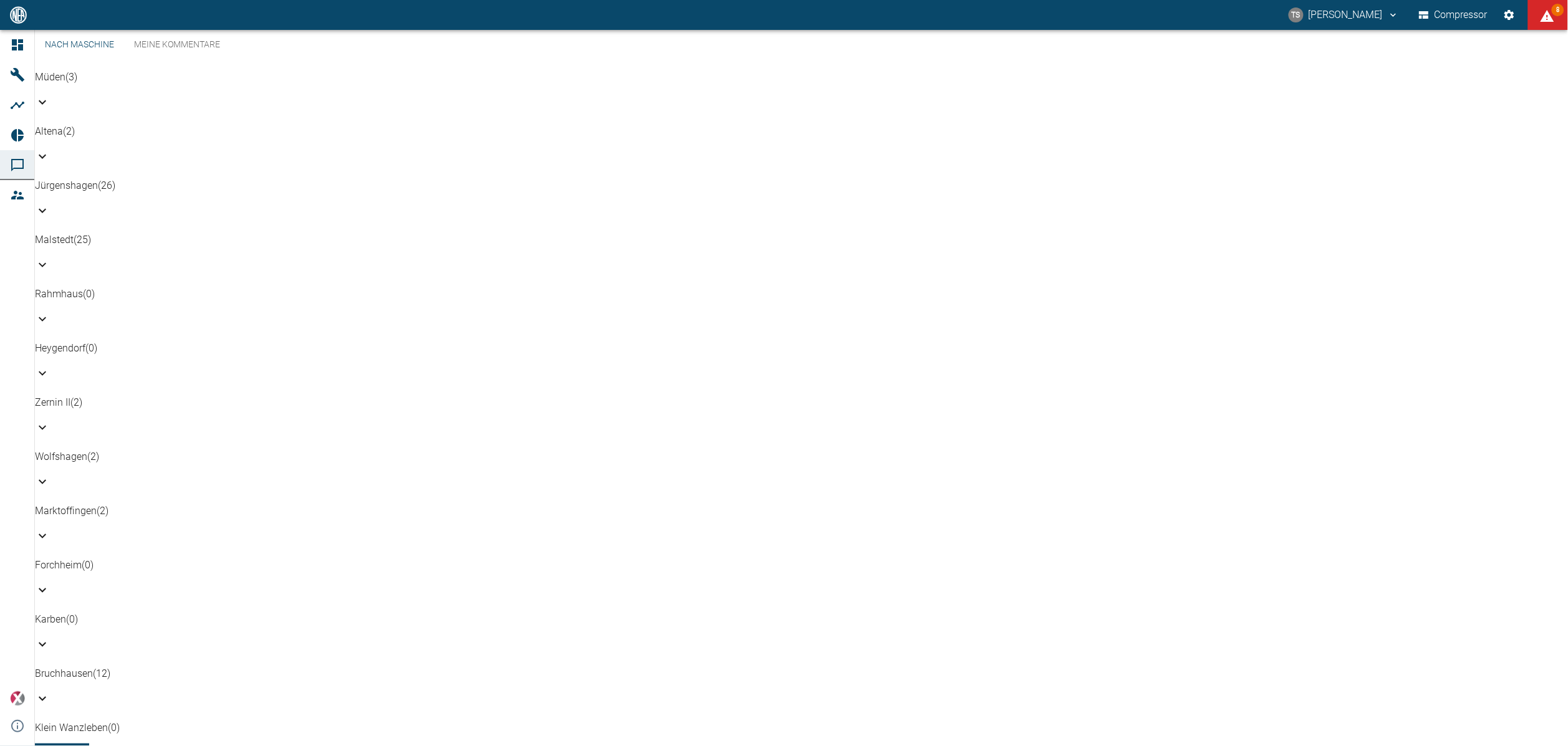
click at [194, 60] on link "Meine Kommentare" at bounding box center [177, 45] width 106 height 30
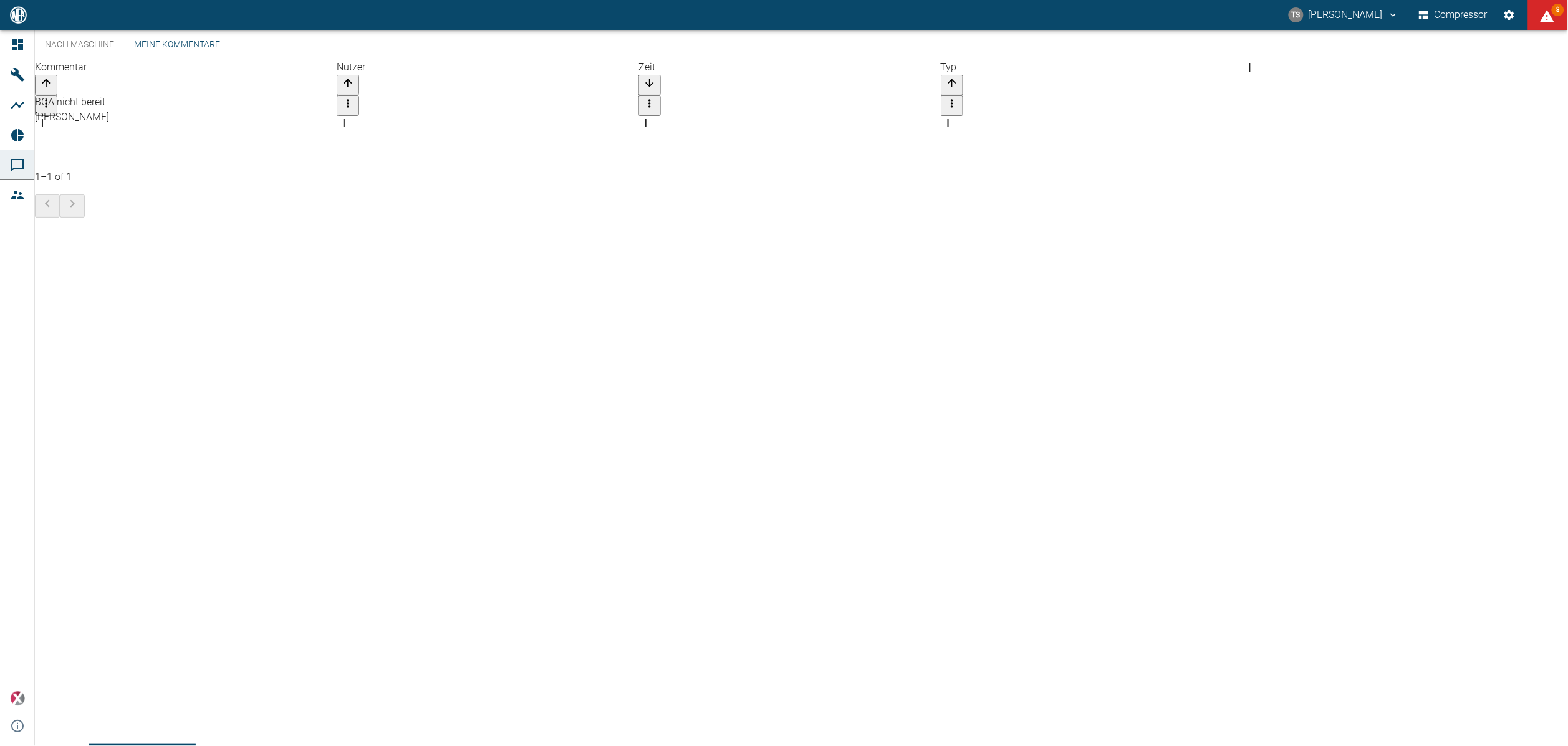
click at [133, 110] on div "BGA nicht bereit" at bounding box center [801, 102] width 1532 height 15
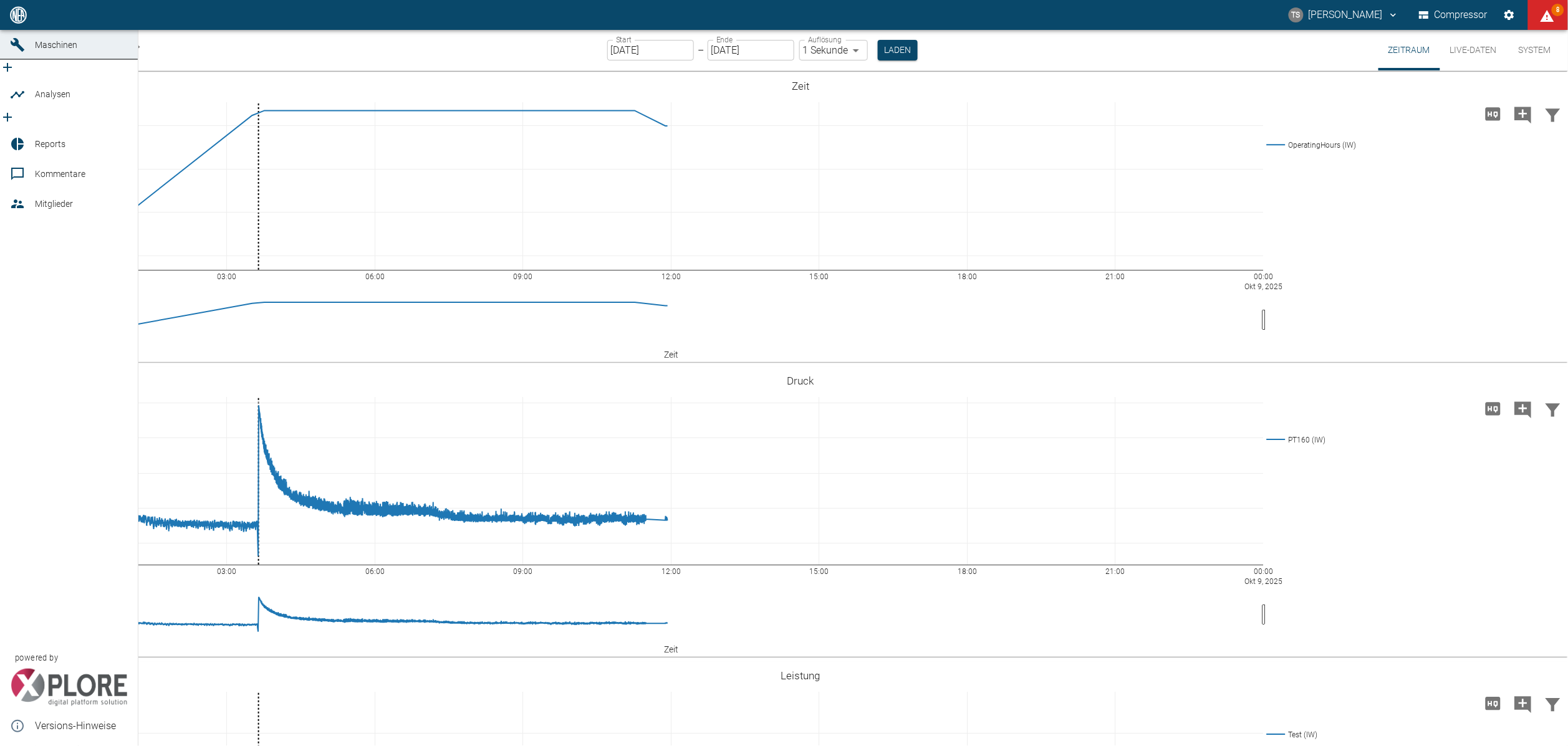
click at [17, 22] on icon at bounding box center [17, 14] width 15 height 15
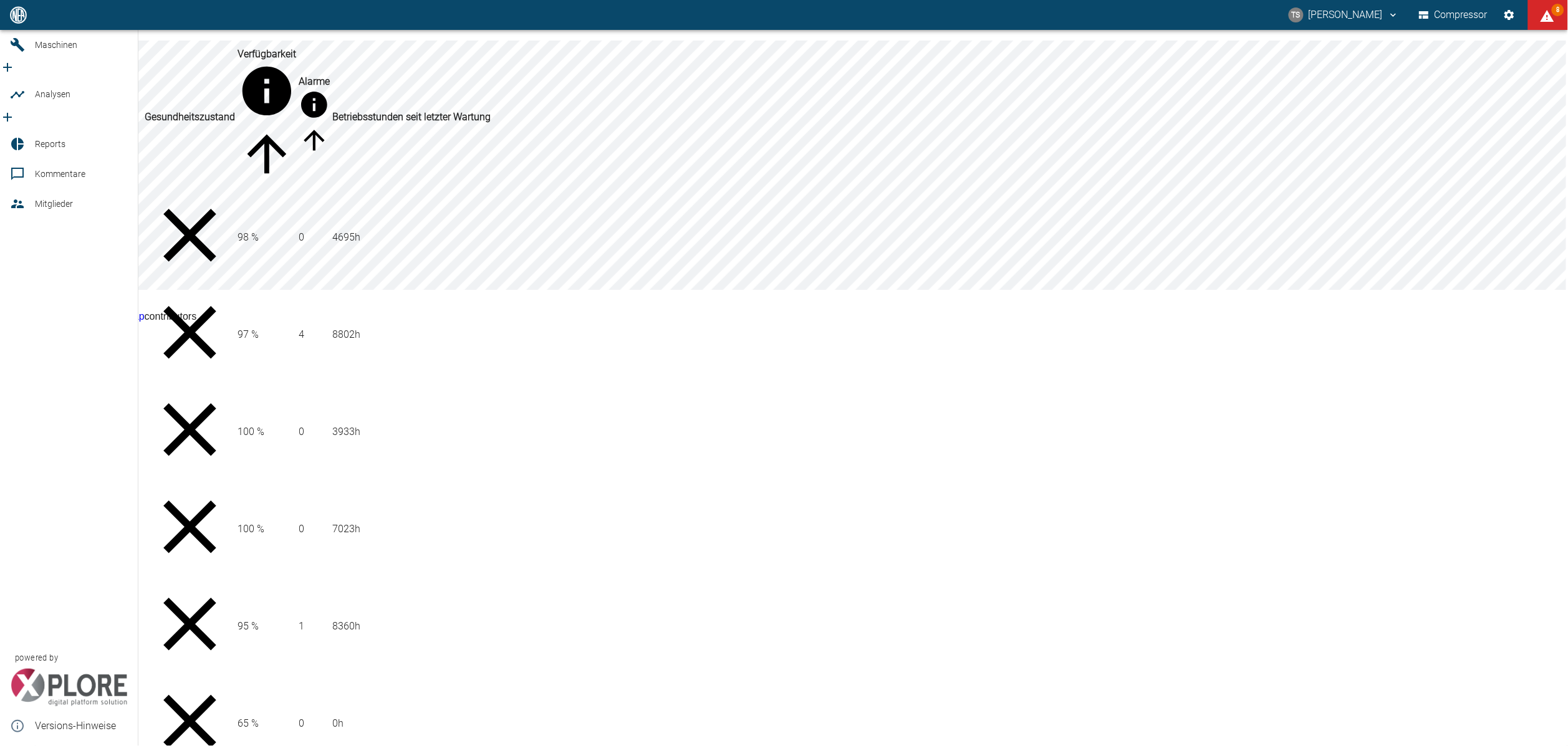
click at [25, 52] on div at bounding box center [20, 44] width 19 height 15
